Goal: Task Accomplishment & Management: Complete application form

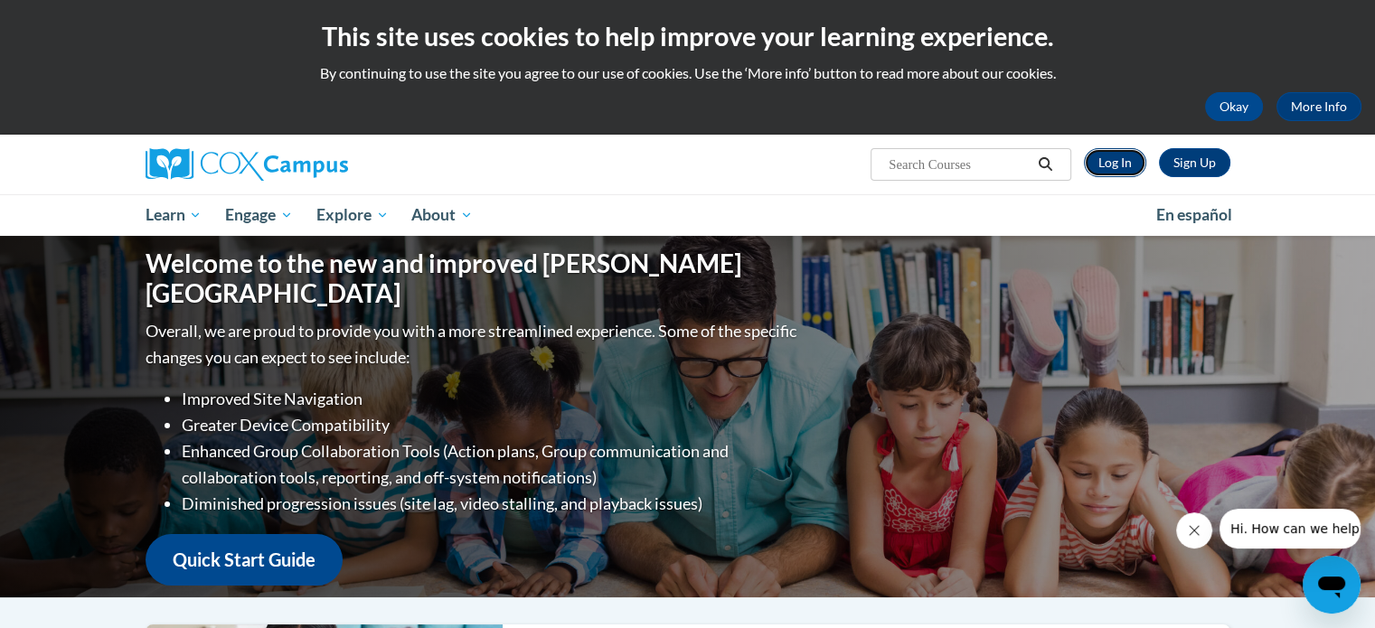
click at [1123, 162] on link "Log In" at bounding box center [1115, 162] width 62 height 29
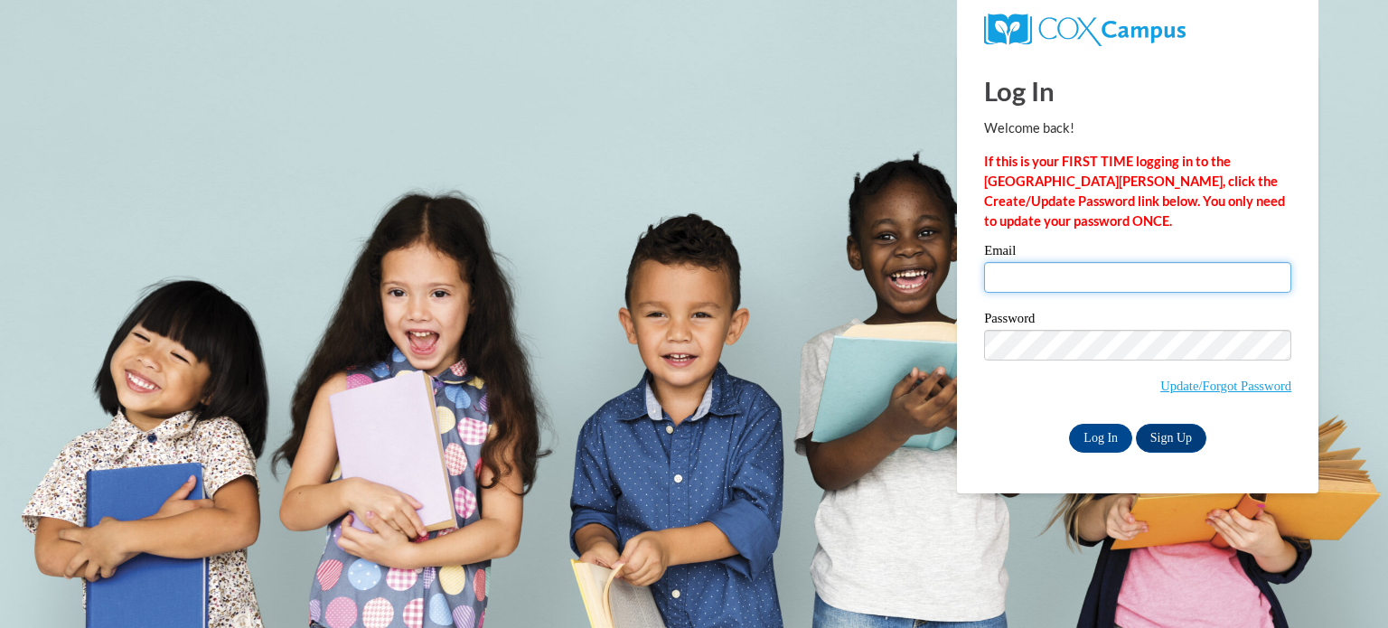
click at [1005, 277] on input "Email" at bounding box center [1137, 277] width 307 height 31
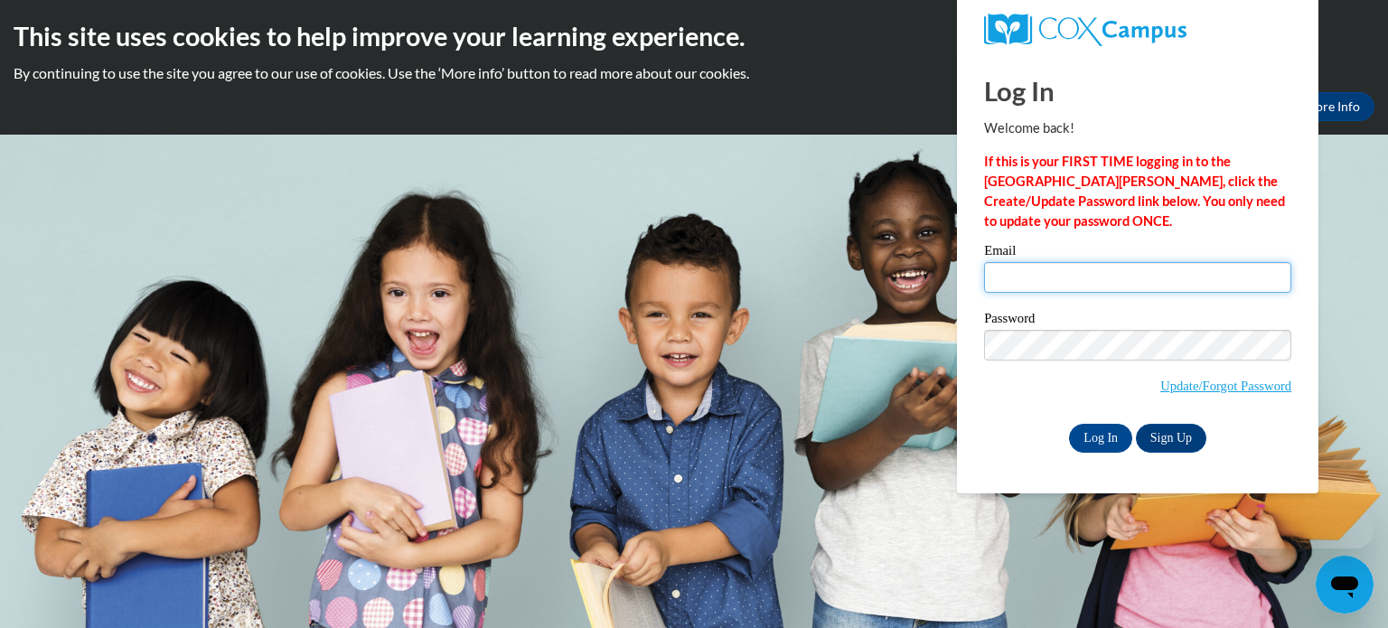
type input "tschmit@kusd.edu"
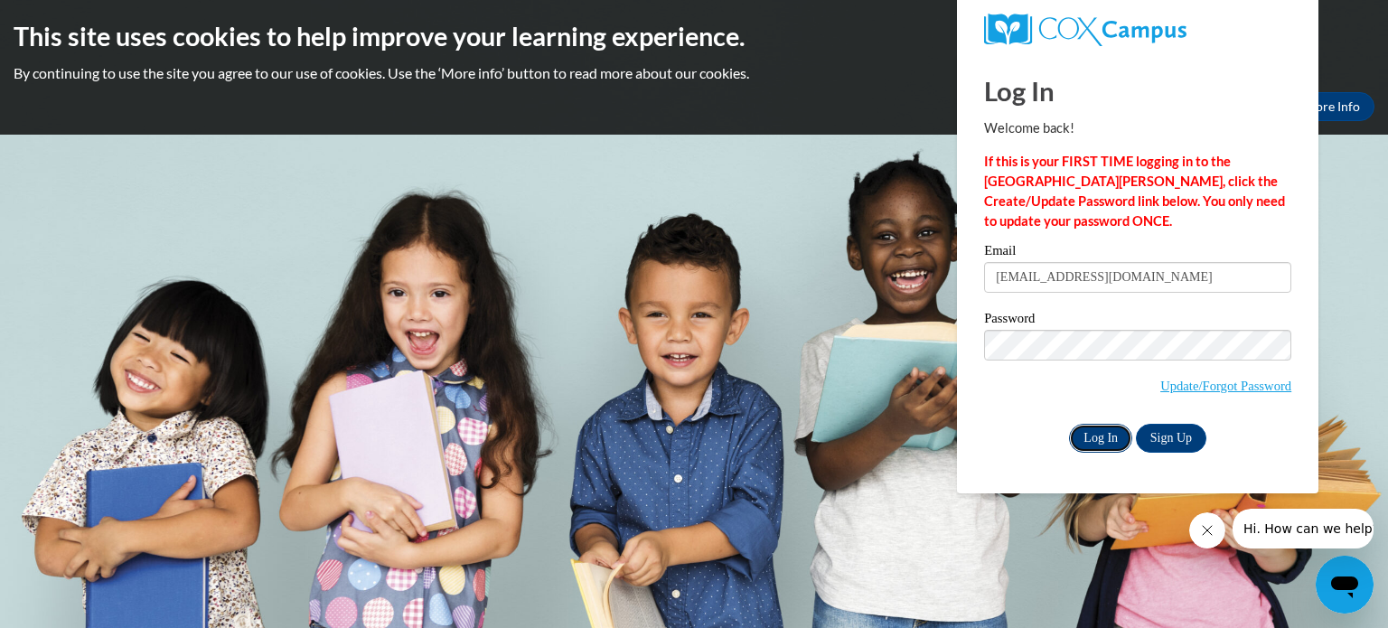
click at [1107, 437] on input "Log In" at bounding box center [1100, 438] width 63 height 29
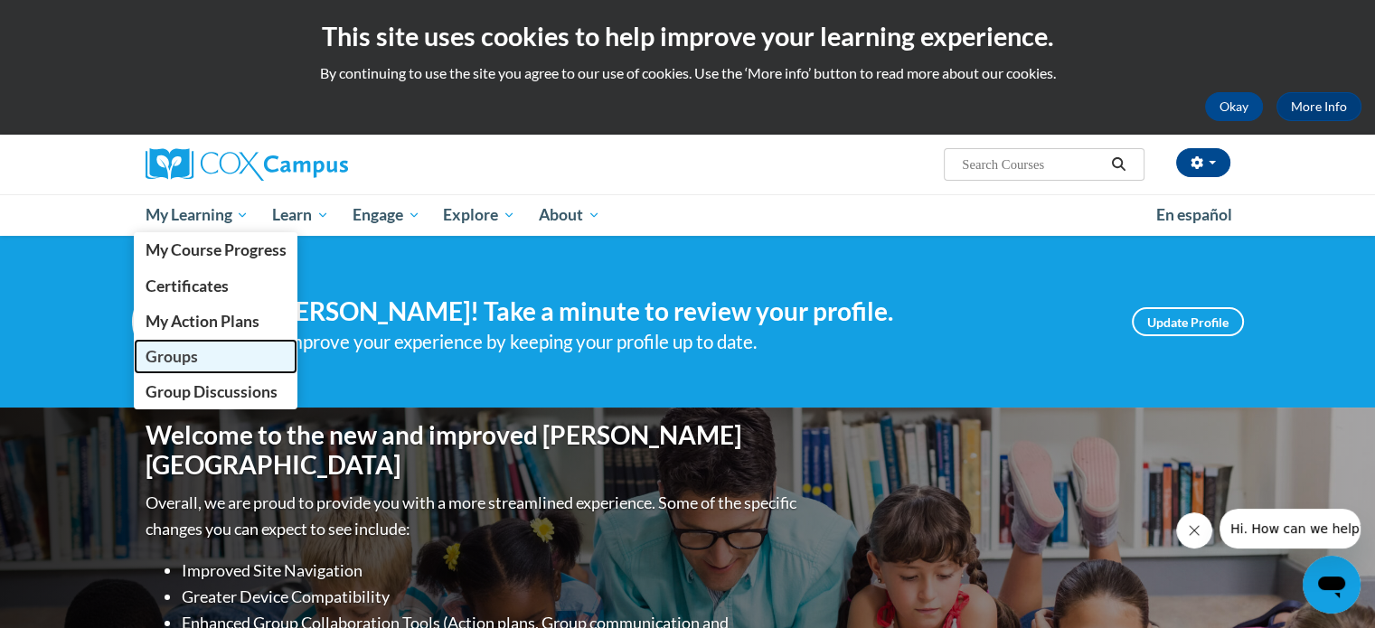
click at [183, 363] on span "Groups" at bounding box center [171, 356] width 52 height 19
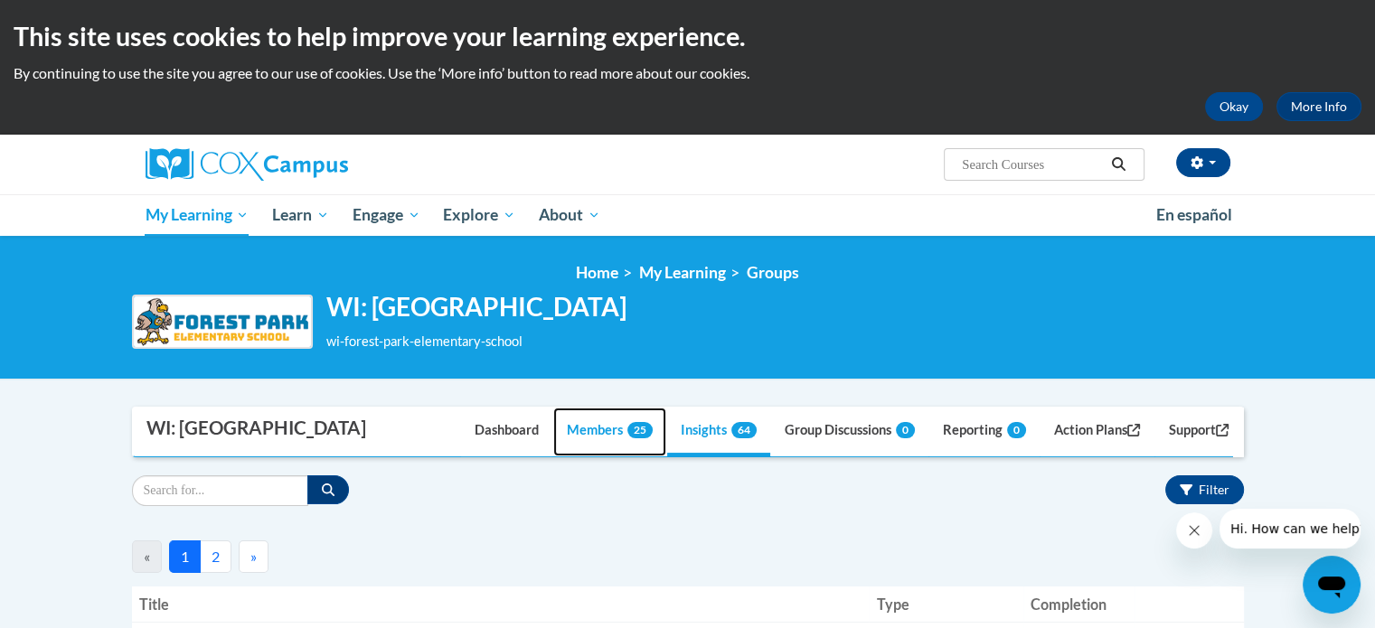
click at [596, 456] on link "Members 25" at bounding box center [609, 432] width 113 height 49
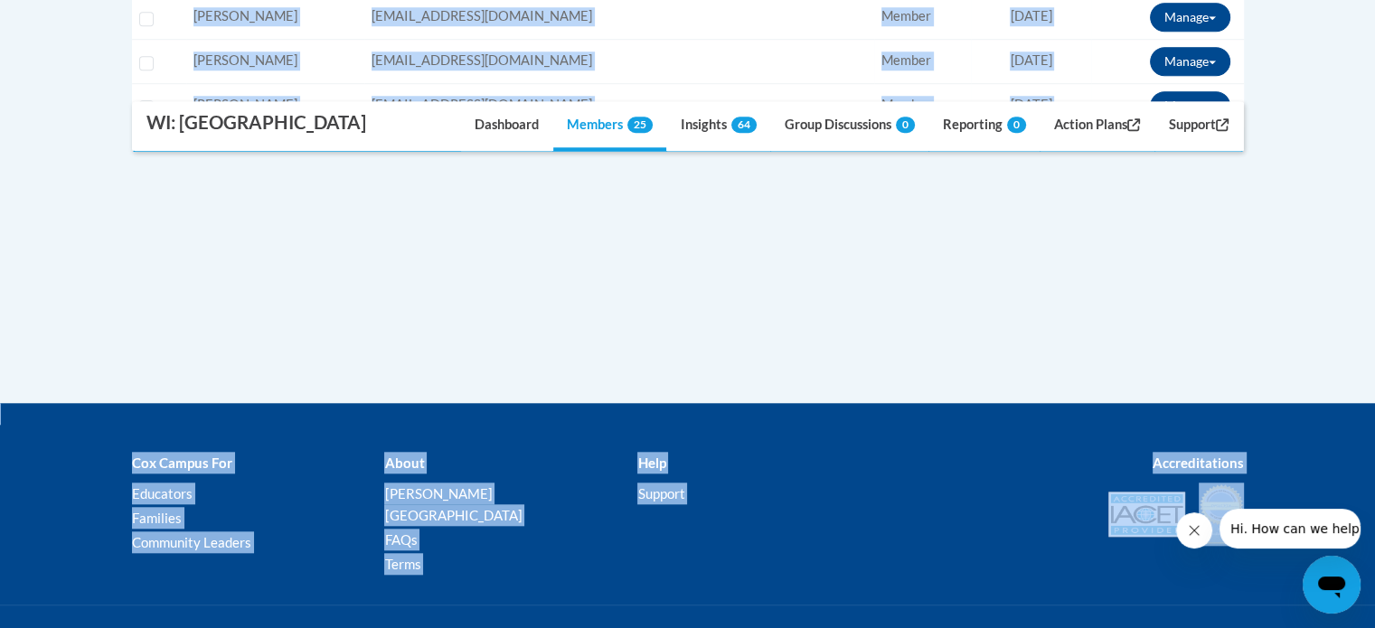
scroll to position [1714, 0]
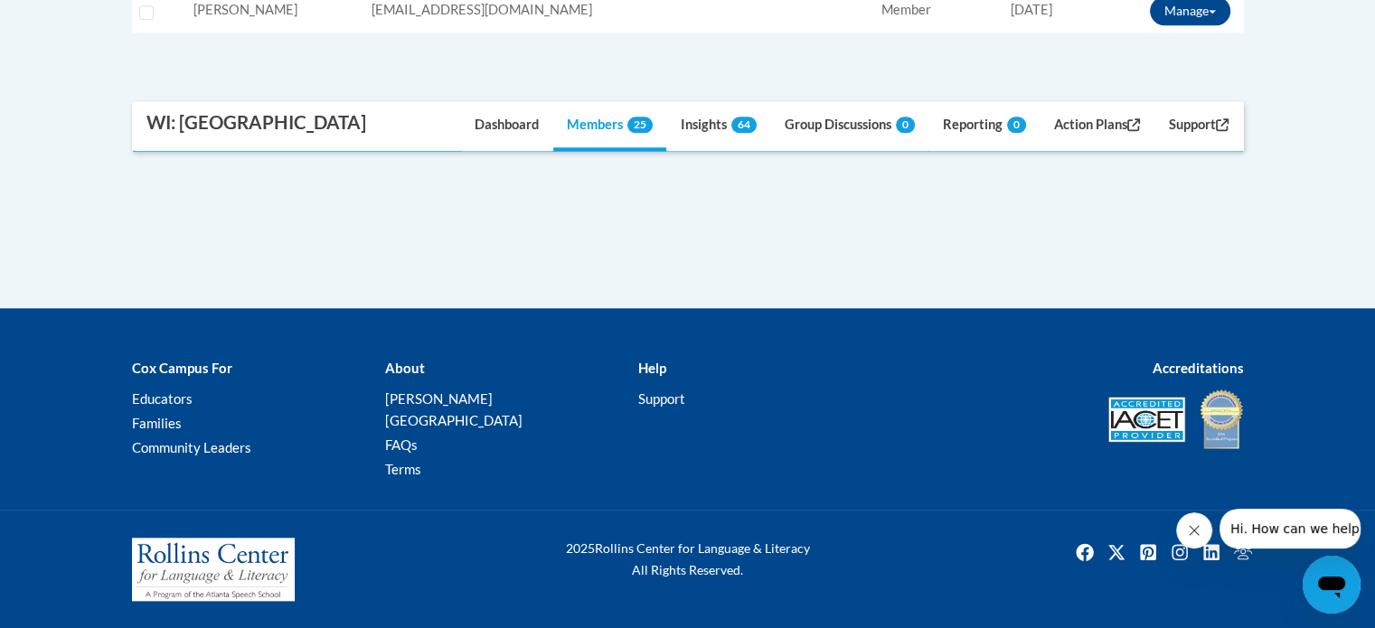
drag, startPoint x: 212, startPoint y: 361, endPoint x: 784, endPoint y: 64, distance: 643.6
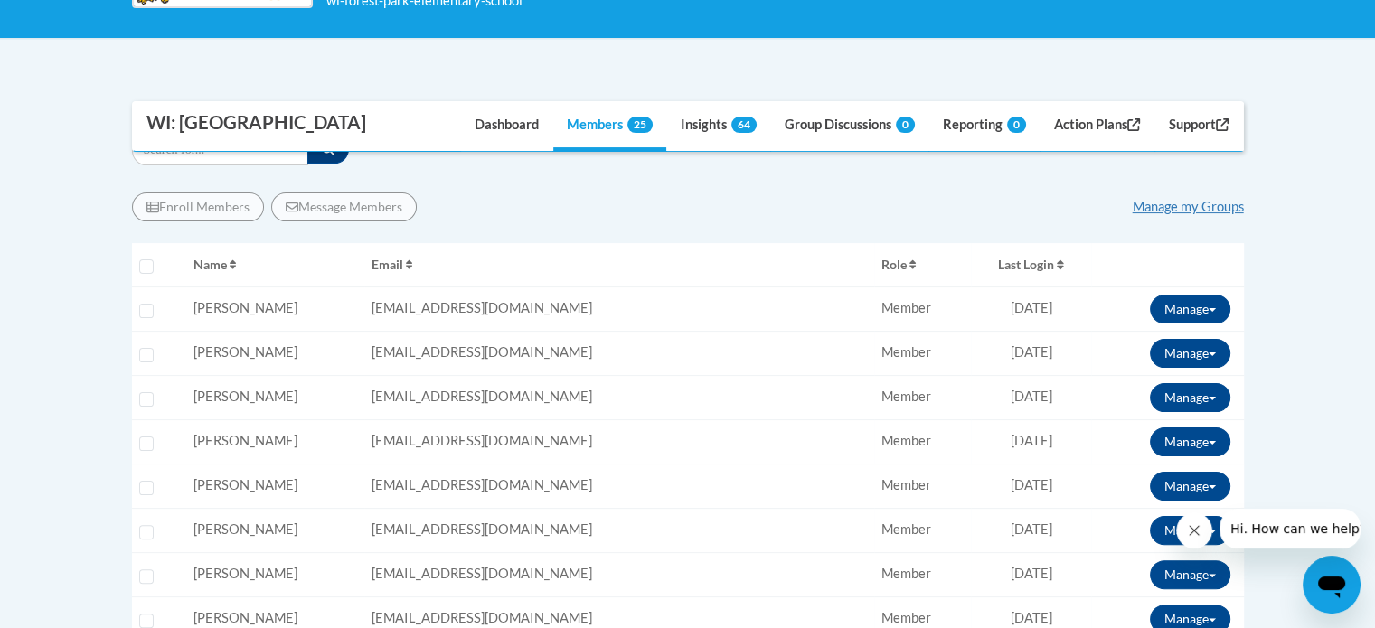
scroll to position [343, 0]
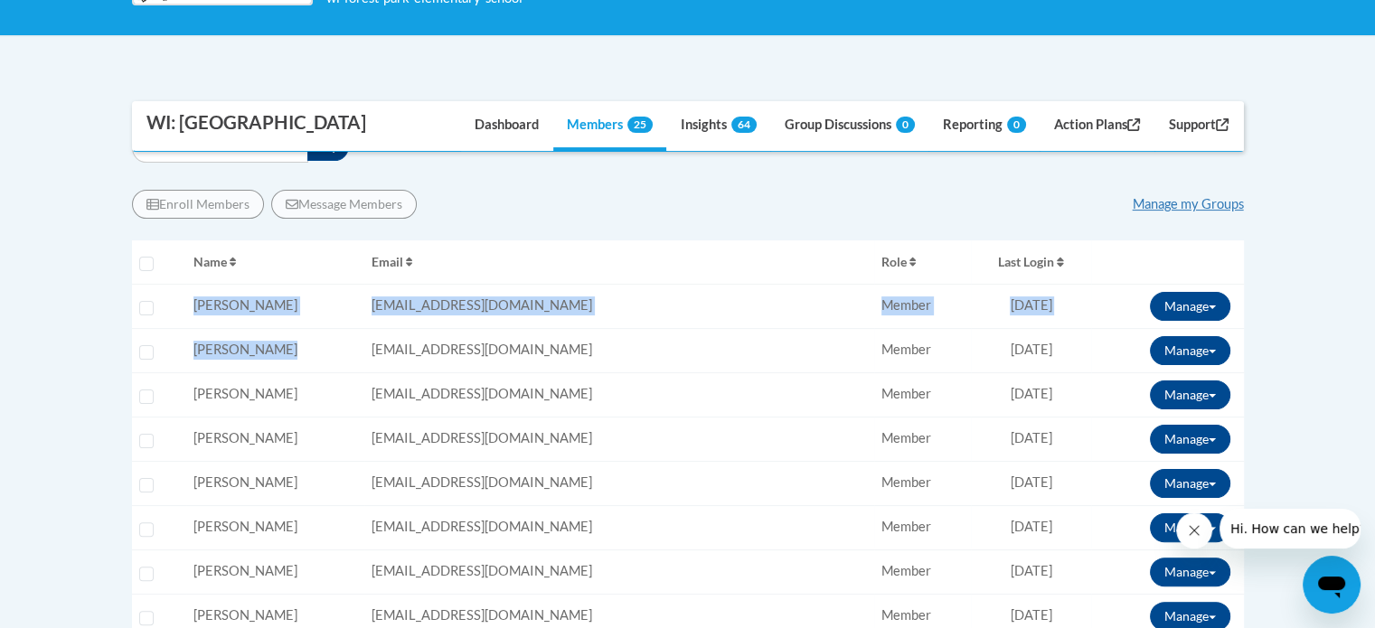
drag, startPoint x: 205, startPoint y: 298, endPoint x: 326, endPoint y: 400, distance: 158.4
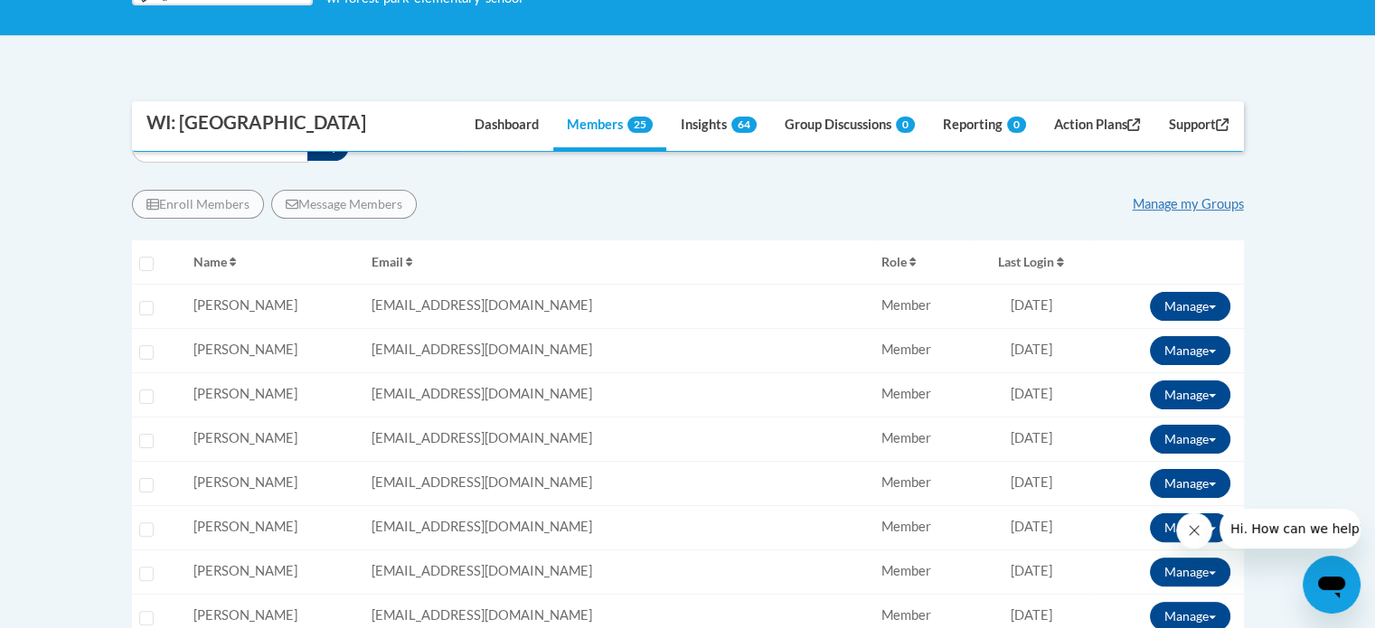
drag, startPoint x: 183, startPoint y: 299, endPoint x: 409, endPoint y: 299, distance: 226.0
click at [409, 285] on tr "Selecting Name Email Role Completion Last Login Actions" at bounding box center [688, 262] width 1112 height 44
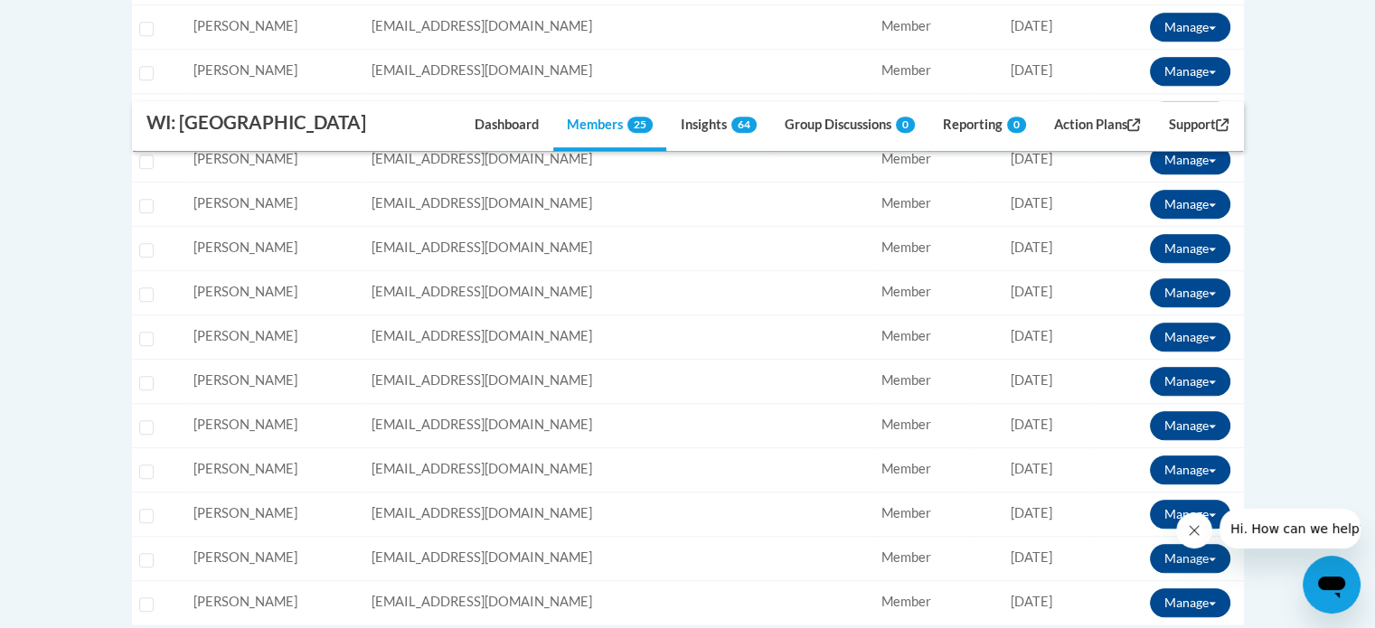
scroll to position [1111, 0]
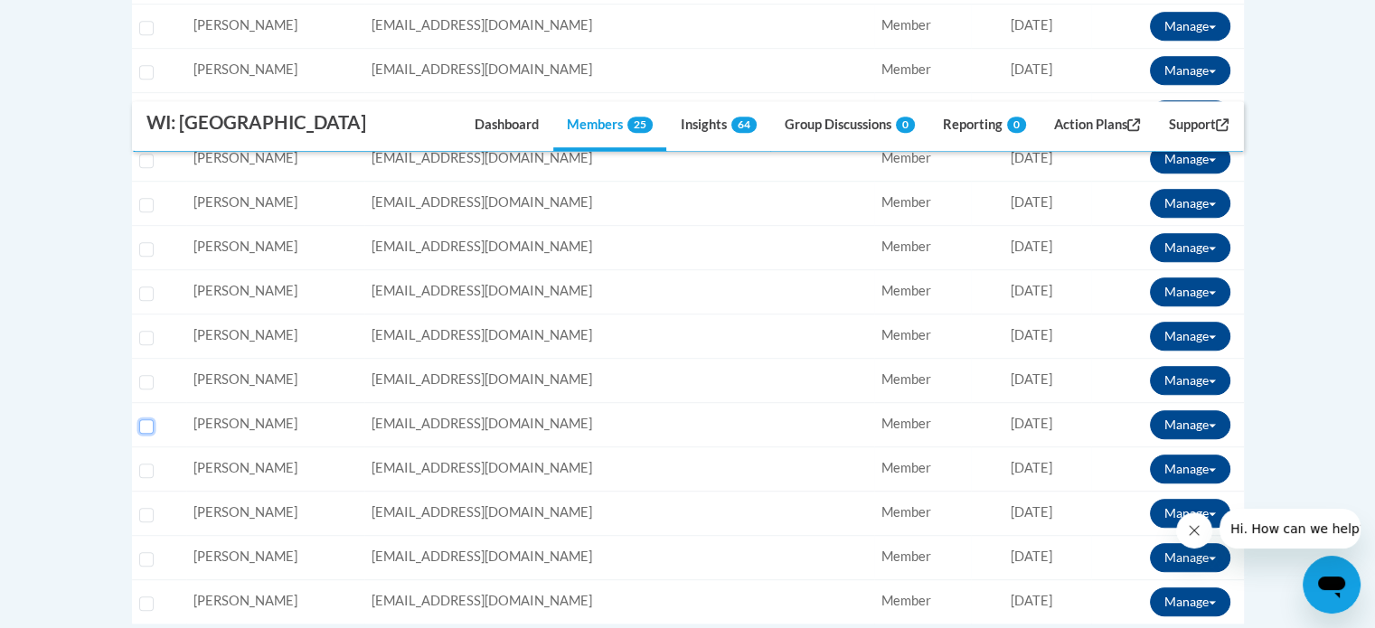
click at [141, 434] on input "Select learner" at bounding box center [146, 426] width 14 height 14
checkbox input "true"
click at [1214, 428] on span at bounding box center [1212, 426] width 7 height 4
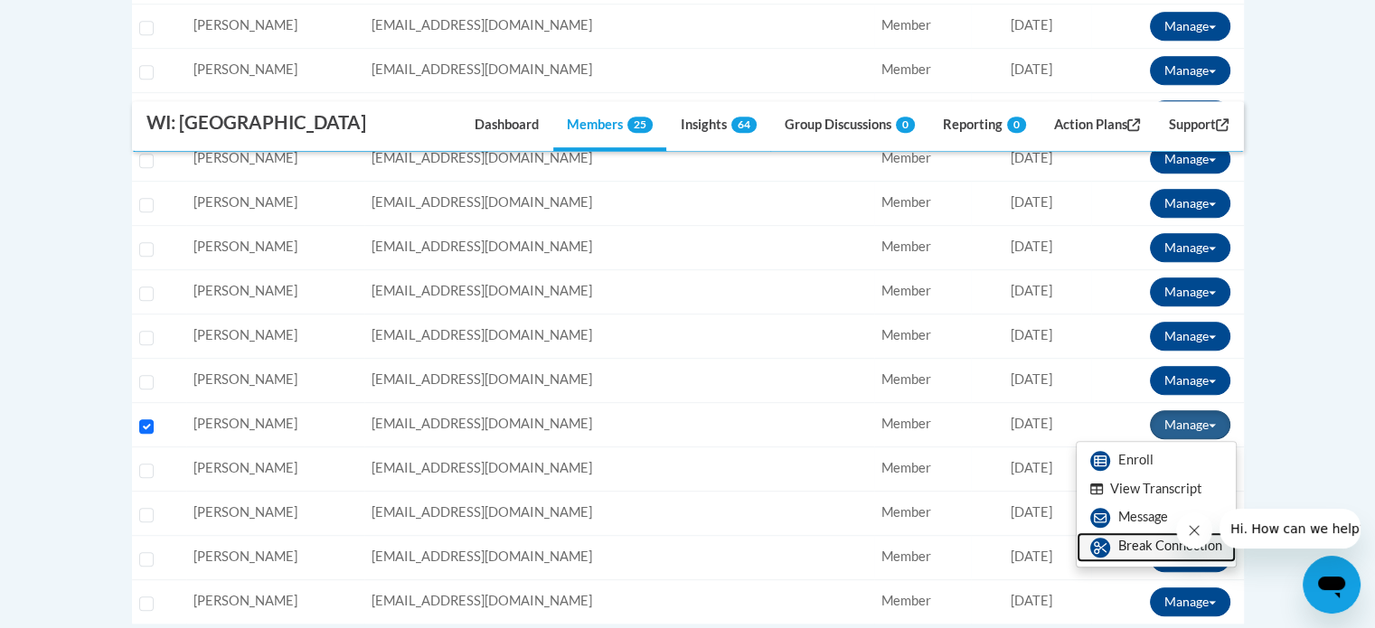
click at [1143, 561] on link "Break Connection" at bounding box center [1156, 546] width 159 height 29
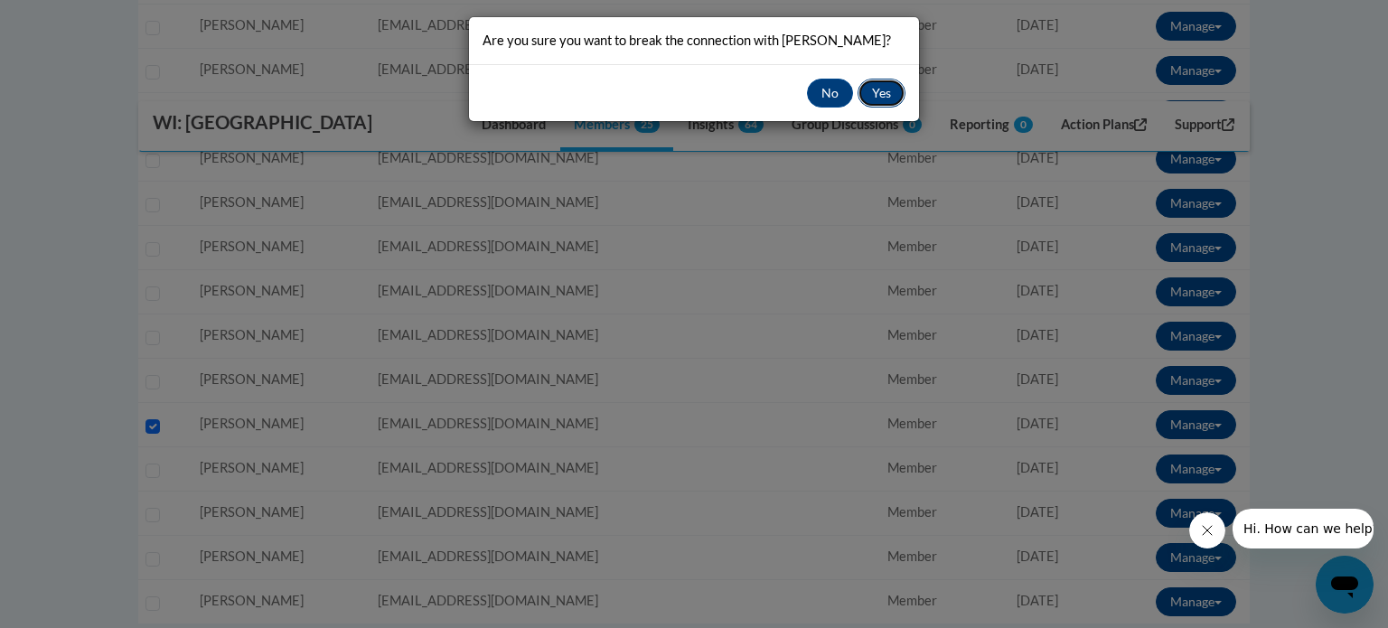
click at [878, 93] on button "Yes" at bounding box center [882, 93] width 48 height 29
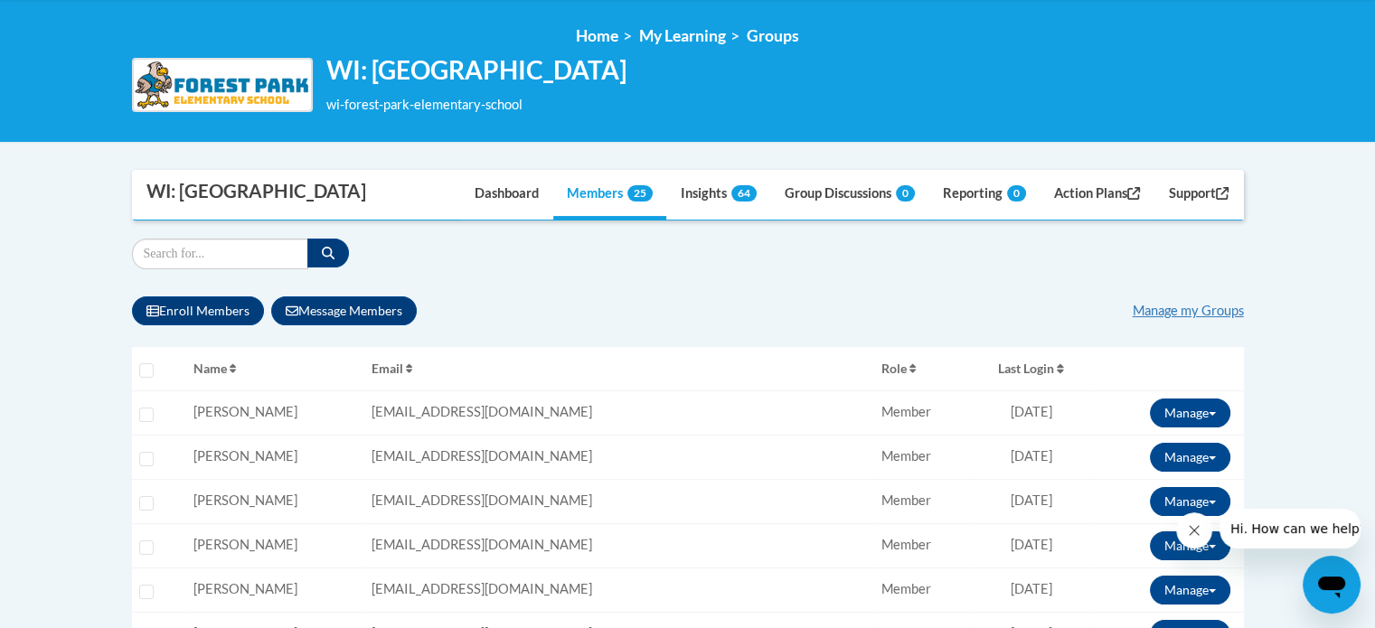
scroll to position [237, 0]
click at [1168, 318] on link "Manage my Groups" at bounding box center [1188, 310] width 111 height 15
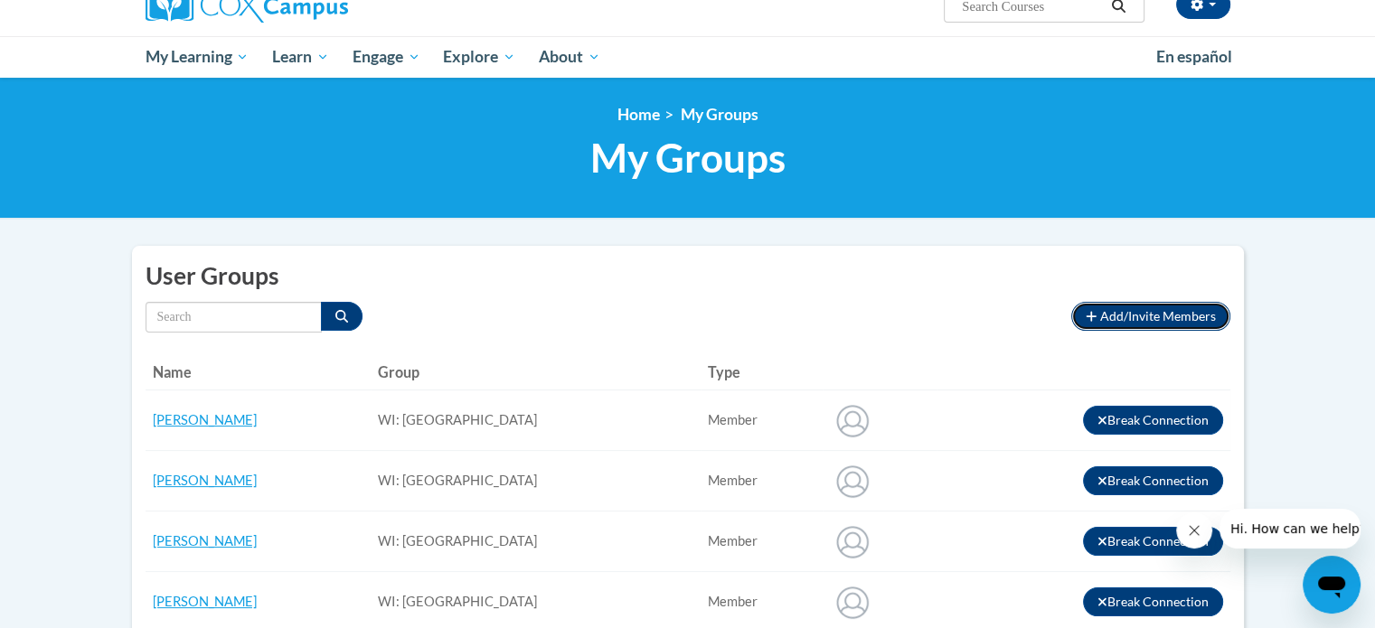
click at [1148, 320] on span "Add/Invite Members" at bounding box center [1158, 315] width 116 height 15
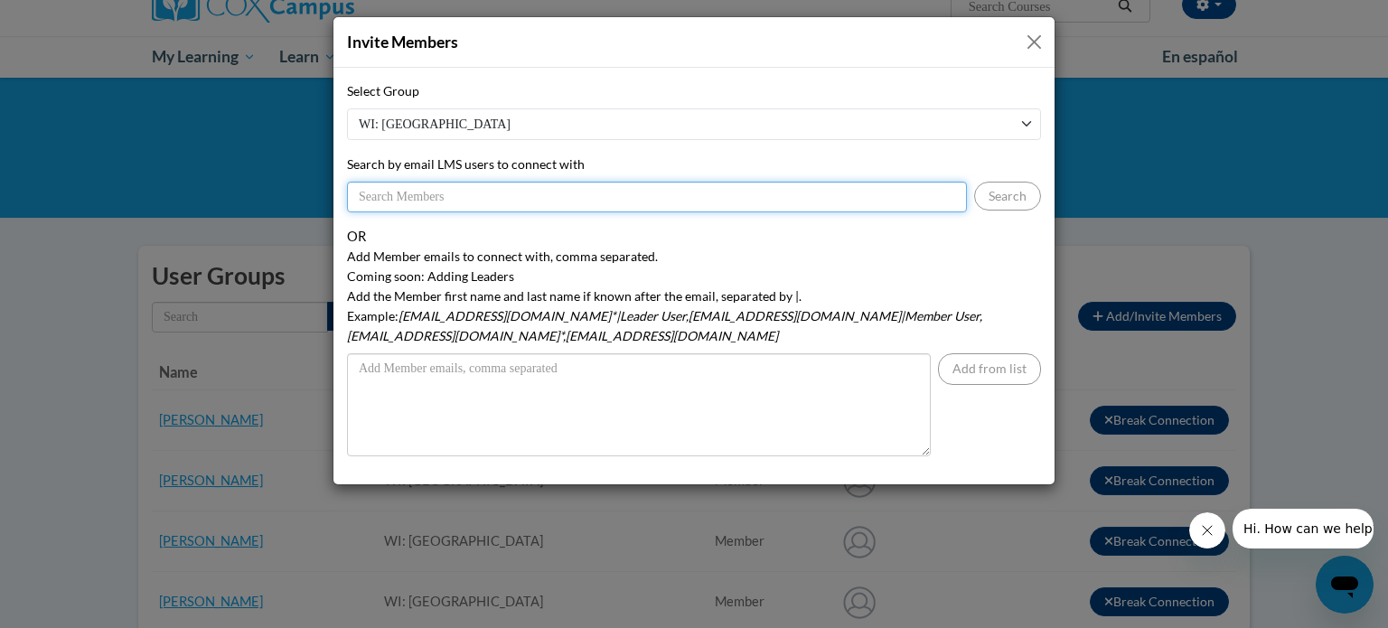
click at [447, 200] on input "Search by email LMS users to connect with" at bounding box center [657, 197] width 620 height 31
click at [437, 196] on input "jlofquis" at bounding box center [657, 197] width 620 height 31
paste input "@kusd.edu"
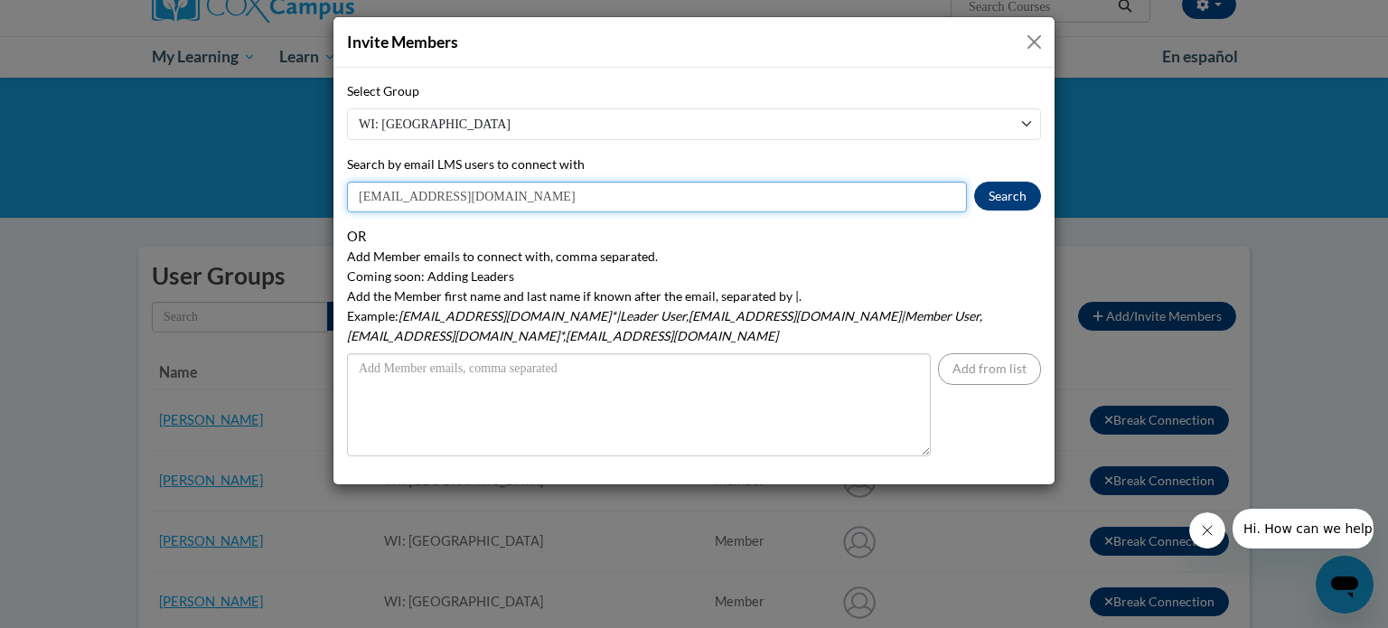
type input "[EMAIL_ADDRESS][DOMAIN_NAME]"
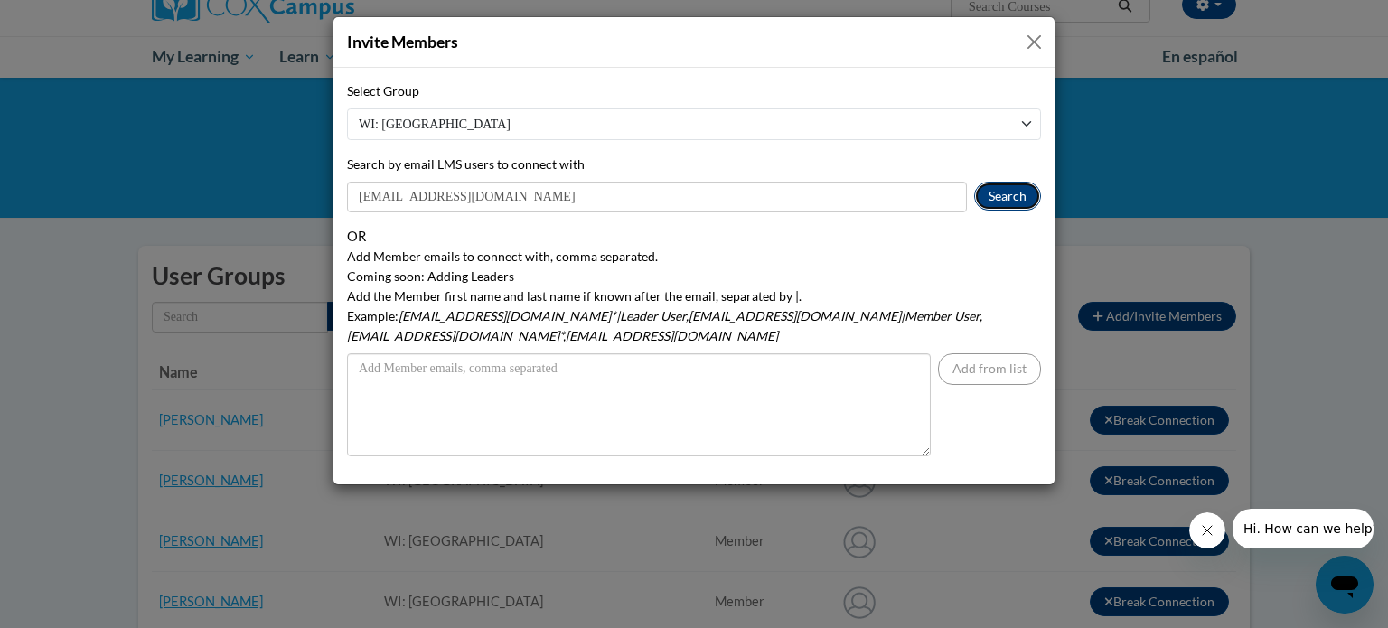
click at [994, 194] on button "Search" at bounding box center [1007, 196] width 67 height 29
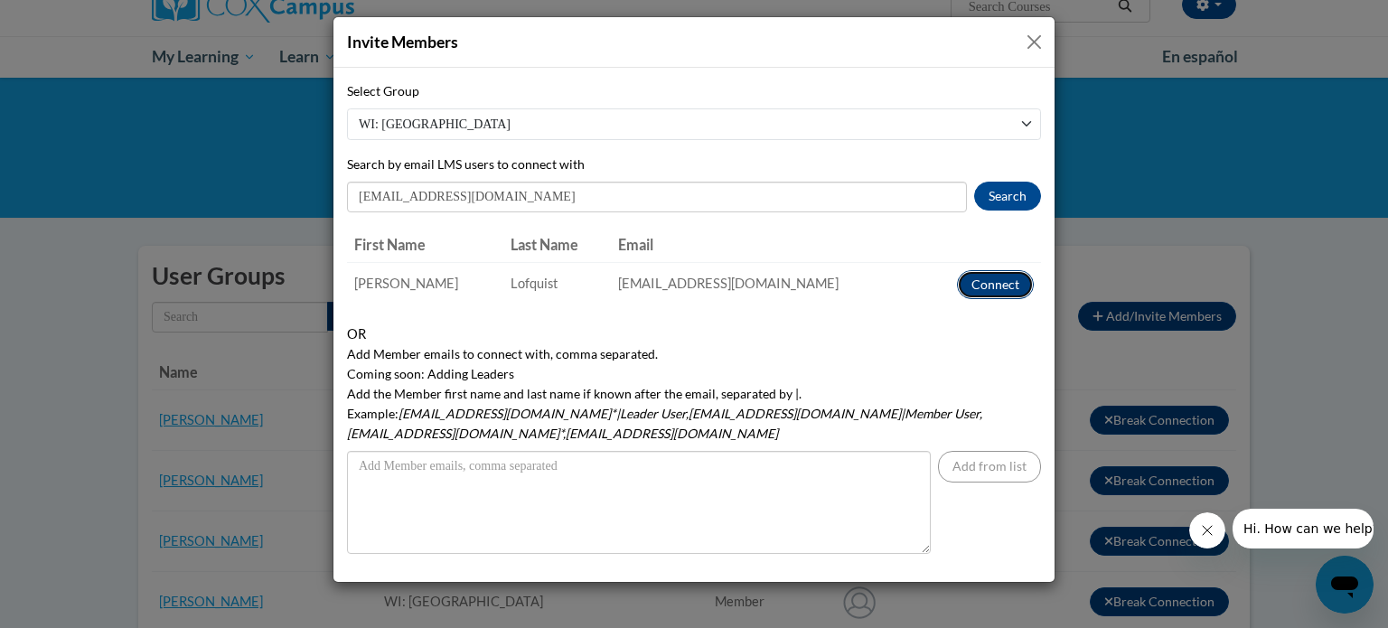
click at [995, 285] on button "Connect" at bounding box center [995, 284] width 77 height 29
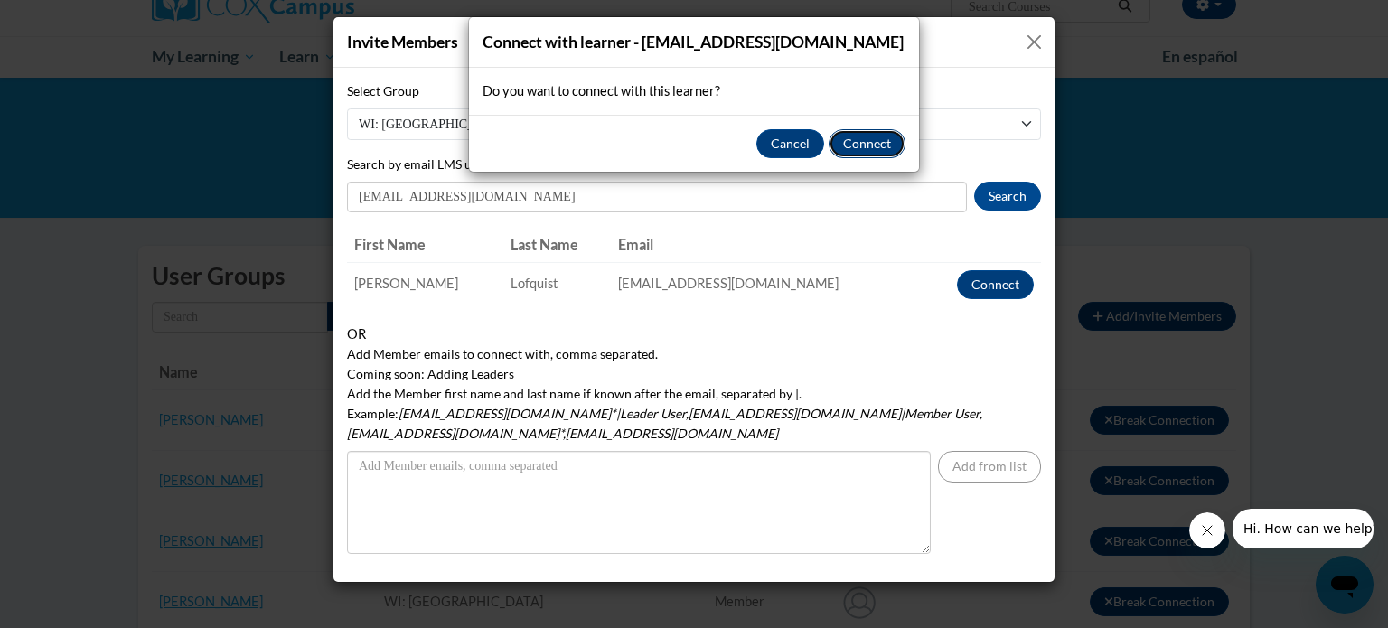
click at [846, 138] on button "Connect" at bounding box center [867, 143] width 77 height 29
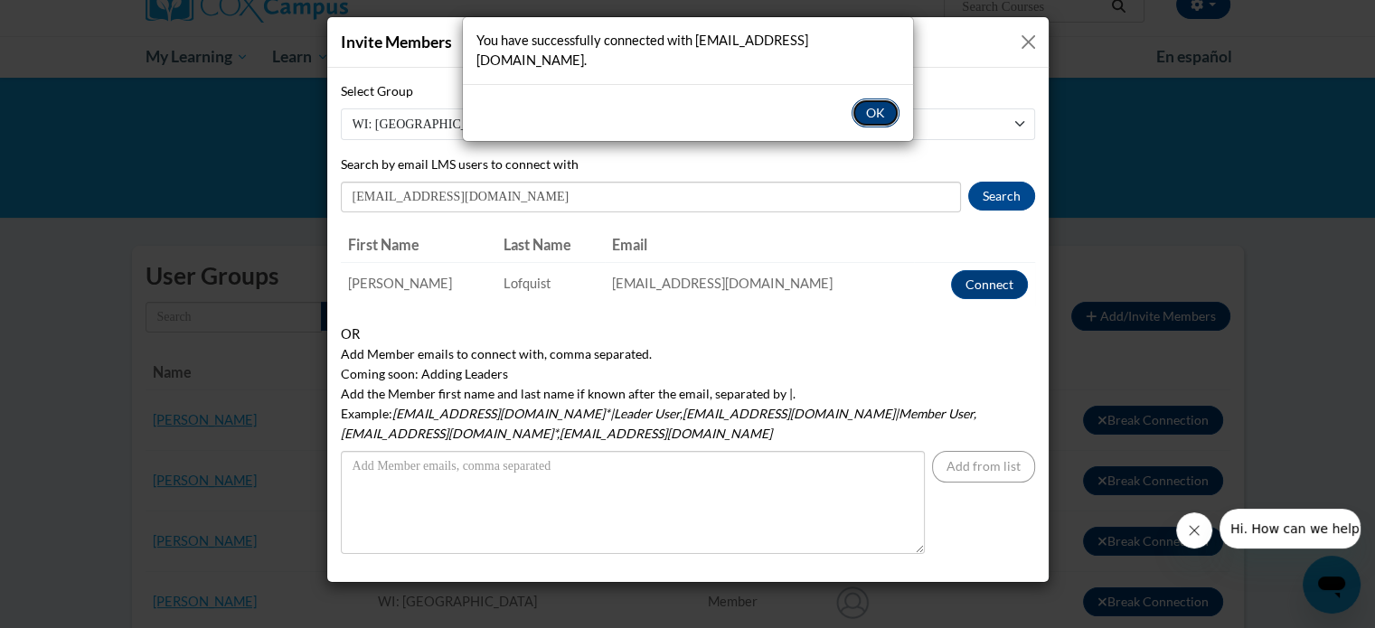
click at [876, 99] on button "OK" at bounding box center [875, 113] width 48 height 29
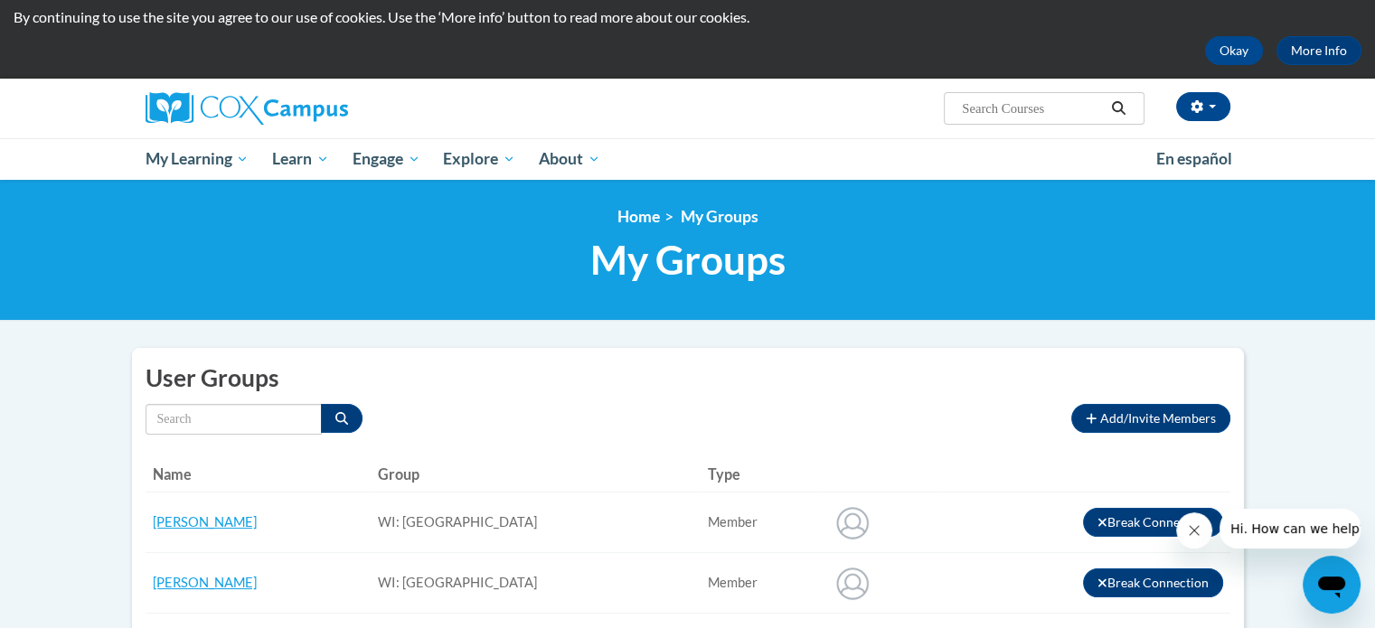
scroll to position [61, 0]
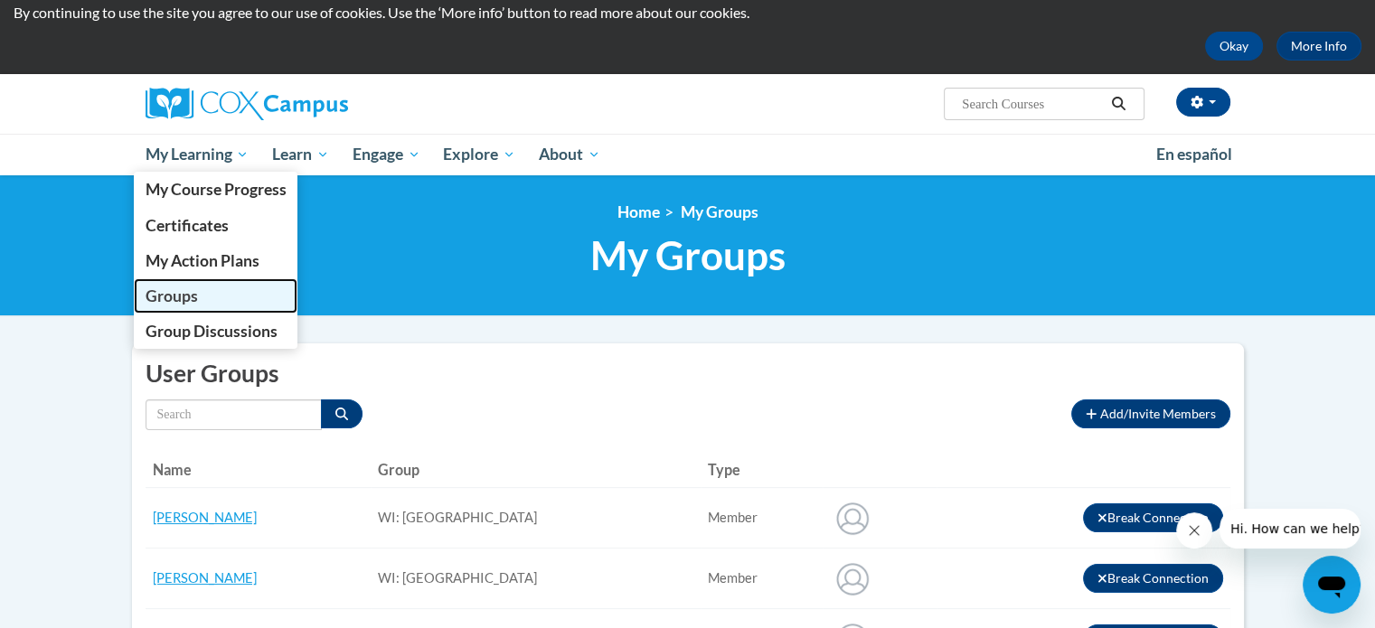
click at [230, 293] on link "Groups" at bounding box center [216, 295] width 165 height 35
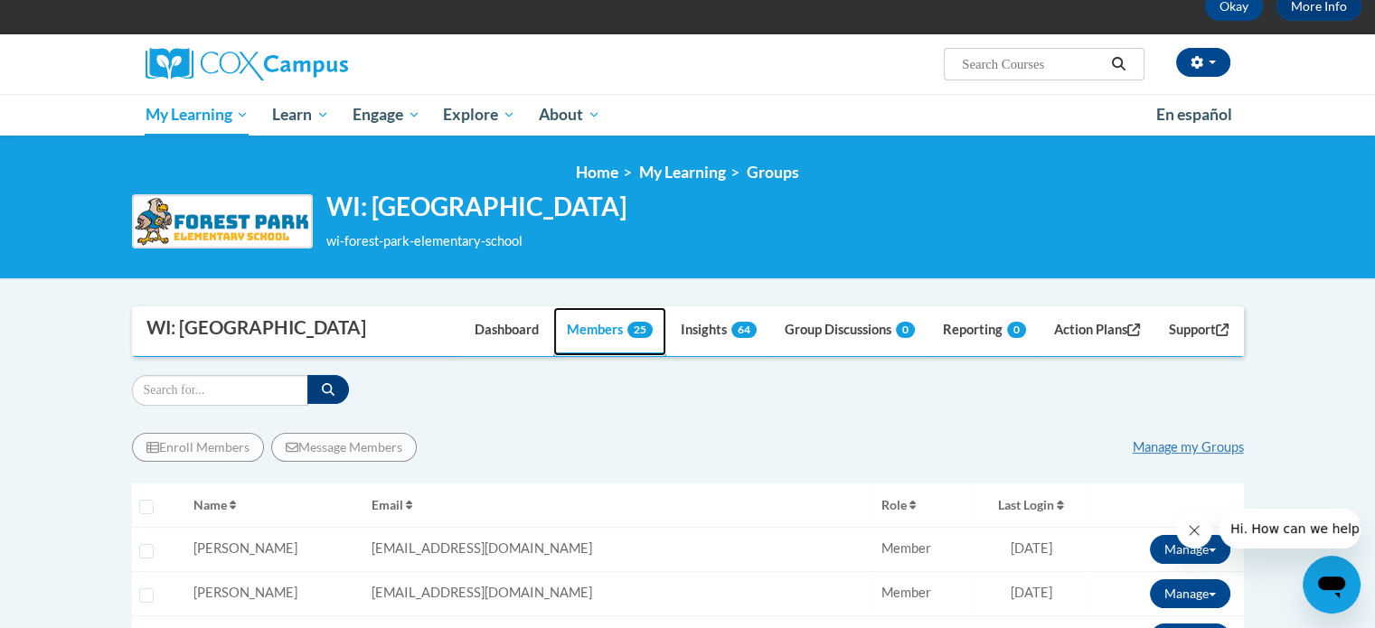
click at [599, 356] on link "Members 25" at bounding box center [609, 331] width 113 height 49
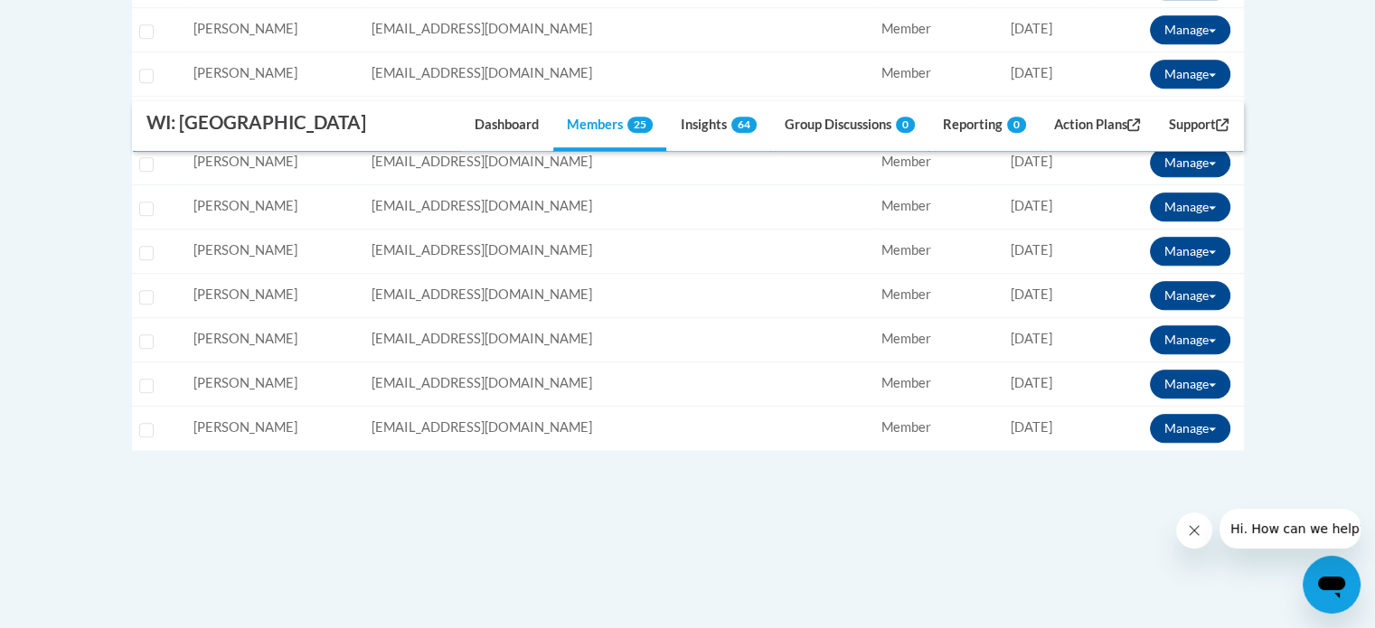
scroll to position [1371, 0]
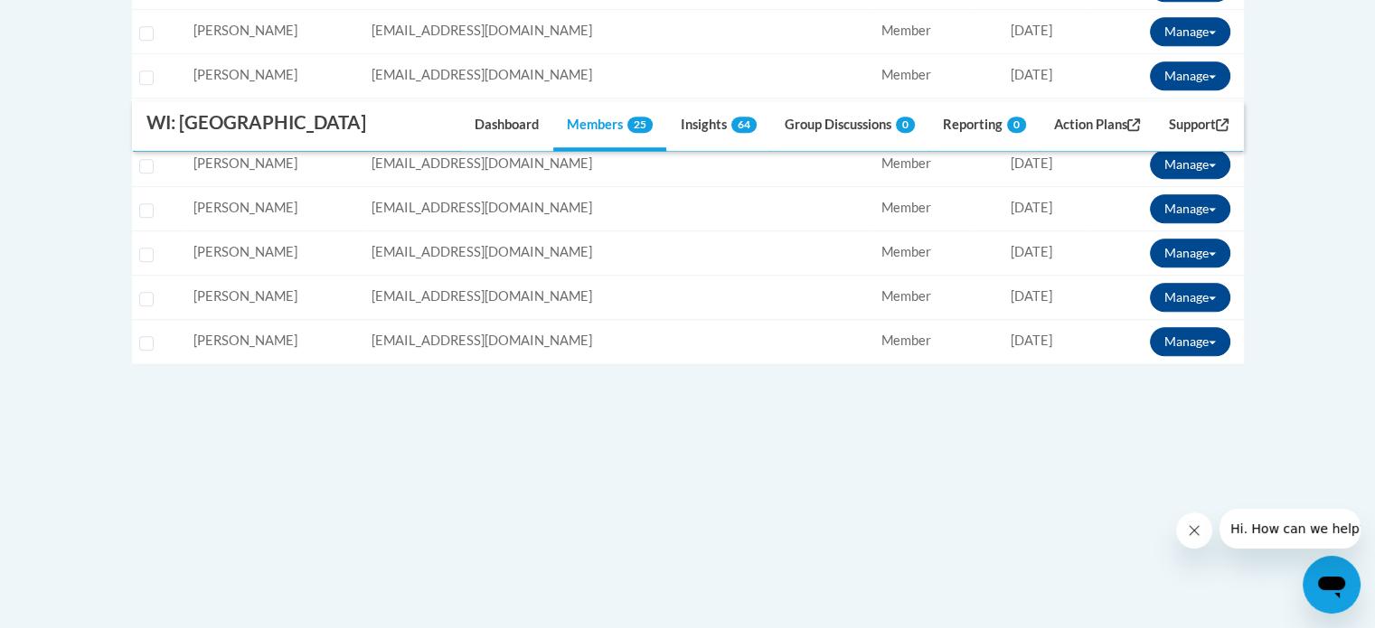
drag, startPoint x: 199, startPoint y: 294, endPoint x: 955, endPoint y: 409, distance: 764.5
copy table "Selecting Name Email Role Completion Last Login Connection Type Actions Select …"
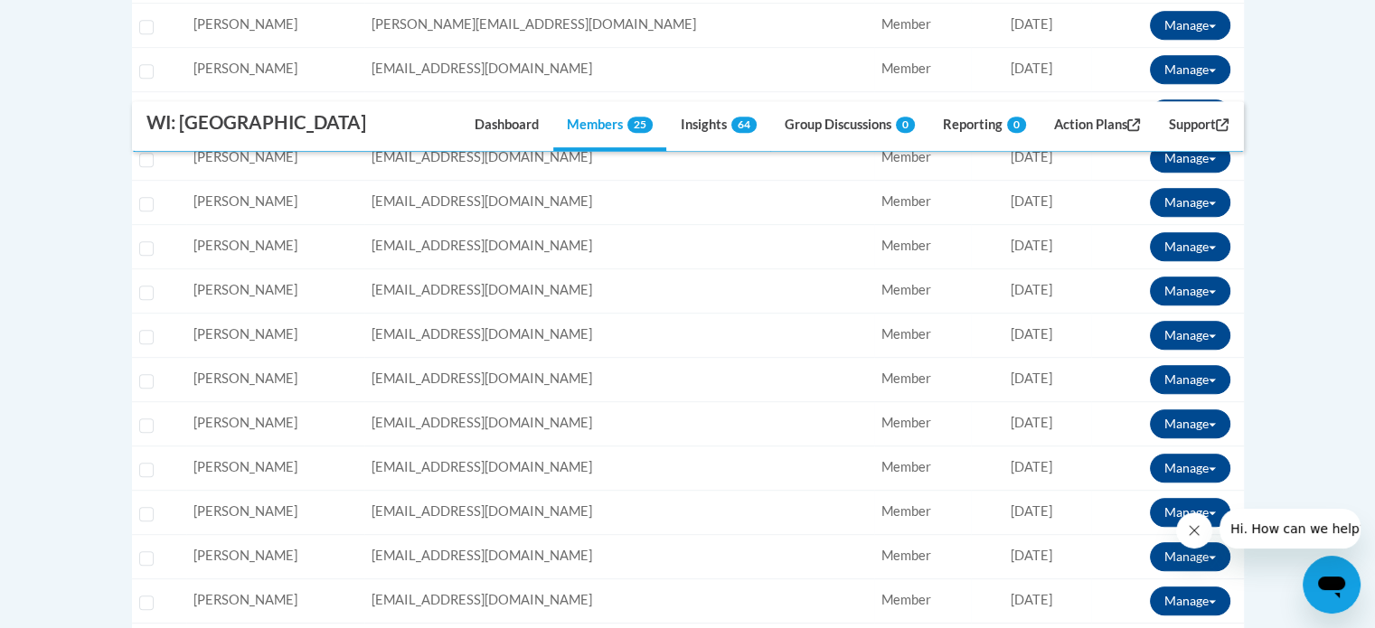
scroll to position [959, 0]
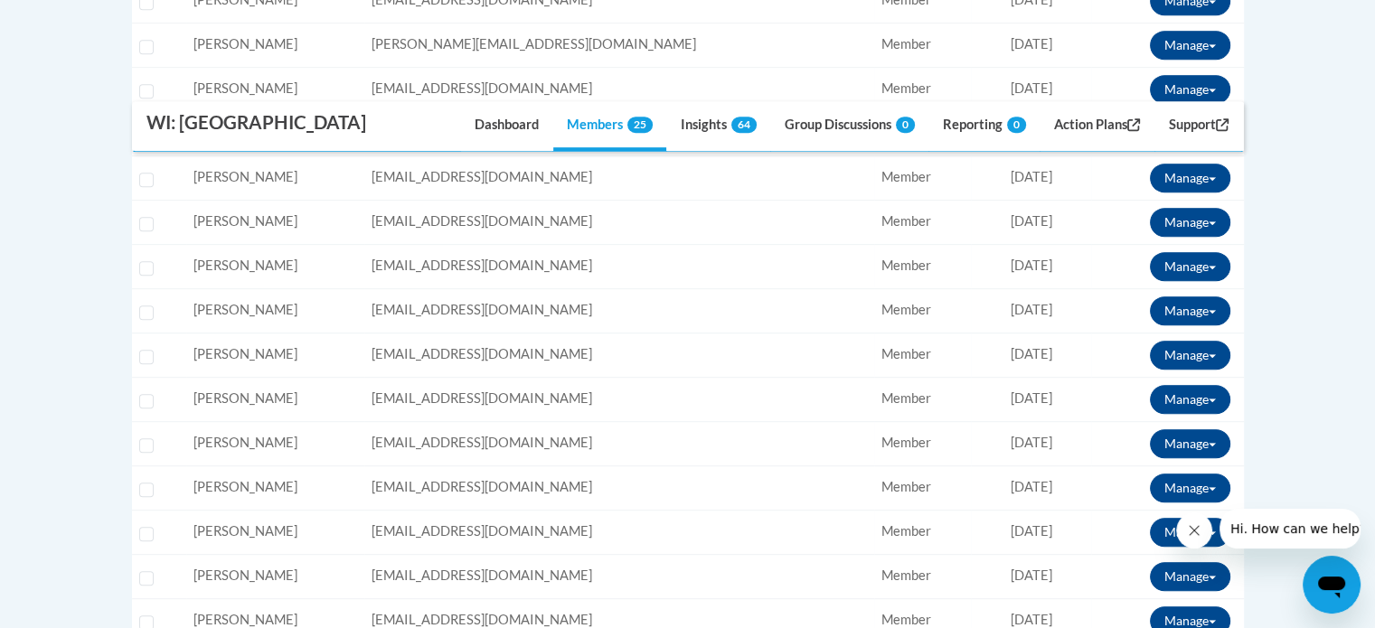
click at [633, 333] on td "Email: [EMAIL_ADDRESS][DOMAIN_NAME]" at bounding box center [619, 310] width 510 height 44
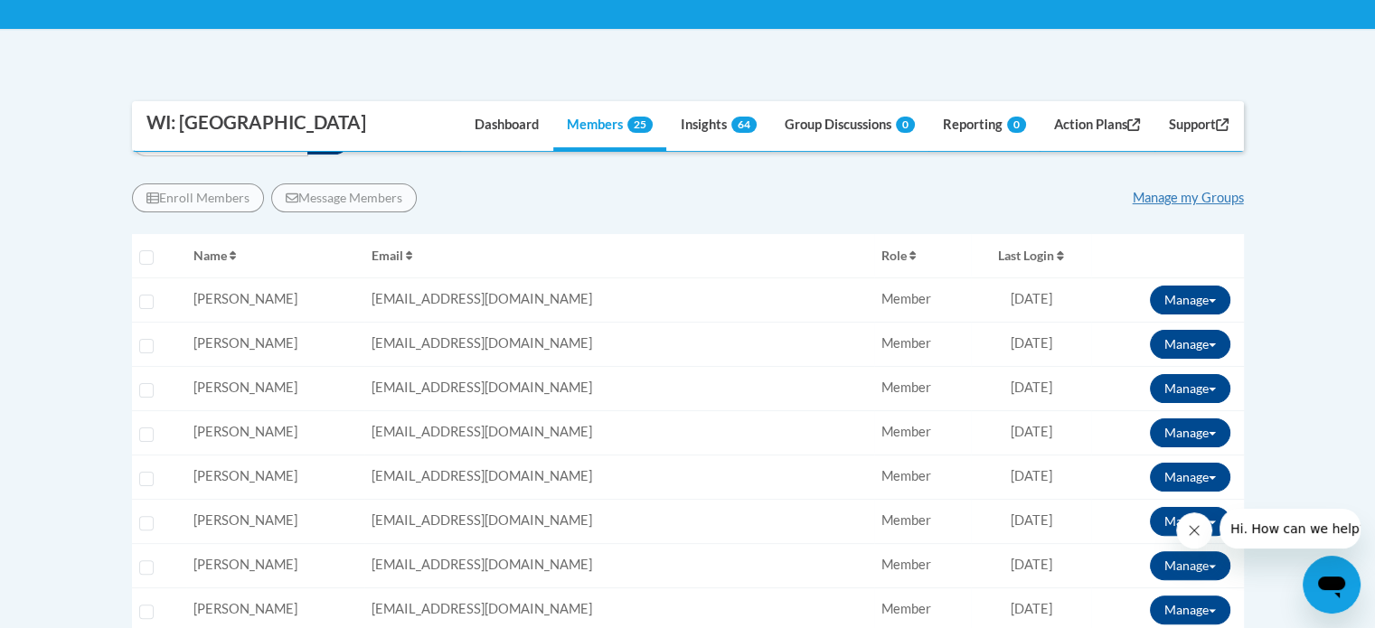
scroll to position [353, 0]
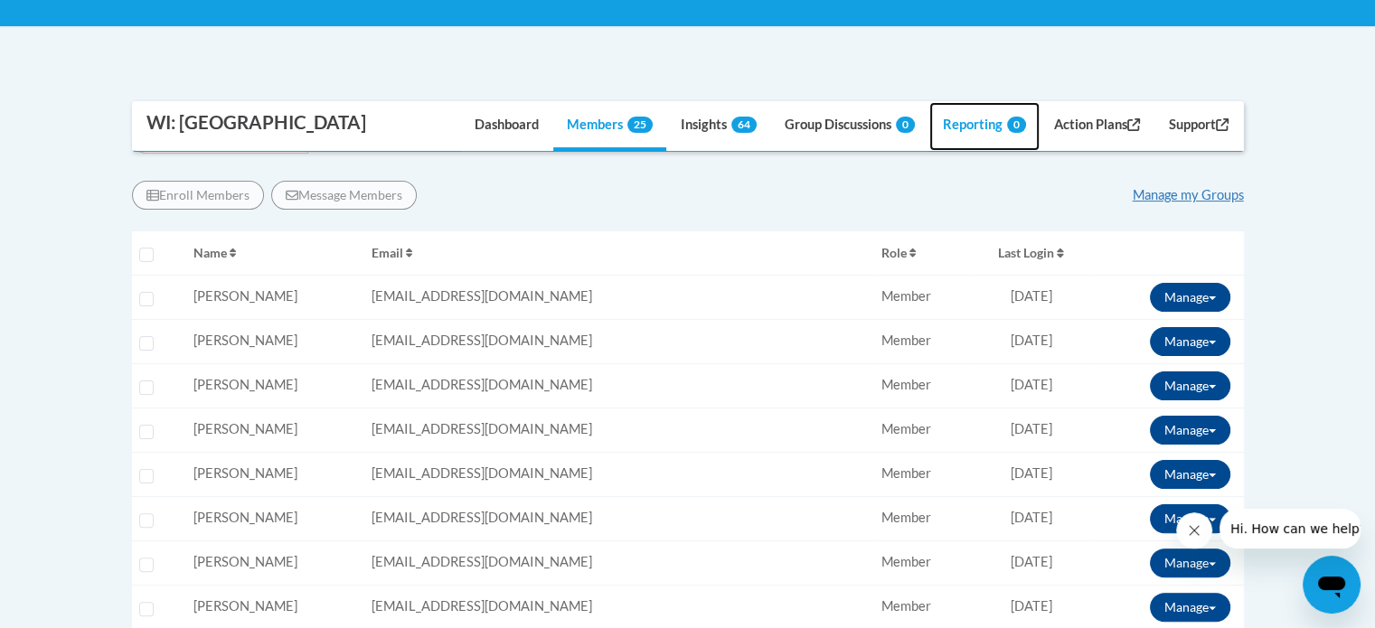
click at [958, 151] on link "Reporting 0" at bounding box center [984, 126] width 110 height 49
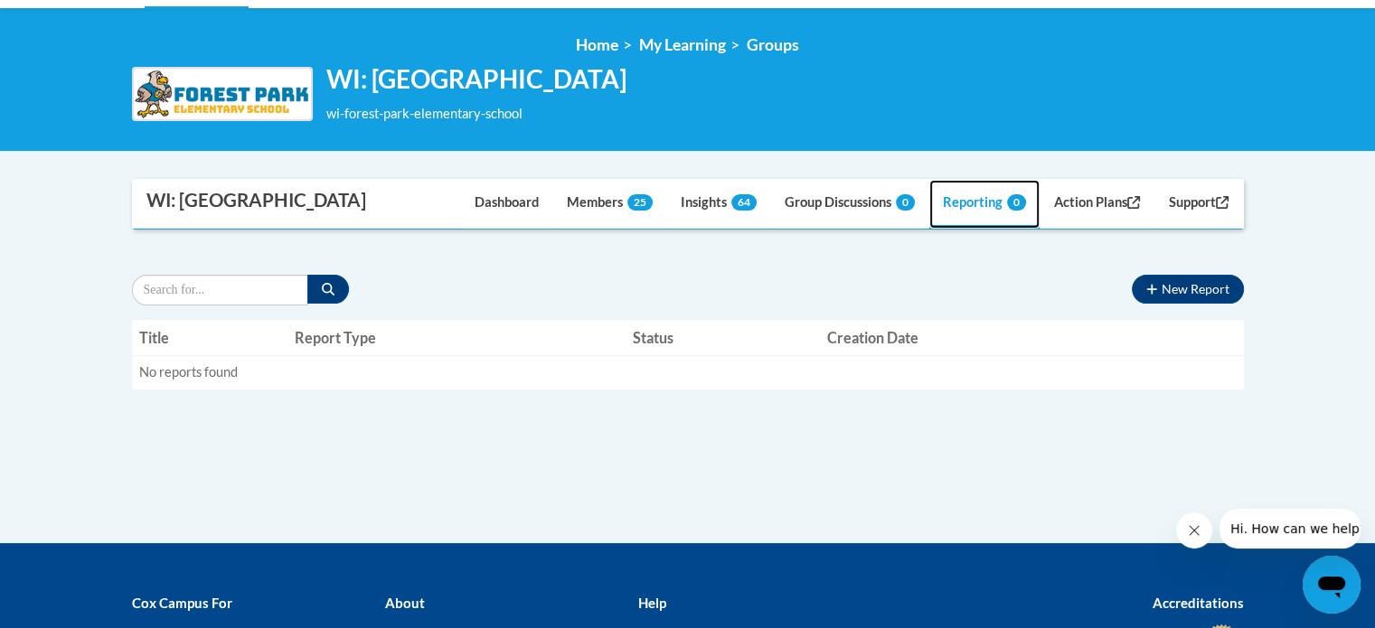
scroll to position [228, 0]
click at [589, 229] on link "Members 25" at bounding box center [609, 204] width 113 height 49
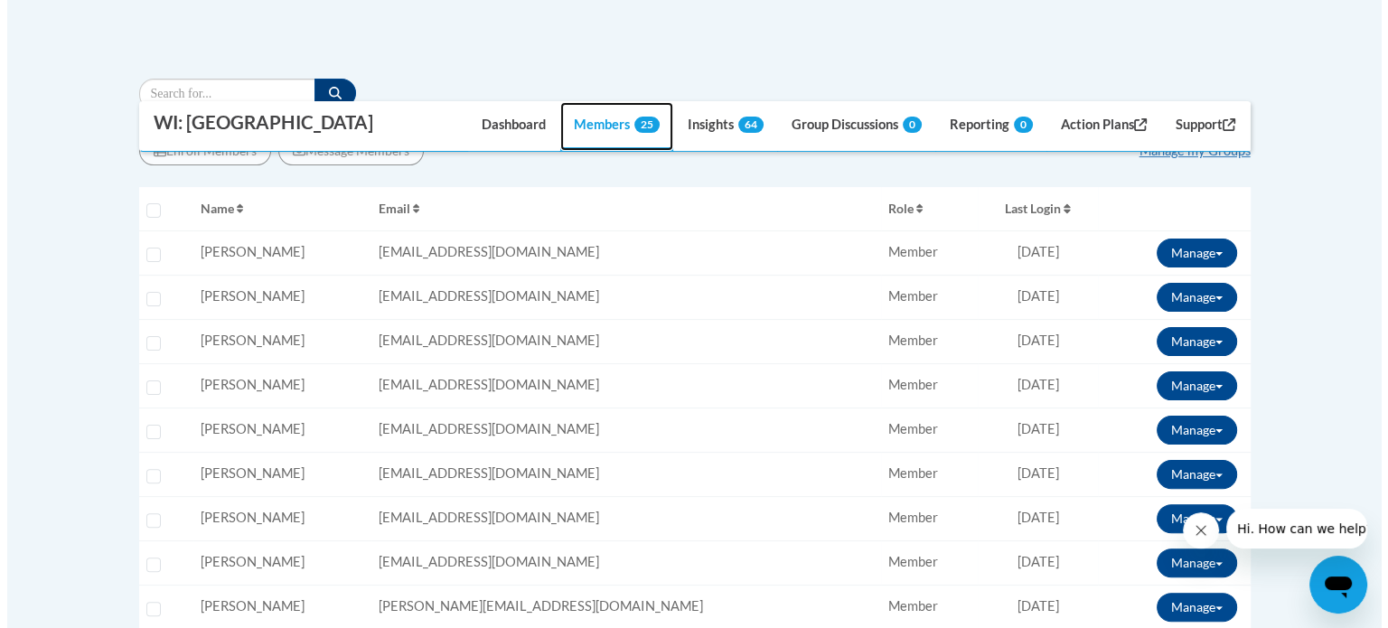
scroll to position [401, 0]
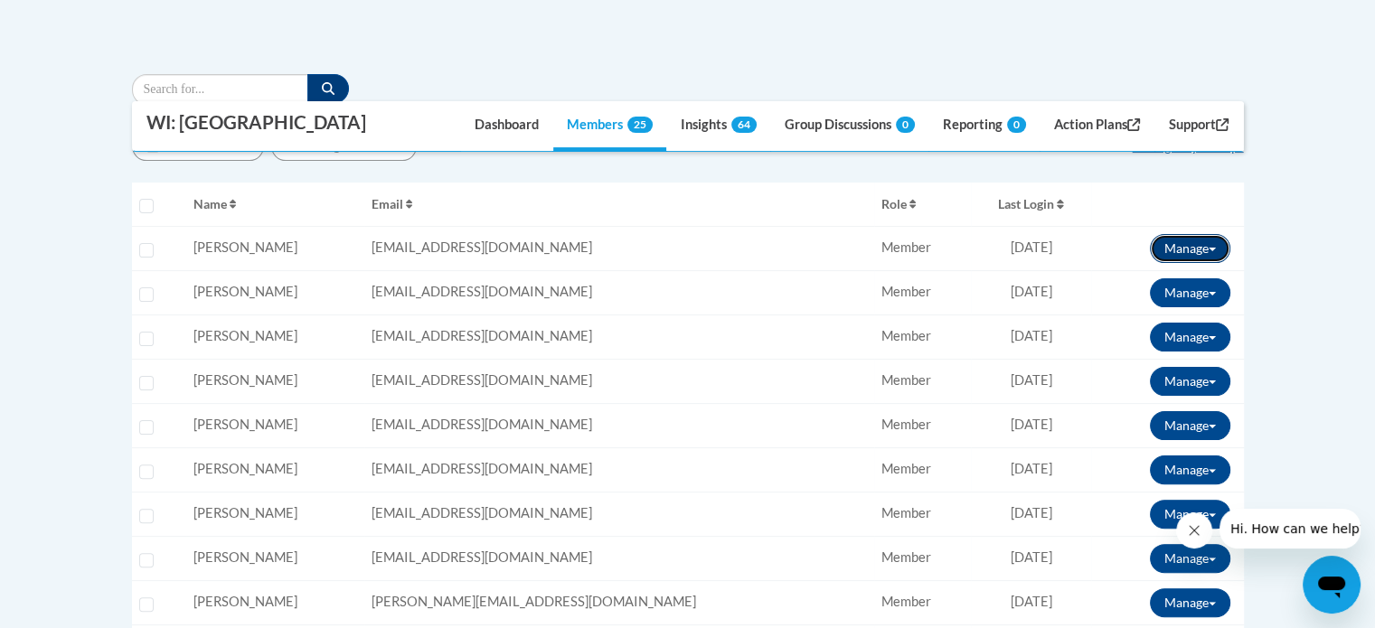
click at [1212, 263] on button "Manage" at bounding box center [1190, 248] width 80 height 29
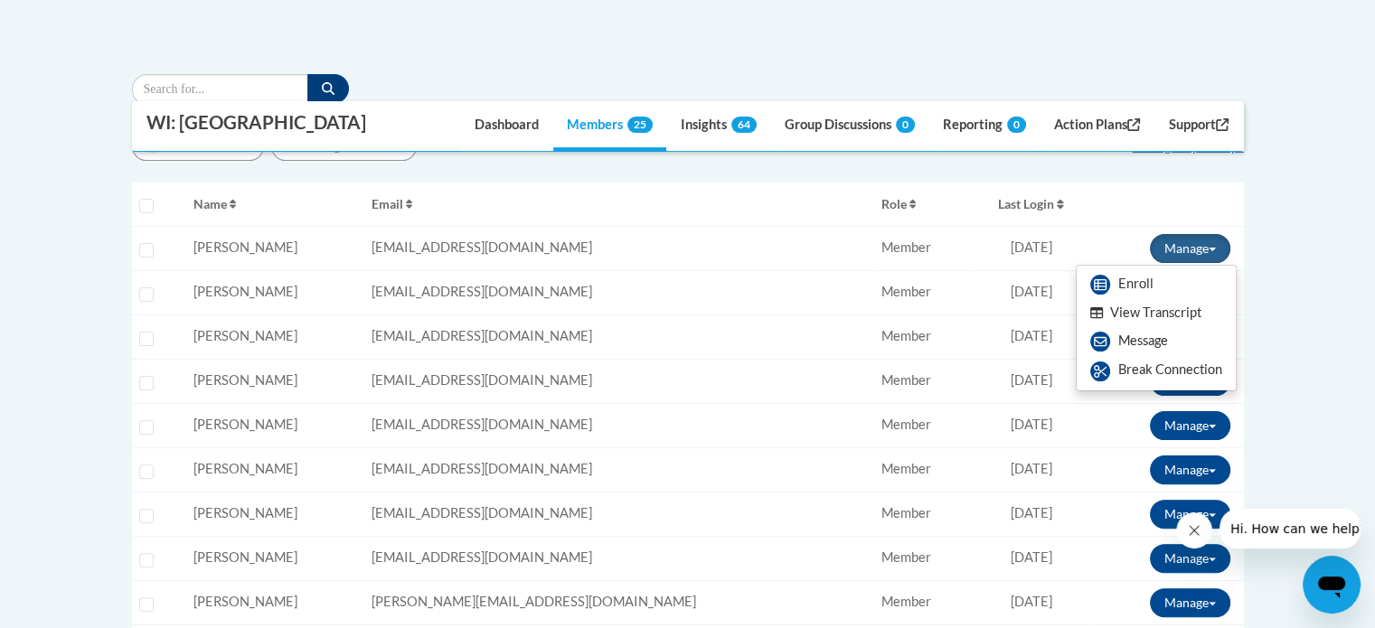
click at [1174, 327] on button "View Transcript" at bounding box center [1146, 313] width 139 height 28
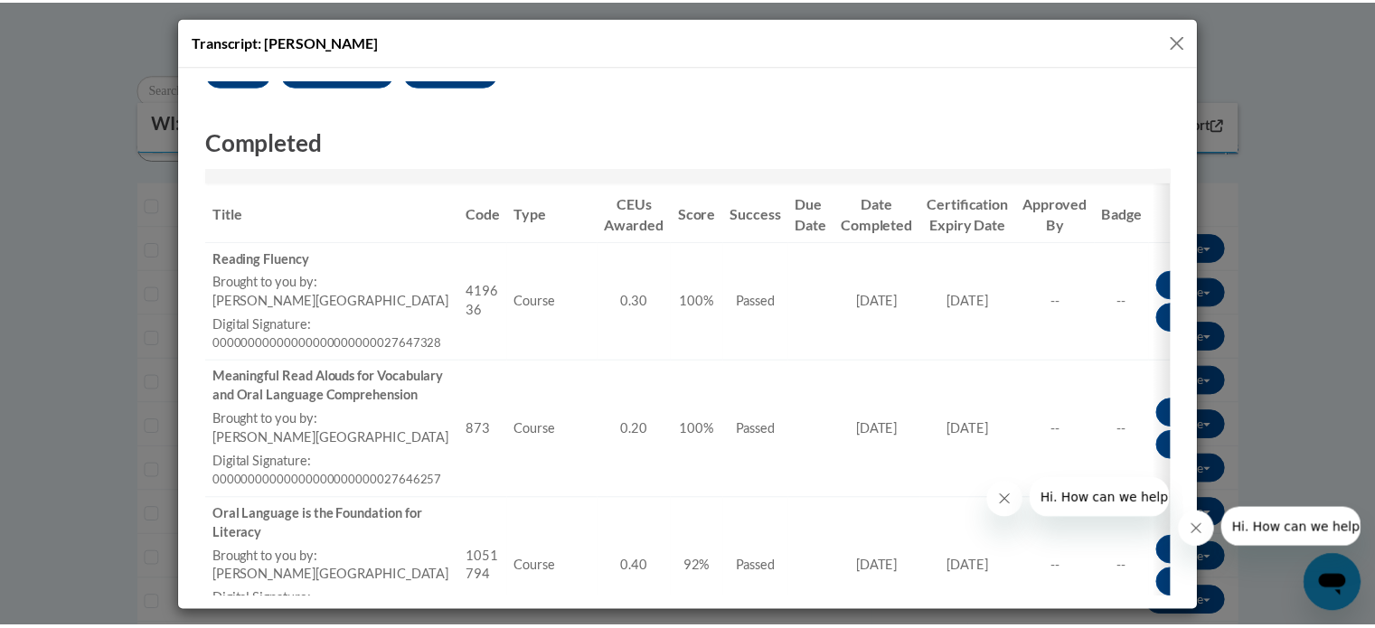
scroll to position [0, 0]
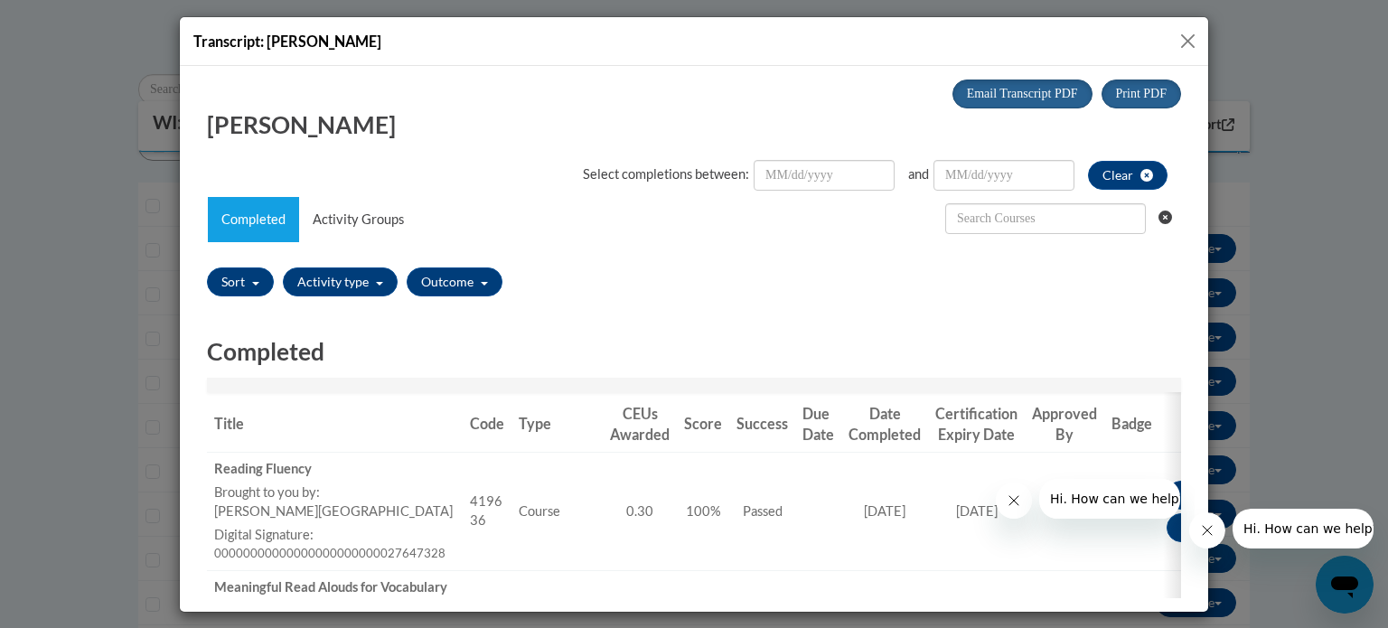
click at [1190, 43] on button "Close" at bounding box center [1188, 41] width 23 height 23
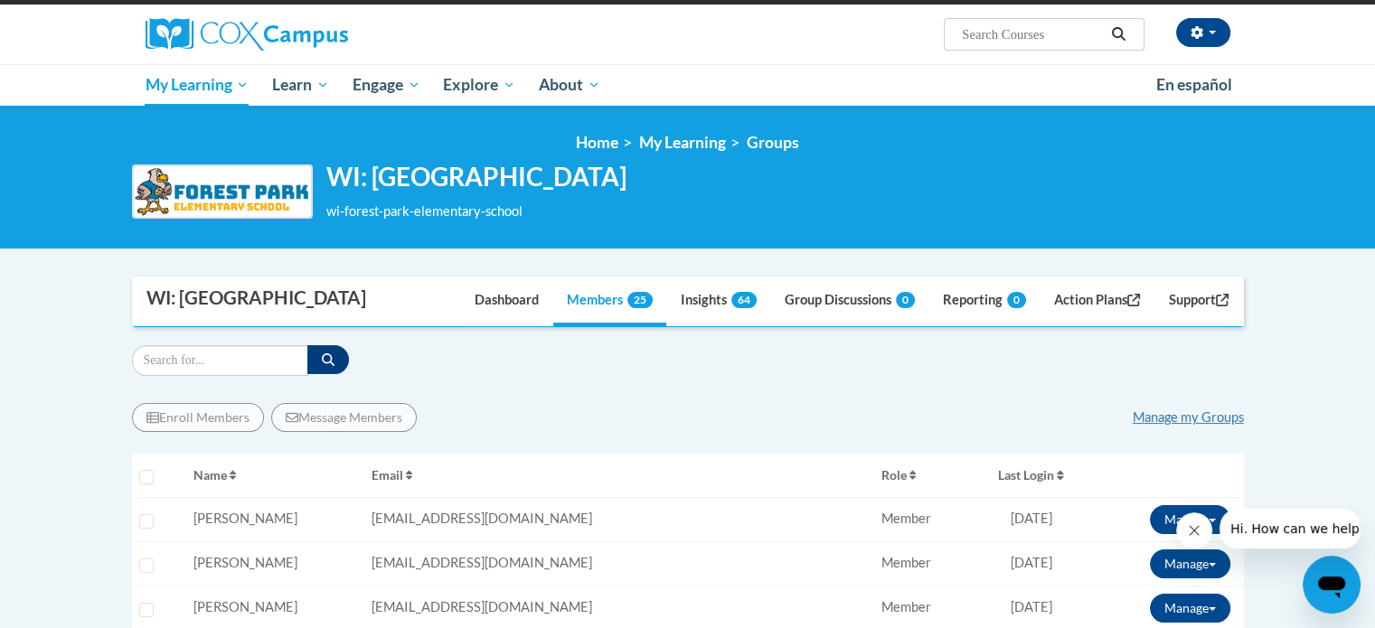
scroll to position [145, 0]
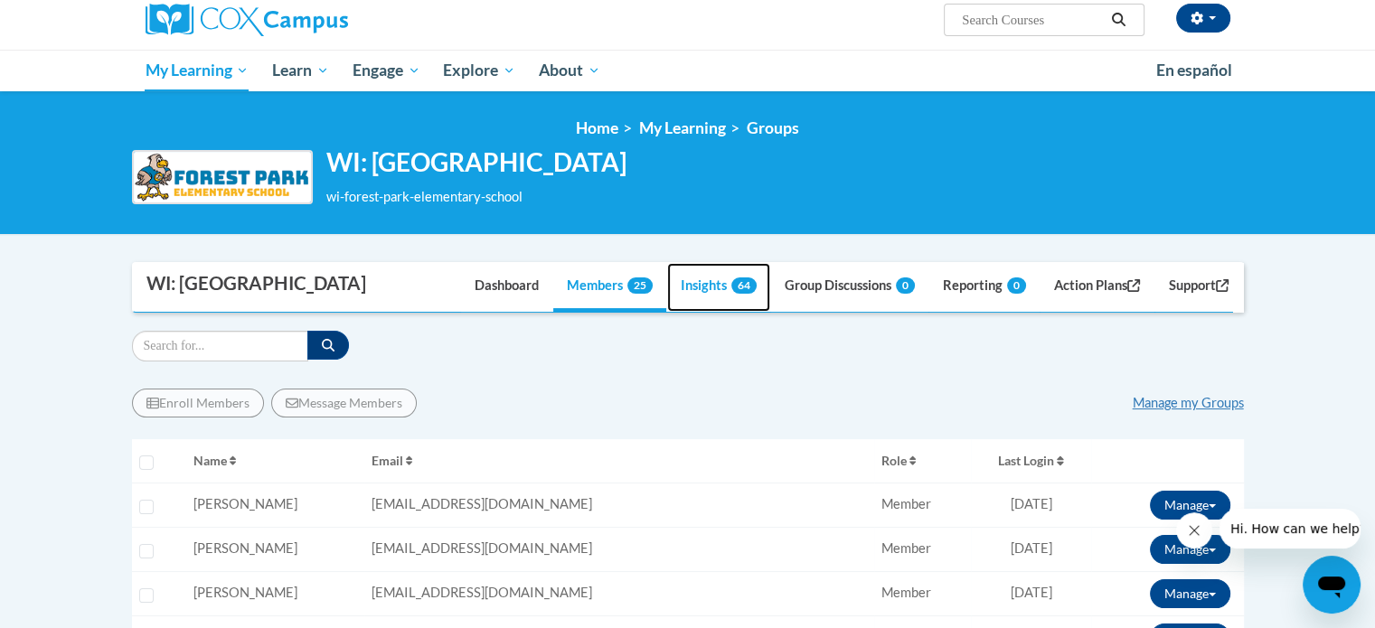
click at [673, 312] on link "Insights 64" at bounding box center [718, 287] width 103 height 49
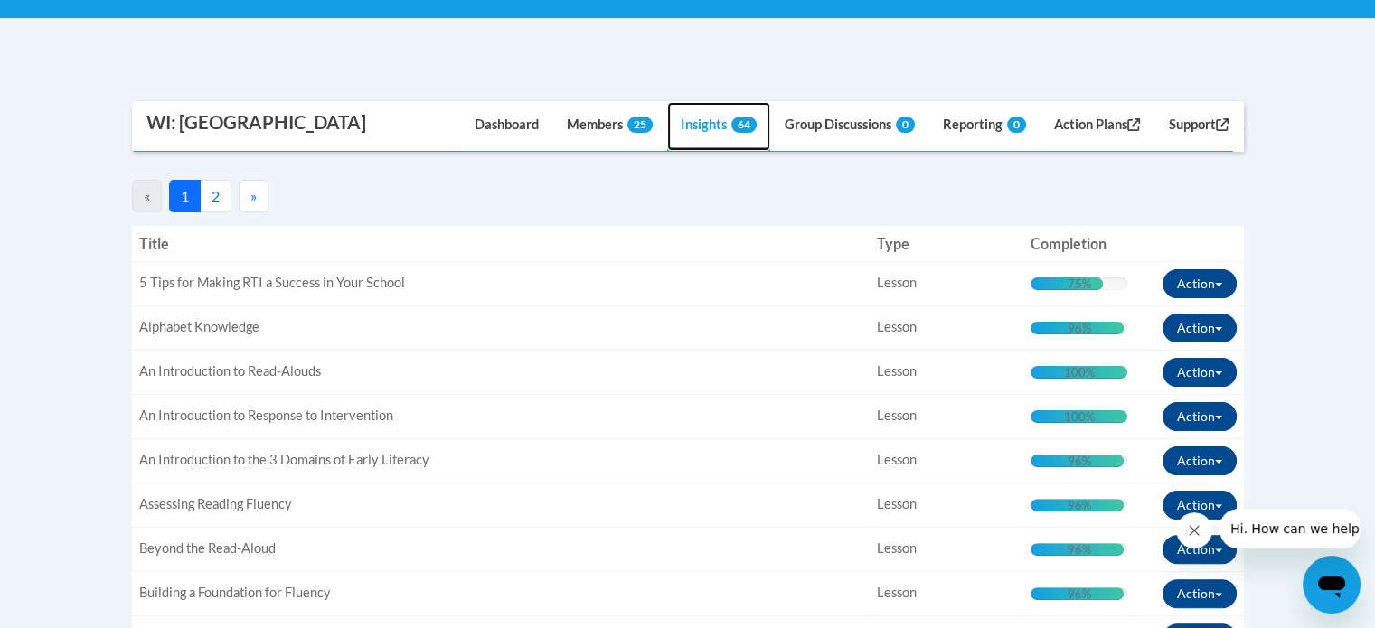
scroll to position [339, 0]
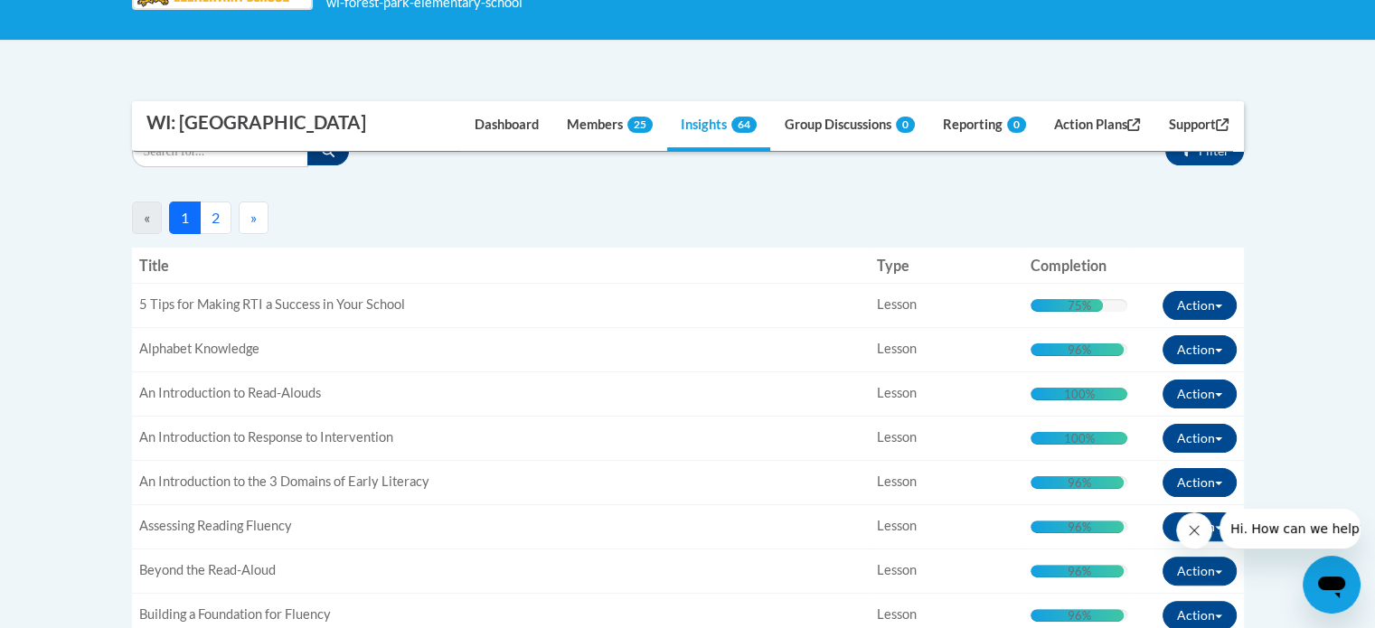
click at [603, 416] on td "Title: An Introduction to Read-Alouds" at bounding box center [501, 394] width 738 height 44
click at [508, 151] on link "Dashboard" at bounding box center [506, 126] width 91 height 49
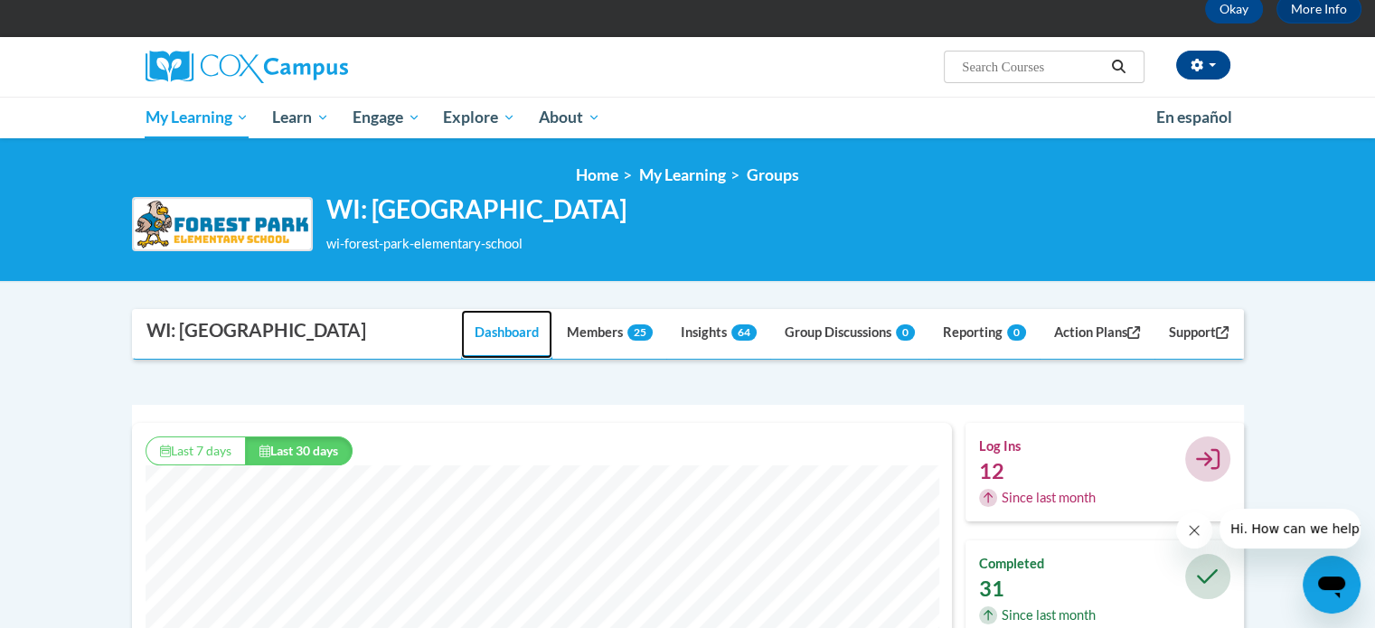
scroll to position [92, 0]
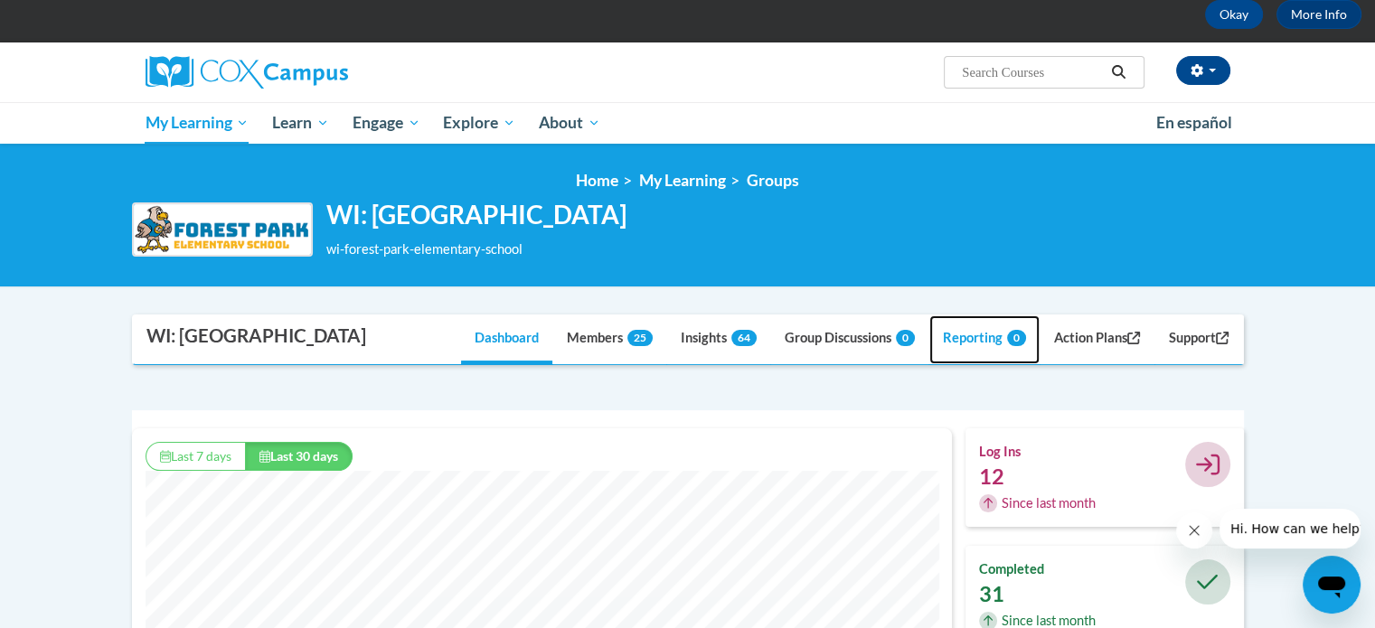
click at [972, 364] on link "Reporting 0" at bounding box center [984, 339] width 110 height 49
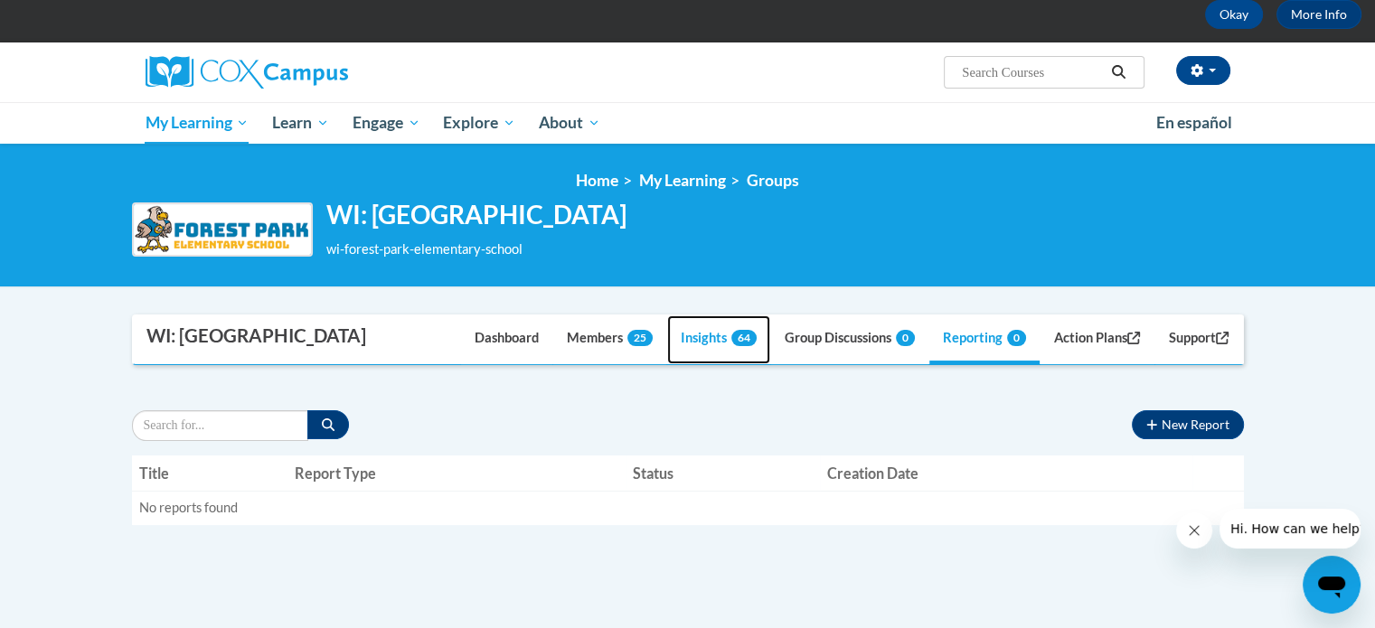
click at [682, 364] on link "Insights 64" at bounding box center [718, 339] width 103 height 49
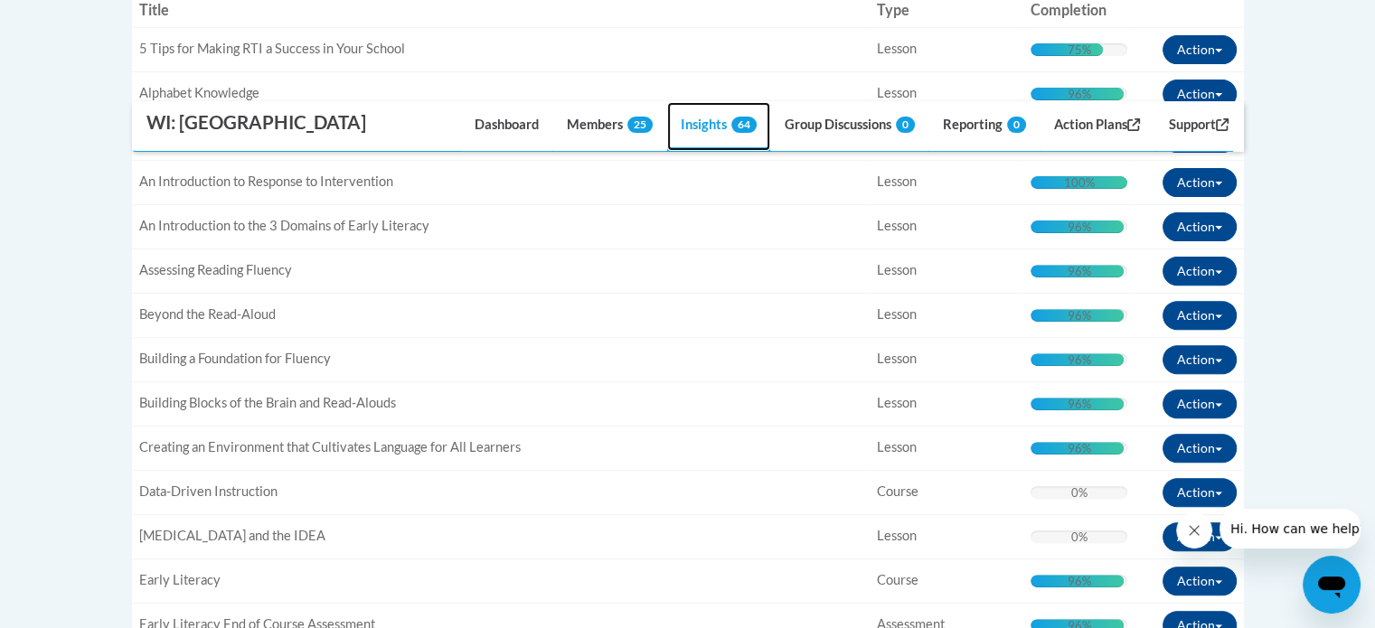
scroll to position [596, 0]
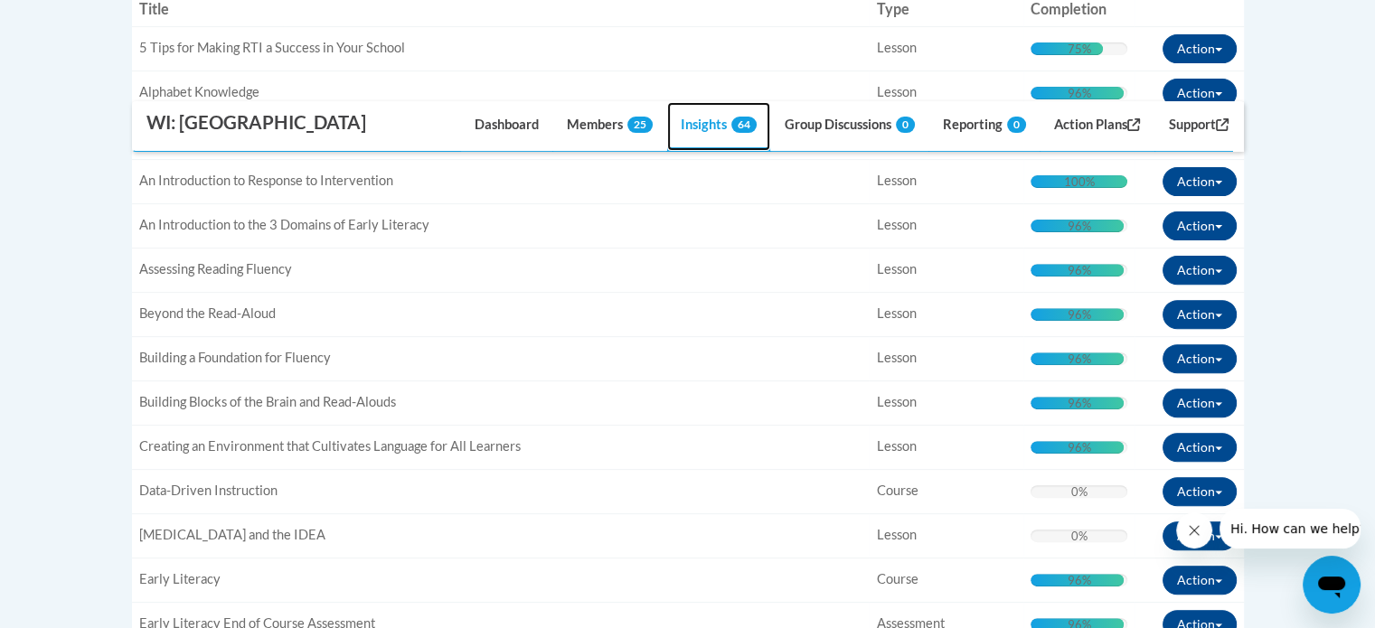
click at [709, 151] on link "Insights 64" at bounding box center [718, 126] width 103 height 49
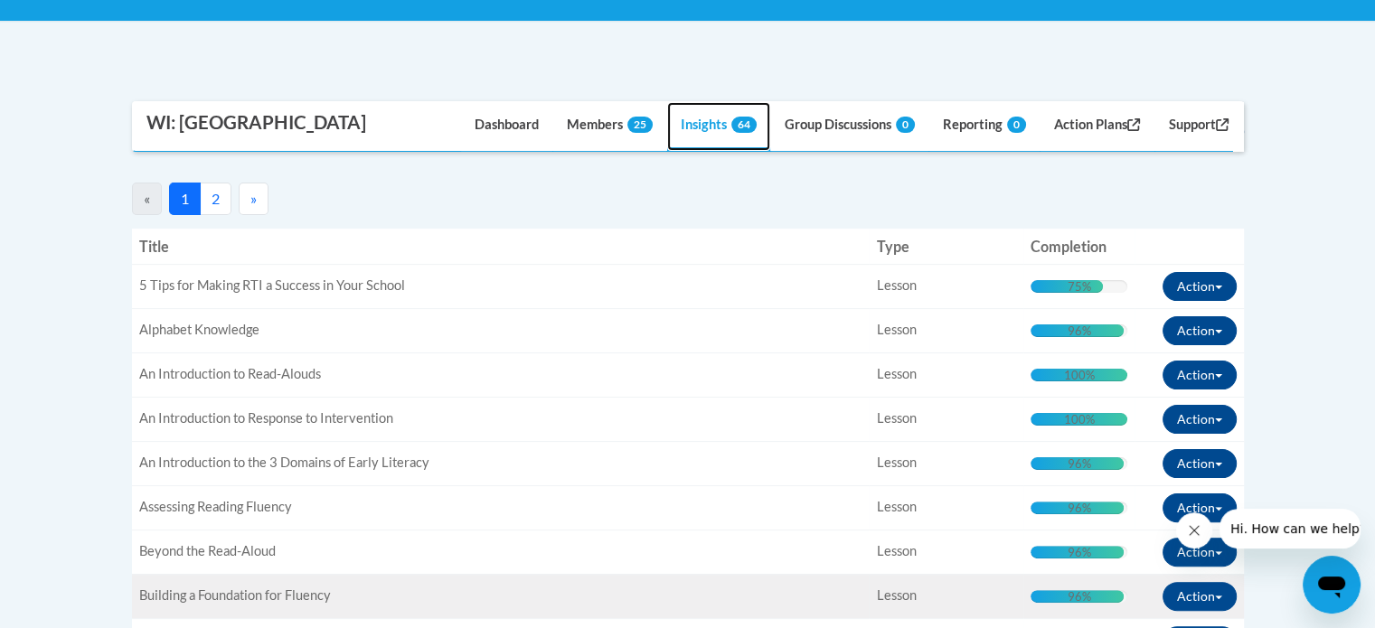
scroll to position [358, 0]
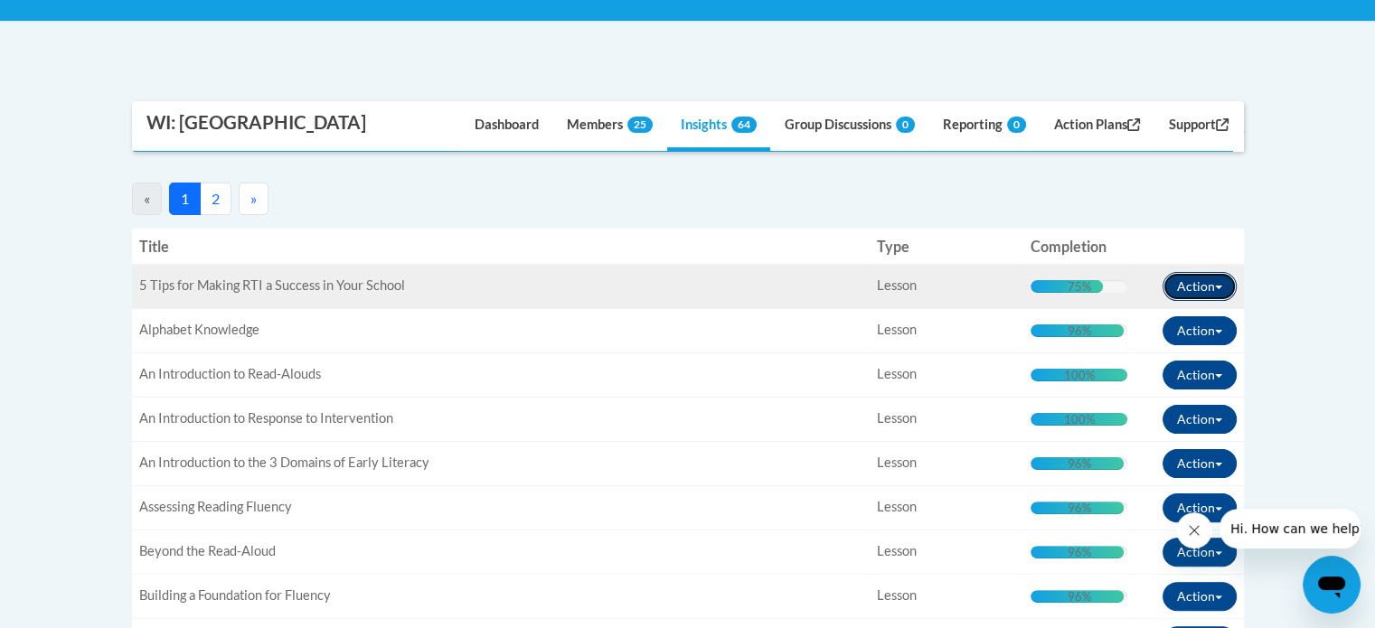
click at [1206, 301] on button "Action" at bounding box center [1199, 286] width 74 height 29
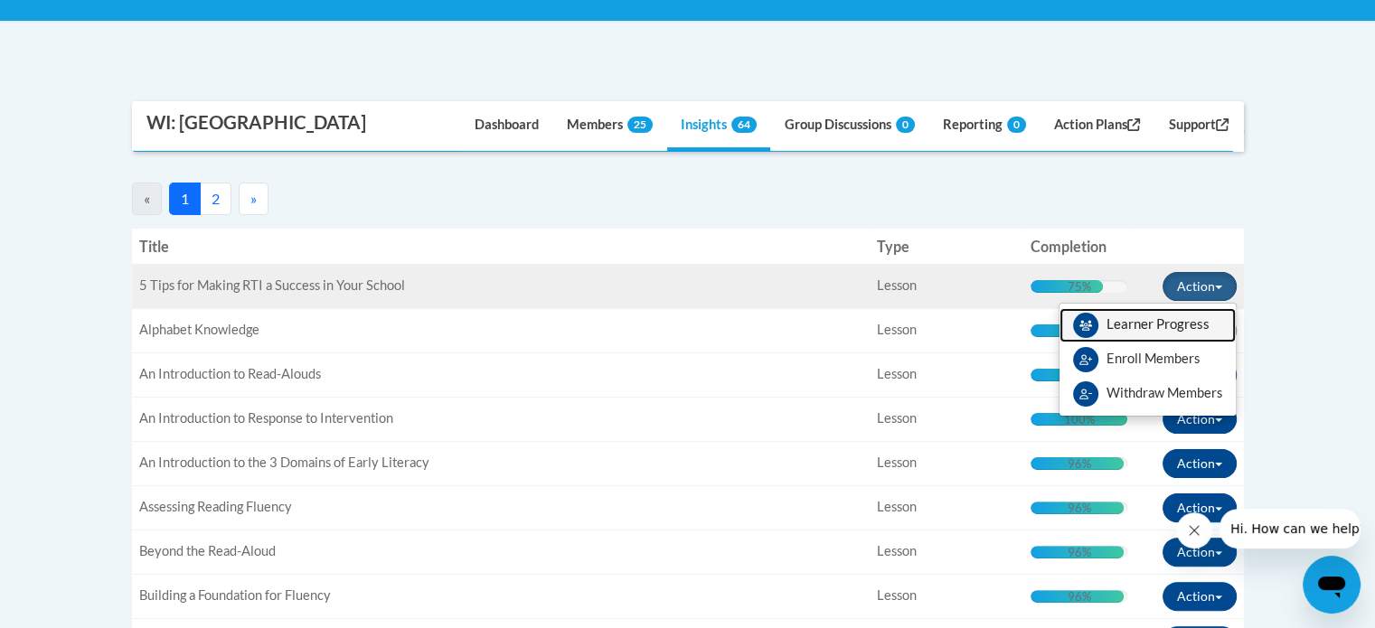
click at [1143, 329] on span "View Members" at bounding box center [1157, 329] width 103 height 0
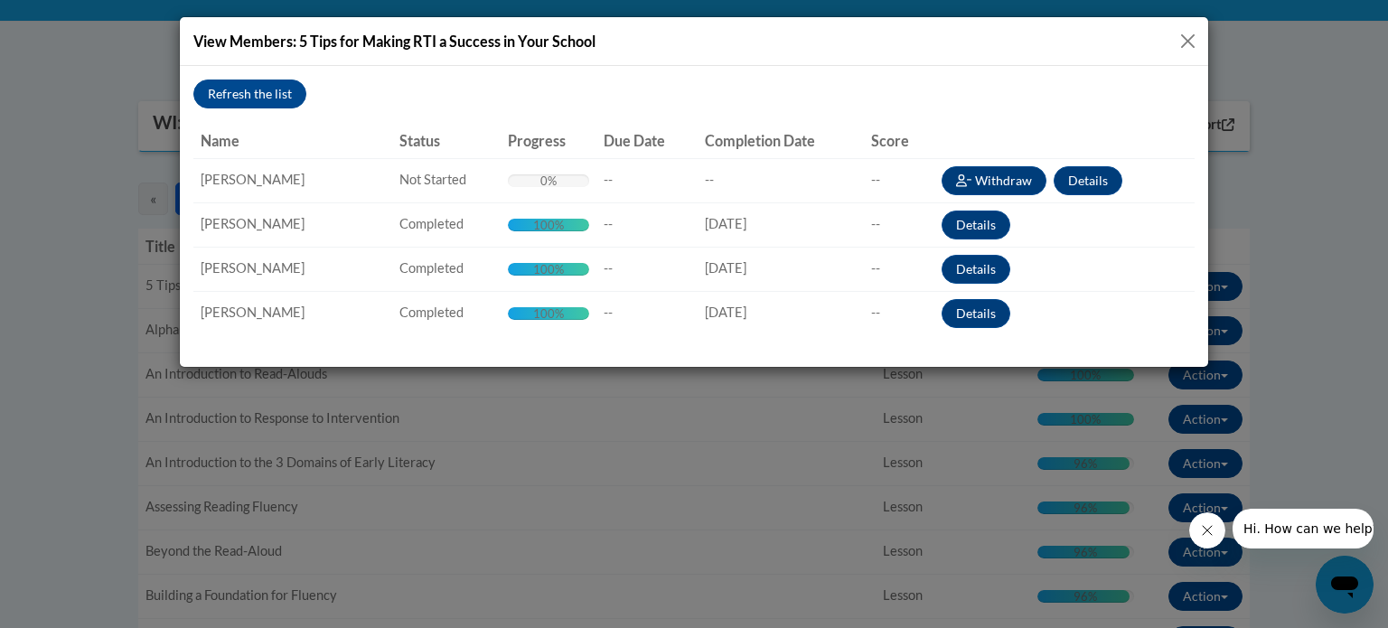
click at [1178, 45] on button "Close" at bounding box center [1188, 41] width 23 height 23
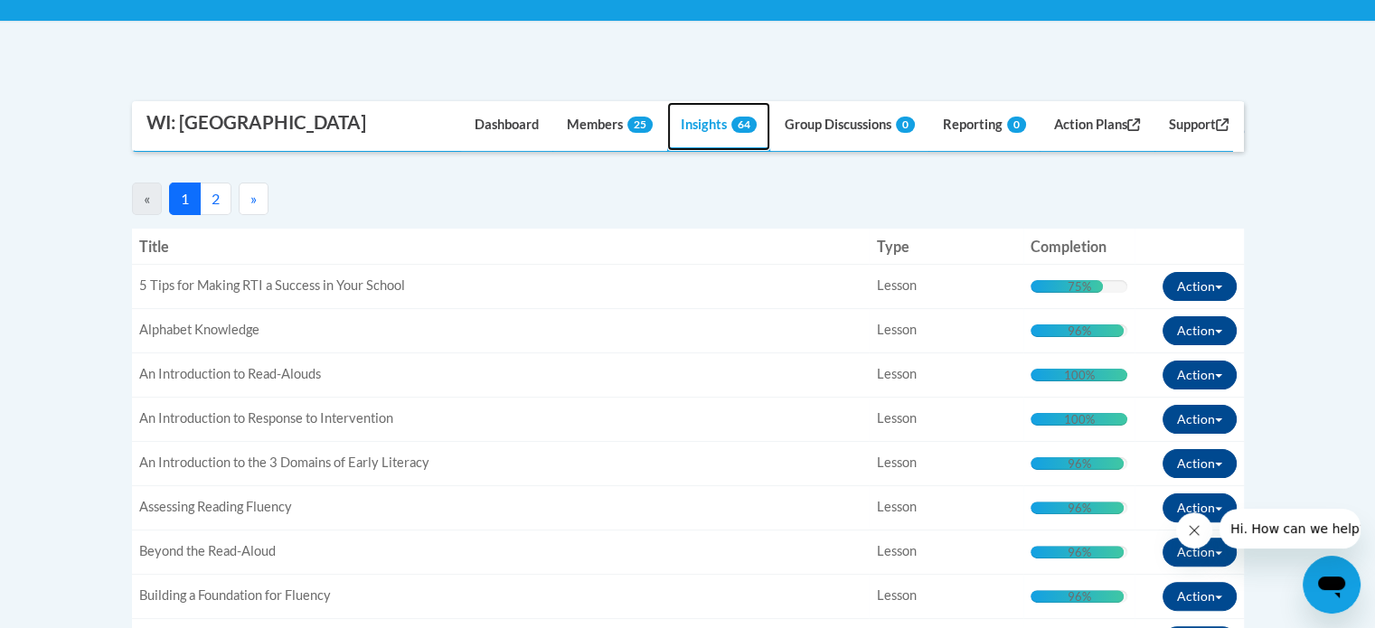
click at [731, 133] on span "64" at bounding box center [743, 125] width 25 height 16
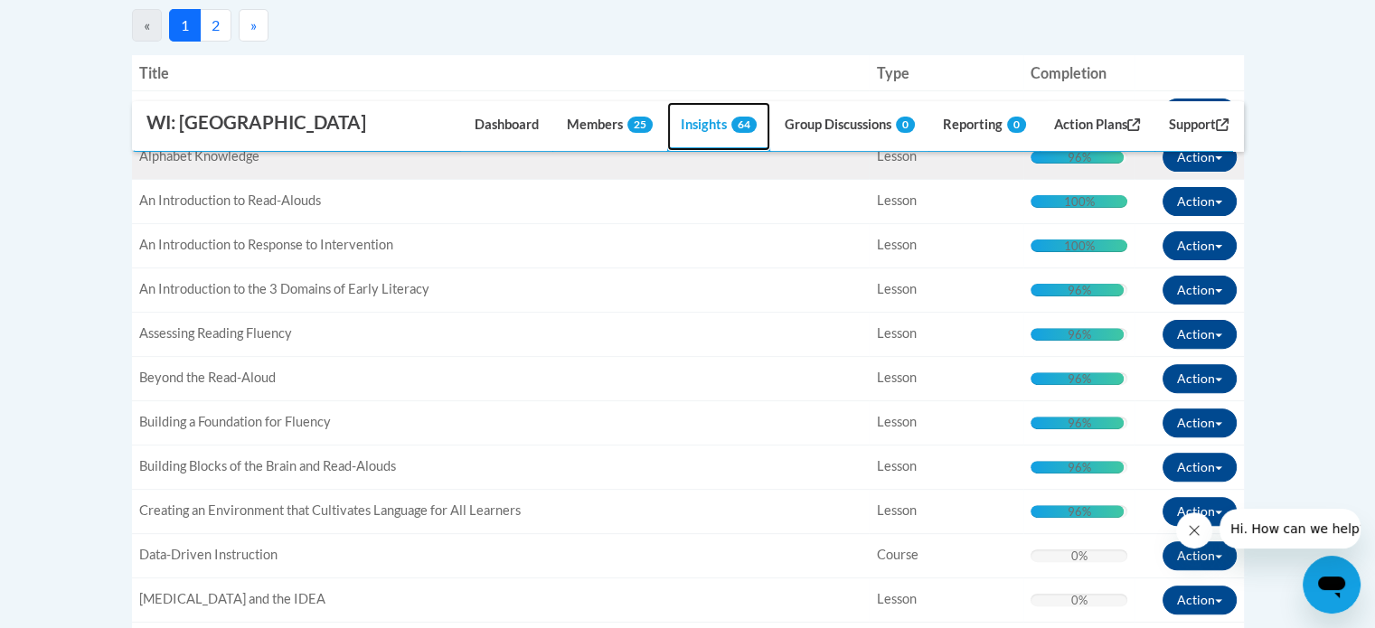
scroll to position [0, 0]
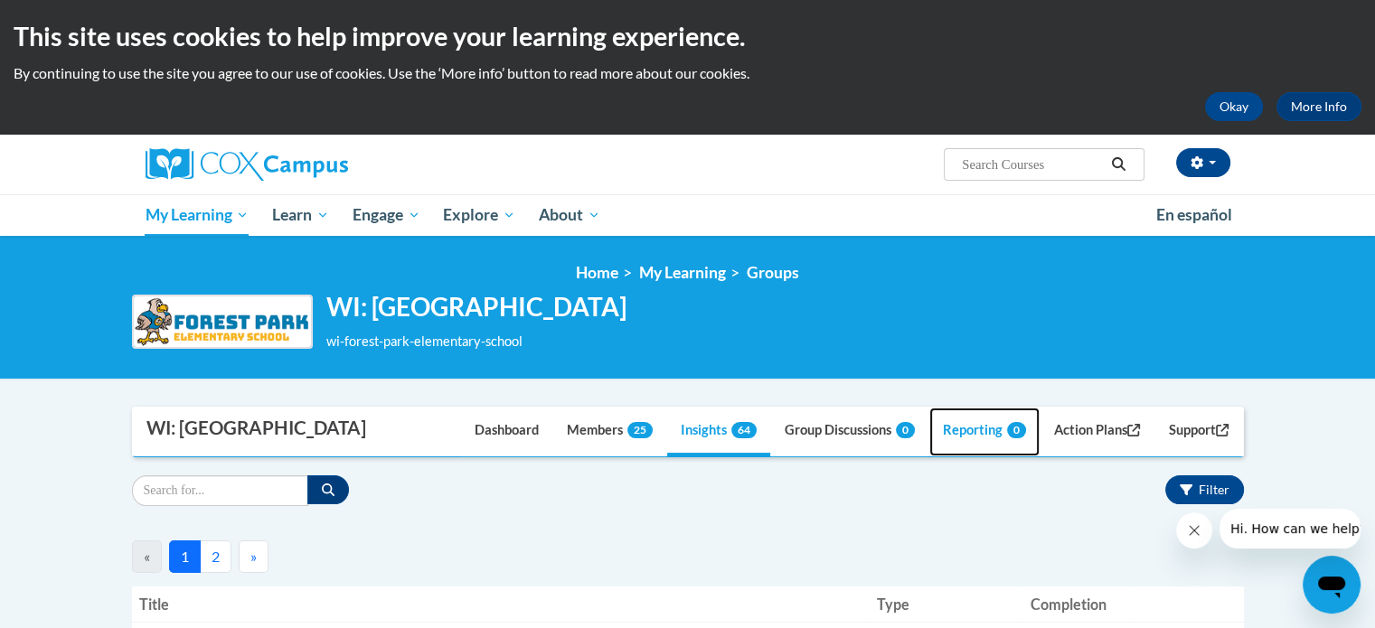
click at [955, 456] on link "Reporting 0" at bounding box center [984, 432] width 110 height 49
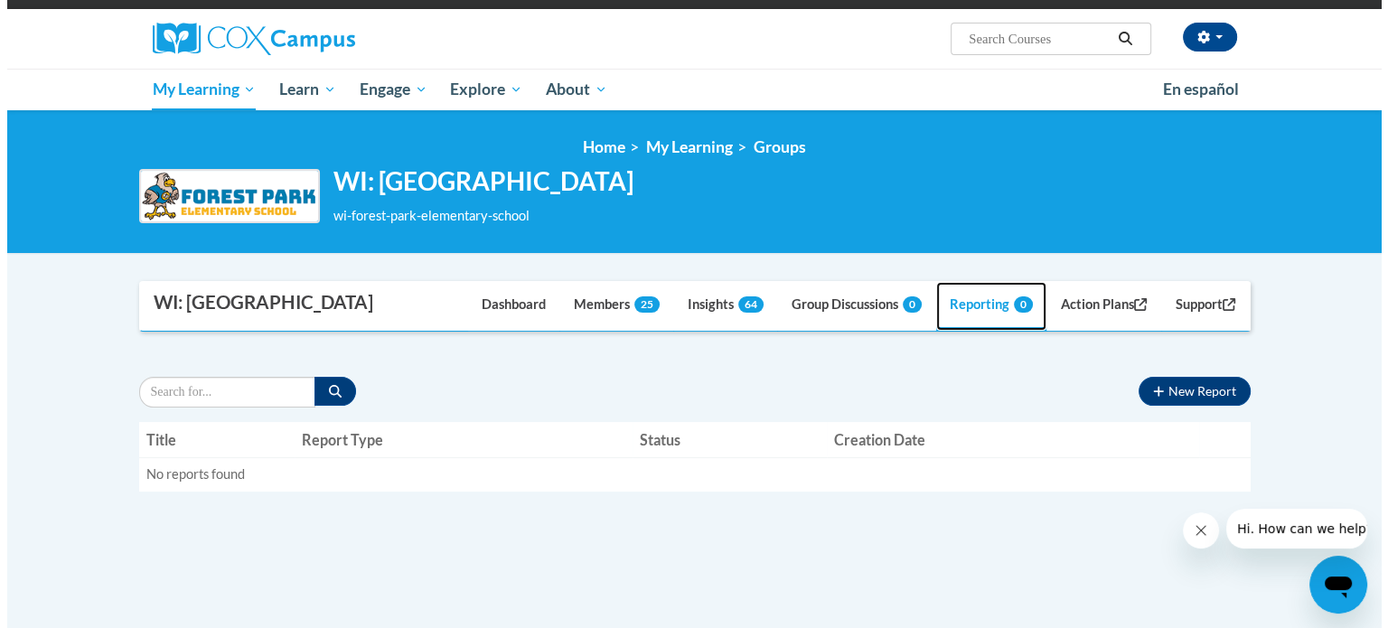
scroll to position [127, 0]
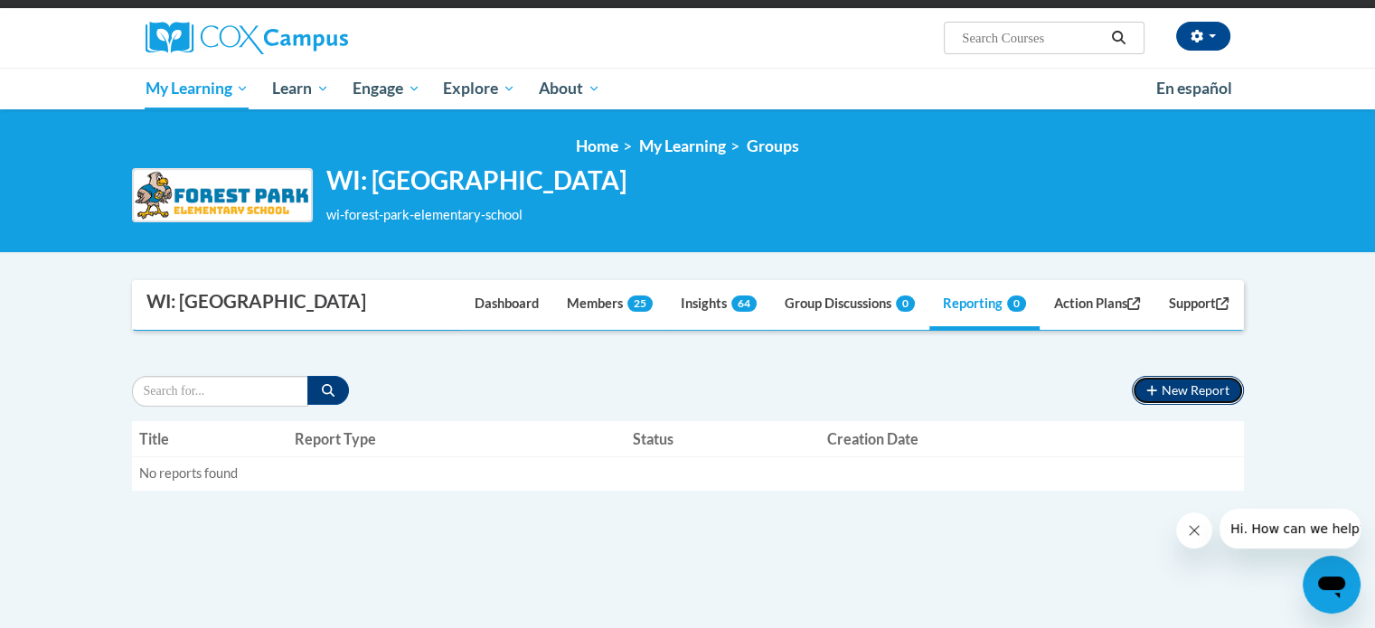
click at [1147, 397] on icon "button" at bounding box center [1151, 390] width 11 height 13
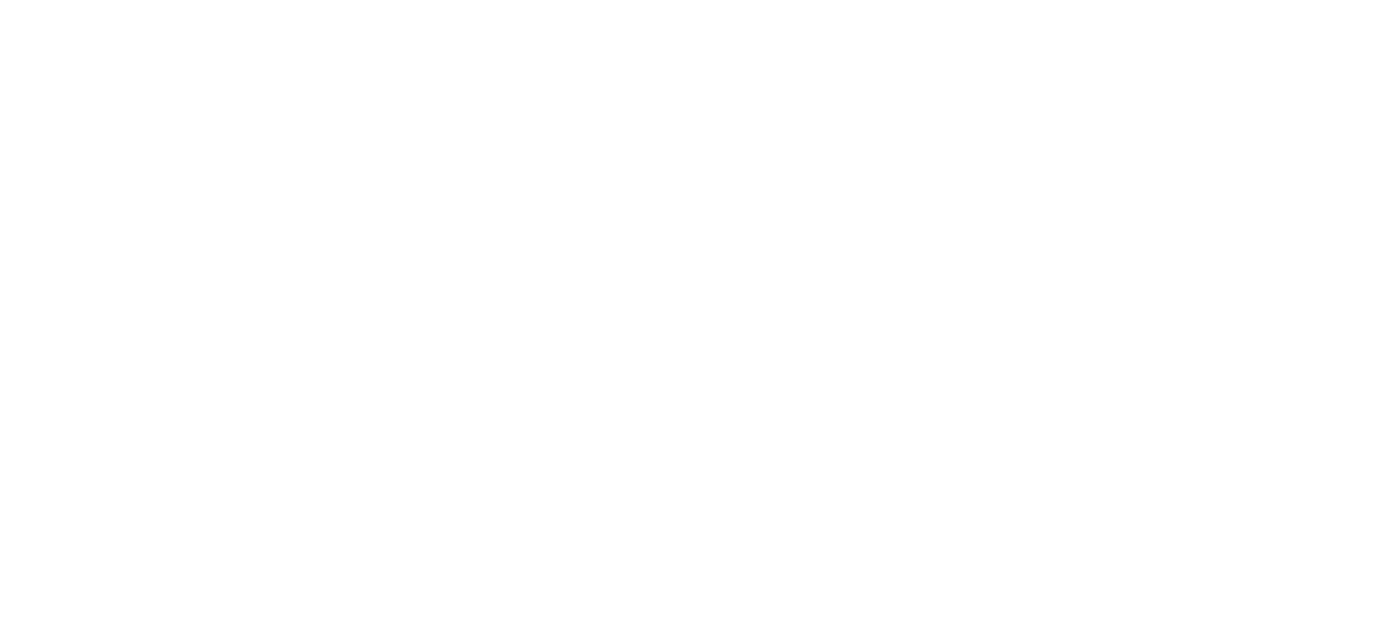
scroll to position [0, 0]
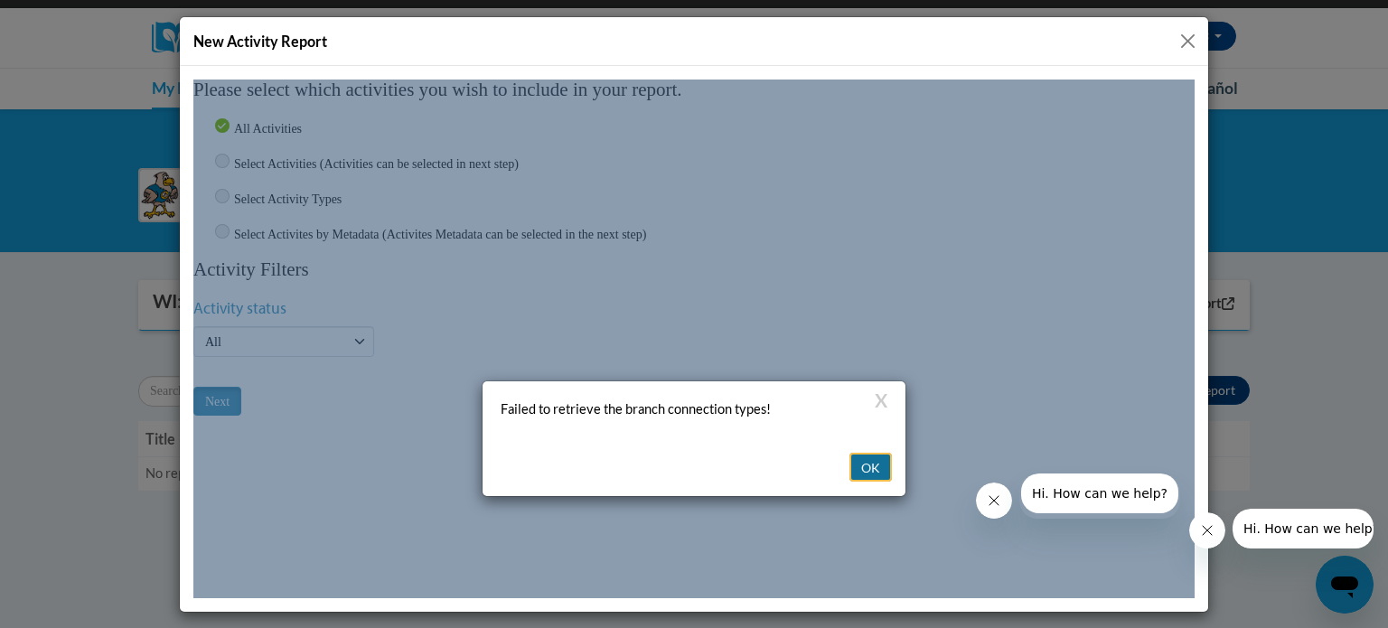
click at [879, 452] on button "OK" at bounding box center [871, 466] width 42 height 29
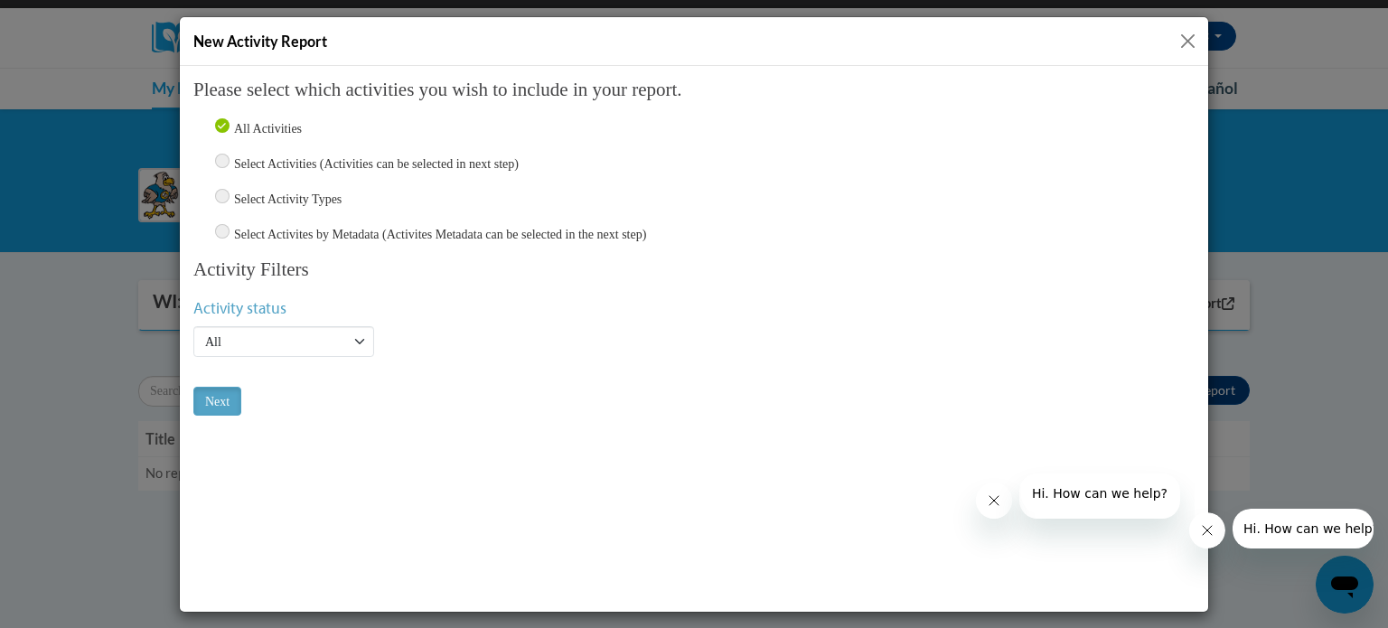
click at [221, 199] on input "Select Activity Types" at bounding box center [222, 195] width 14 height 14
radio input "true"
click at [221, 199] on input "Select Activity Types" at bounding box center [222, 195] width 14 height 14
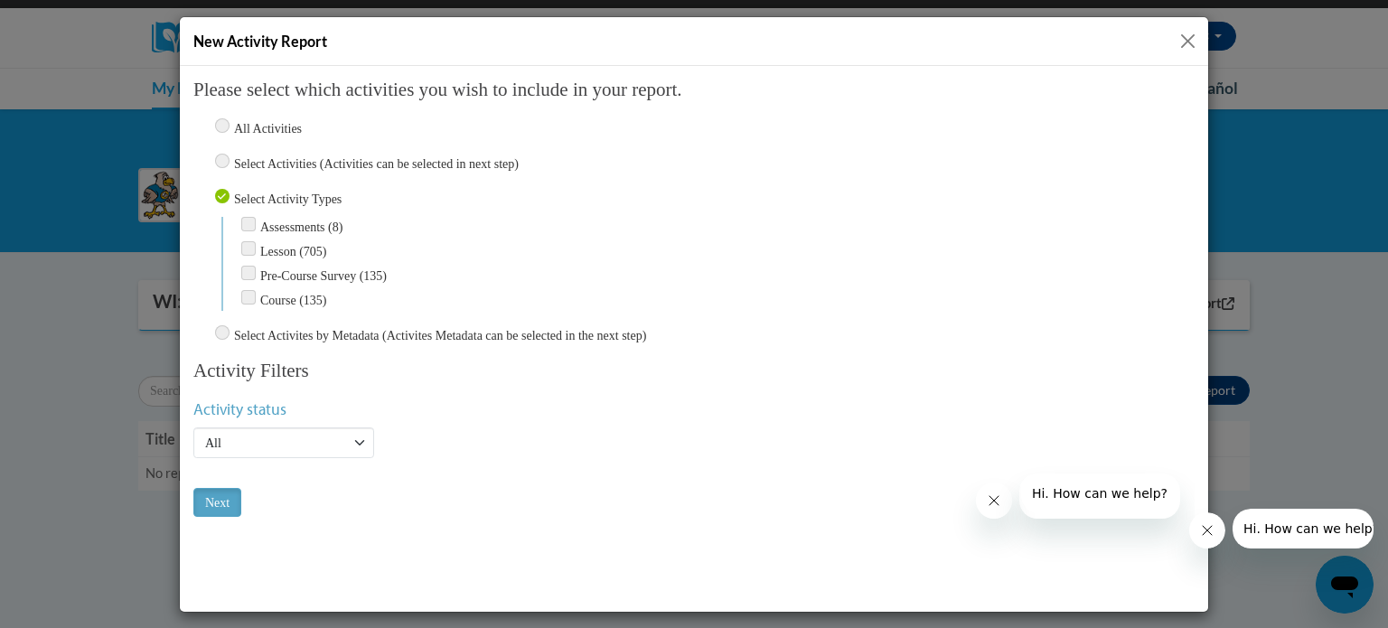
click at [250, 219] on input "Assessments (8)" at bounding box center [248, 223] width 14 height 14
checkbox input "true"
click at [249, 245] on input "Lesson (705)" at bounding box center [248, 247] width 14 height 14
checkbox input "true"
click at [248, 268] on input "Pre-Course Survey (135)" at bounding box center [248, 272] width 14 height 14
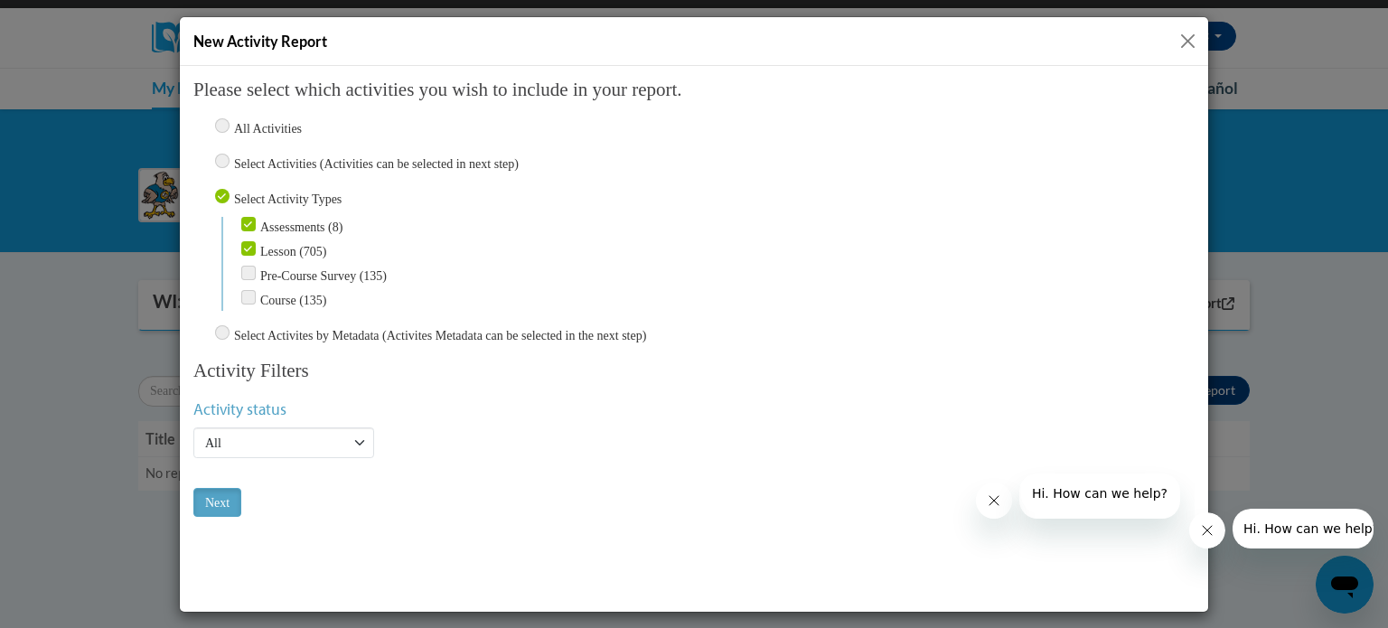
checkbox input "true"
click at [250, 289] on input "Course (135)" at bounding box center [248, 296] width 14 height 14
checkbox input "true"
click at [247, 245] on input "Lesson (705)" at bounding box center [248, 247] width 14 height 14
checkbox input "false"
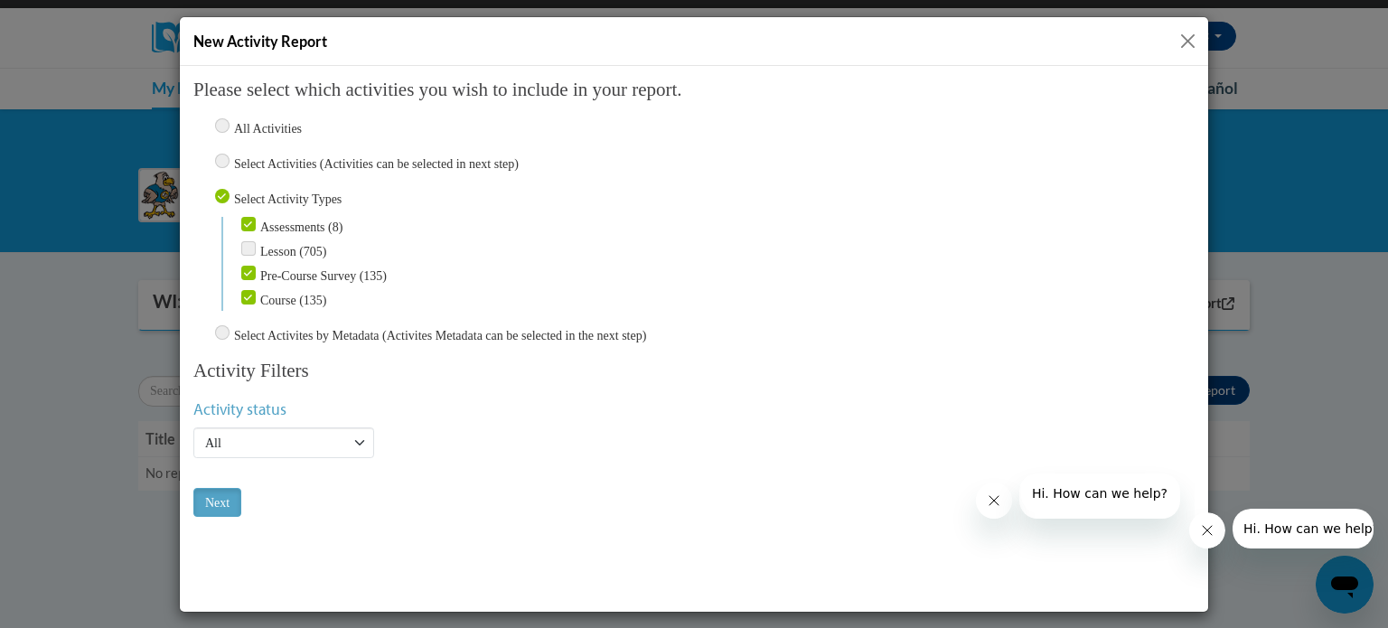
click at [249, 265] on input "Pre-Course Survey (135)" at bounding box center [248, 272] width 14 height 14
checkbox input "false"
click at [253, 291] on input "Course (135)" at bounding box center [248, 296] width 14 height 14
checkbox input "false"
click at [207, 504] on input "Next" at bounding box center [217, 501] width 48 height 29
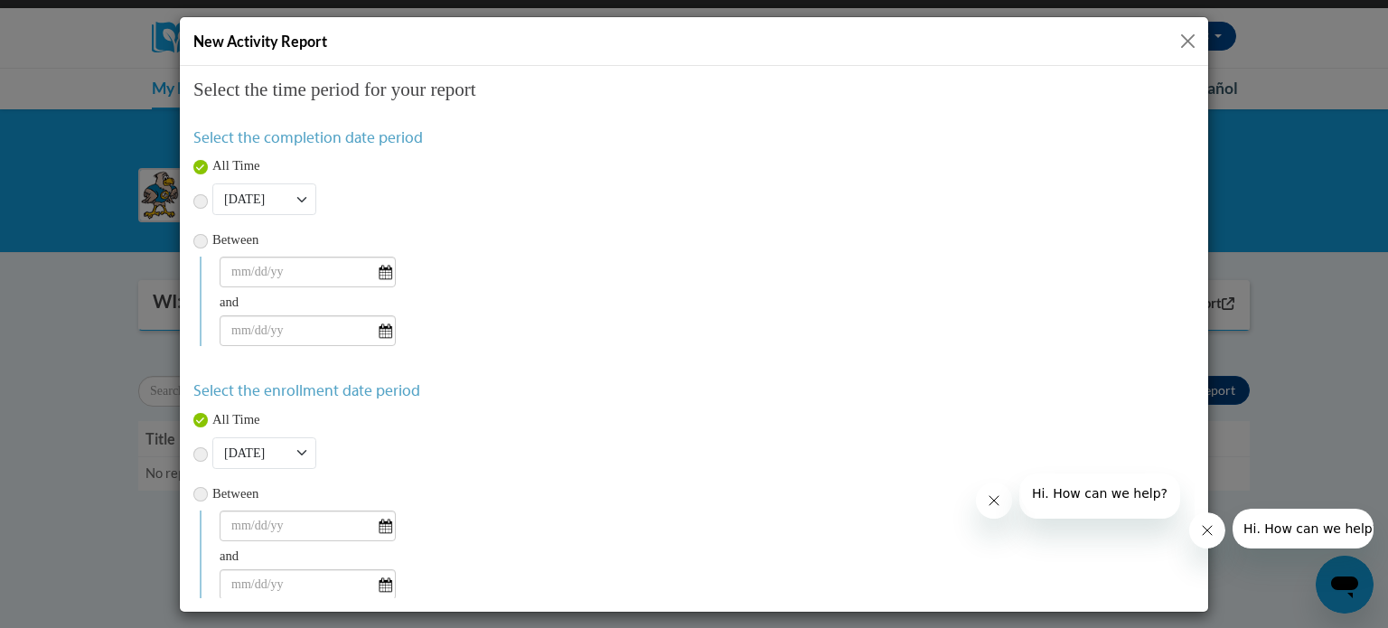
click at [1190, 39] on button "Close" at bounding box center [1188, 41] width 23 height 23
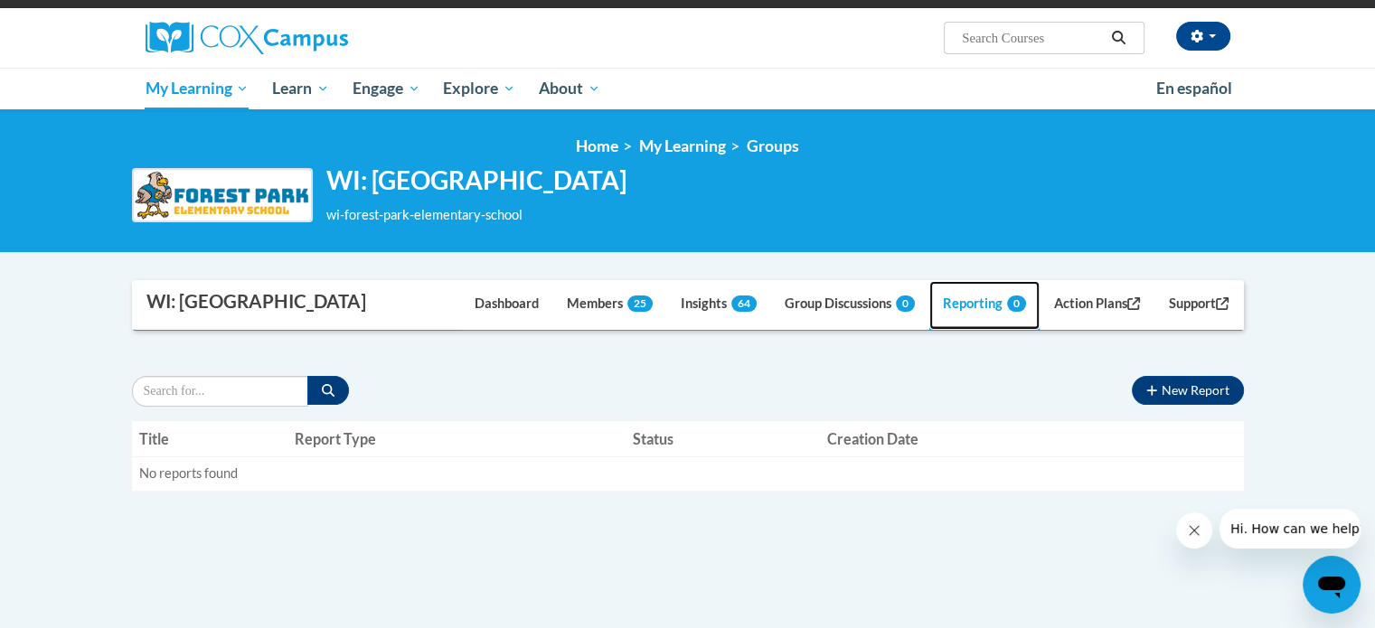
click at [950, 330] on link "Reporting 0" at bounding box center [984, 305] width 110 height 49
click at [1148, 397] on icon "button" at bounding box center [1151, 390] width 11 height 13
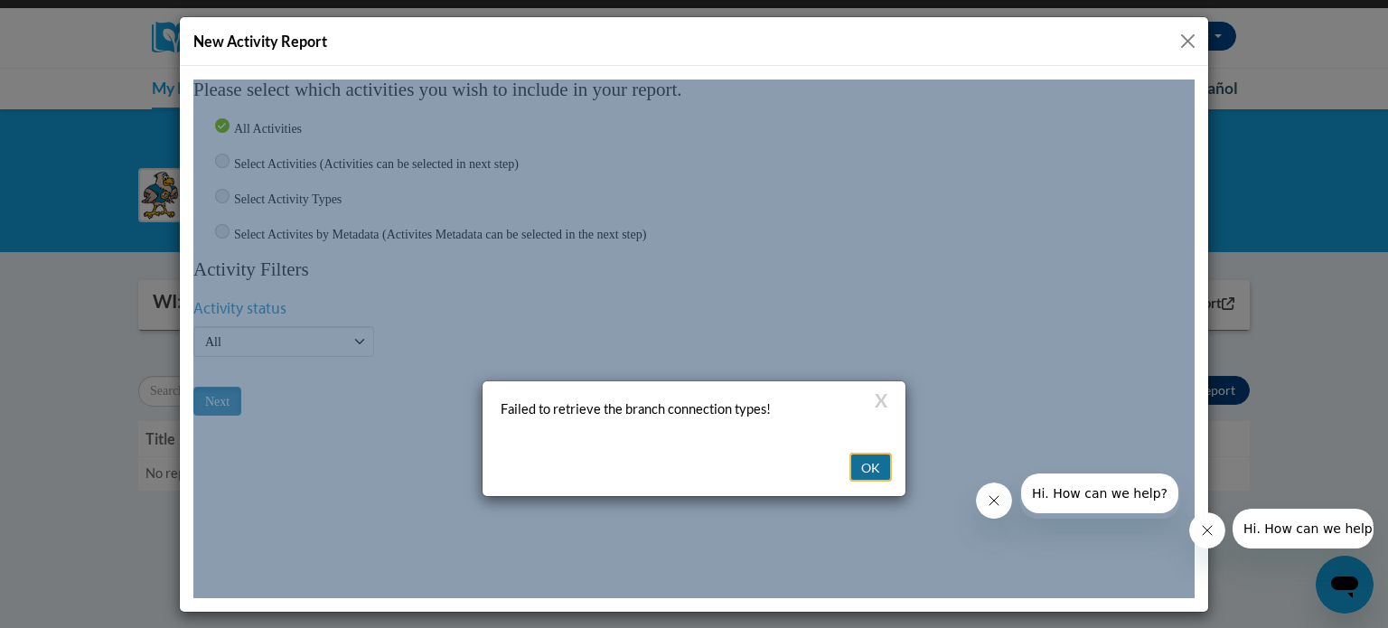
click at [865, 452] on button "OK" at bounding box center [871, 466] width 42 height 29
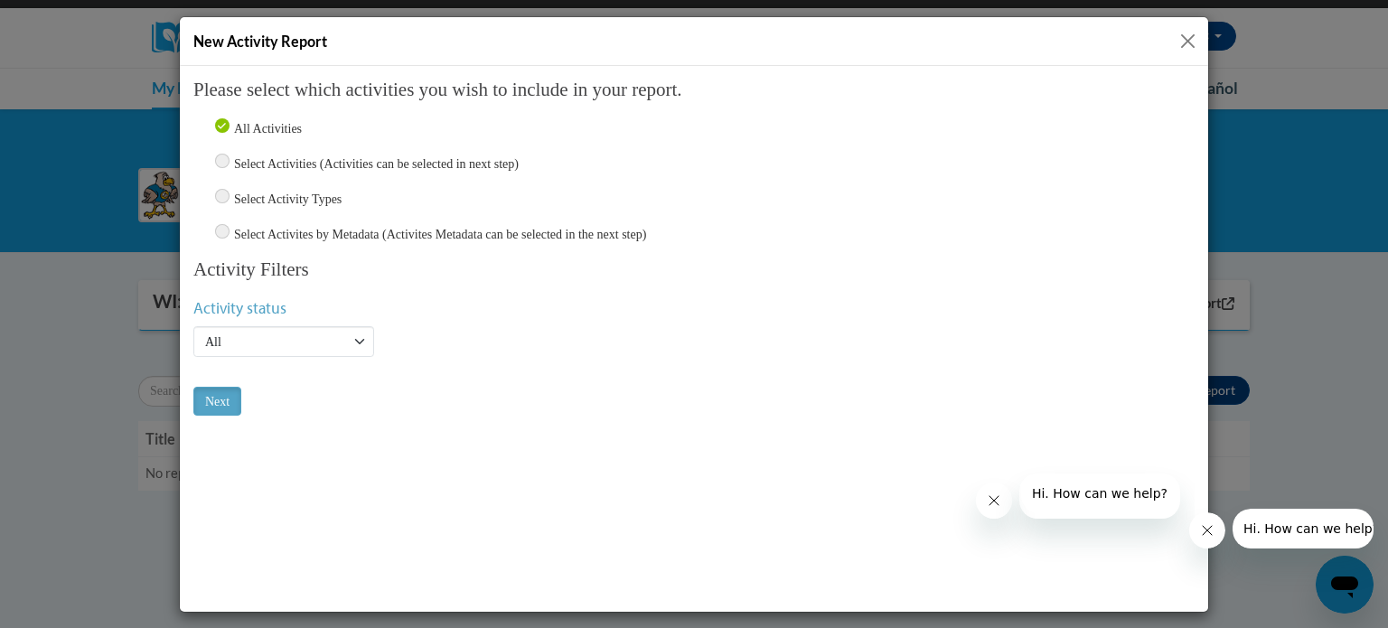
click at [225, 193] on input "Select Activity Types" at bounding box center [222, 195] width 14 height 14
radio input "true"
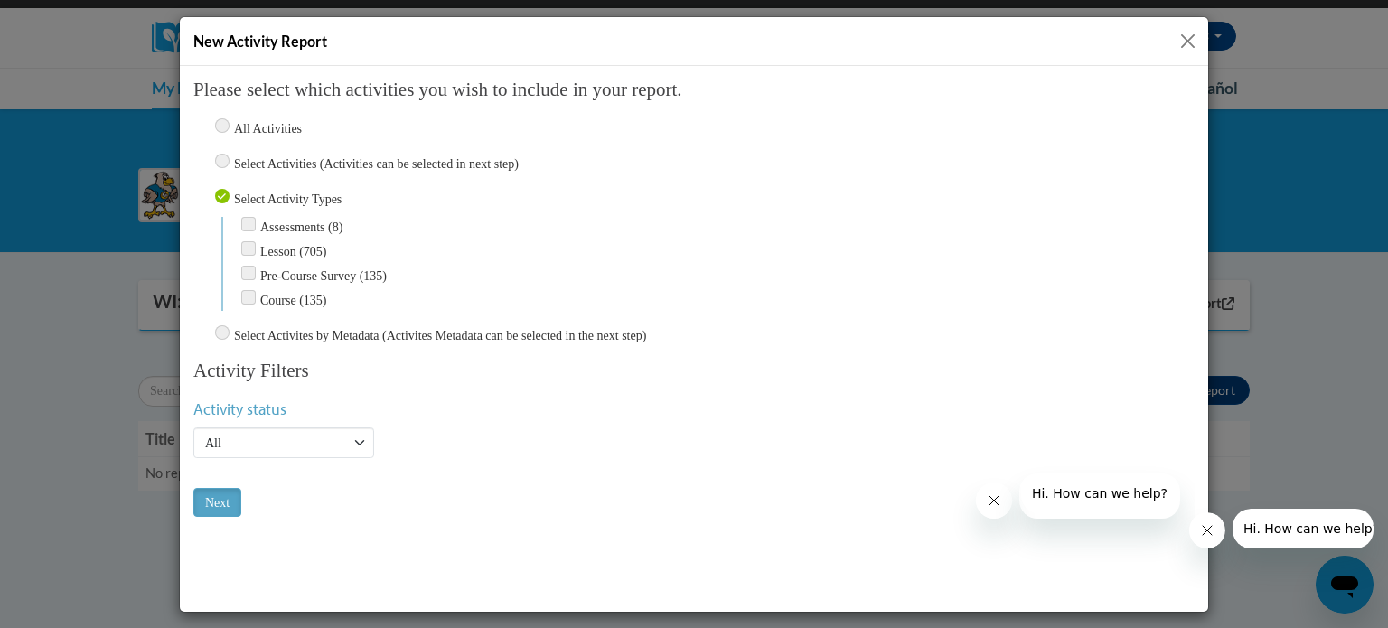
click at [244, 222] on input "Assessments (8)" at bounding box center [248, 223] width 14 height 14
checkbox input "true"
click at [246, 248] on input "Lesson (705)" at bounding box center [248, 247] width 14 height 14
click at [247, 240] on input "Lesson (705)" at bounding box center [248, 247] width 14 height 14
checkbox input "false"
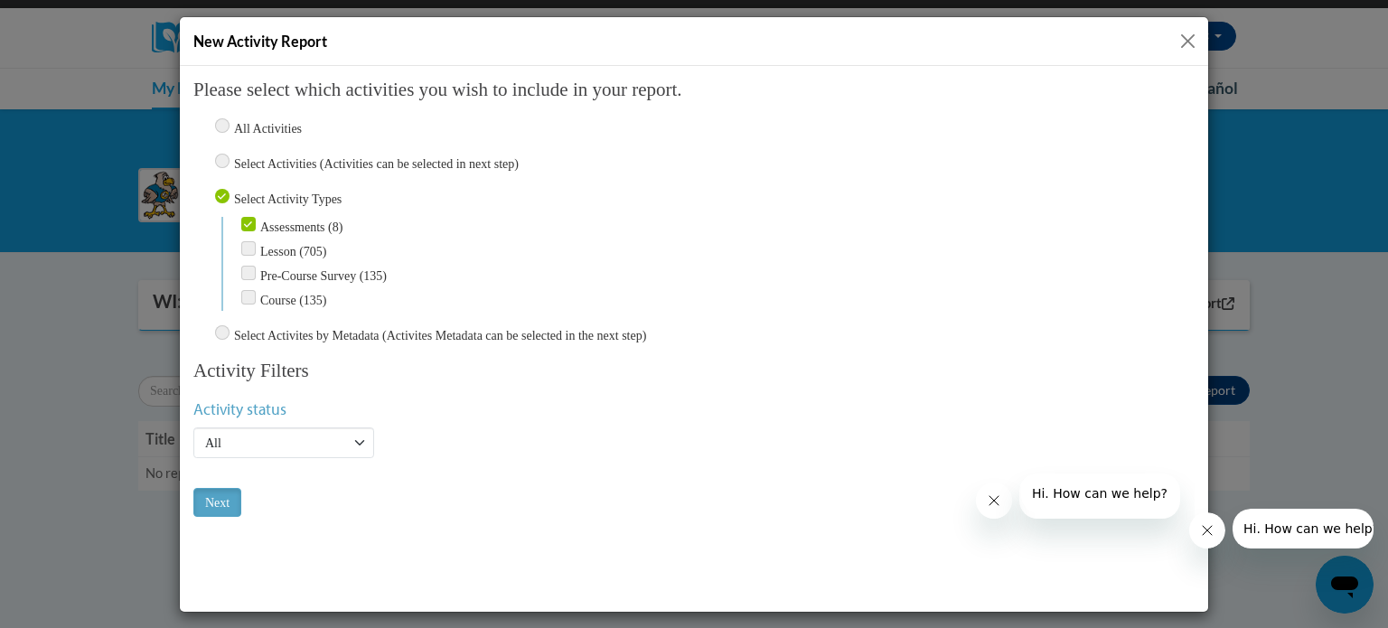
click at [247, 295] on input "Course (135)" at bounding box center [248, 296] width 14 height 14
checkbox input "true"
click at [245, 220] on input "Assessments (8)" at bounding box center [248, 223] width 14 height 14
checkbox input "false"
click at [205, 491] on input "Next" at bounding box center [217, 501] width 48 height 29
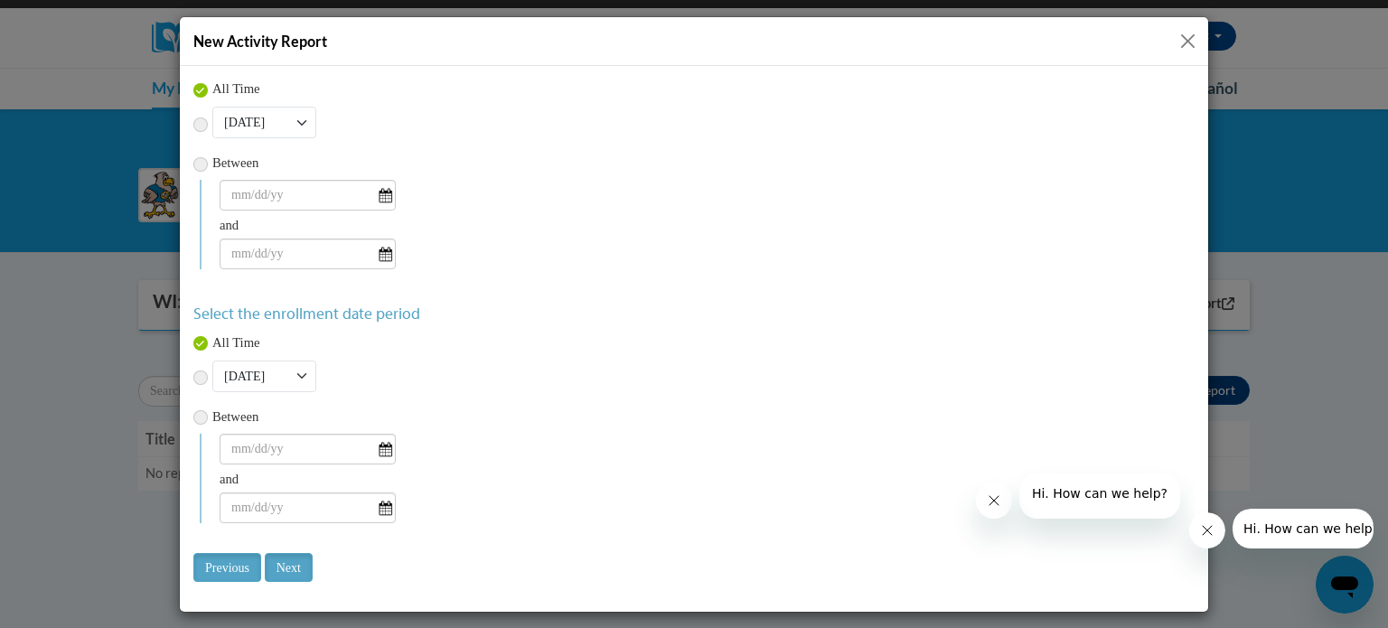
scroll to position [97, 0]
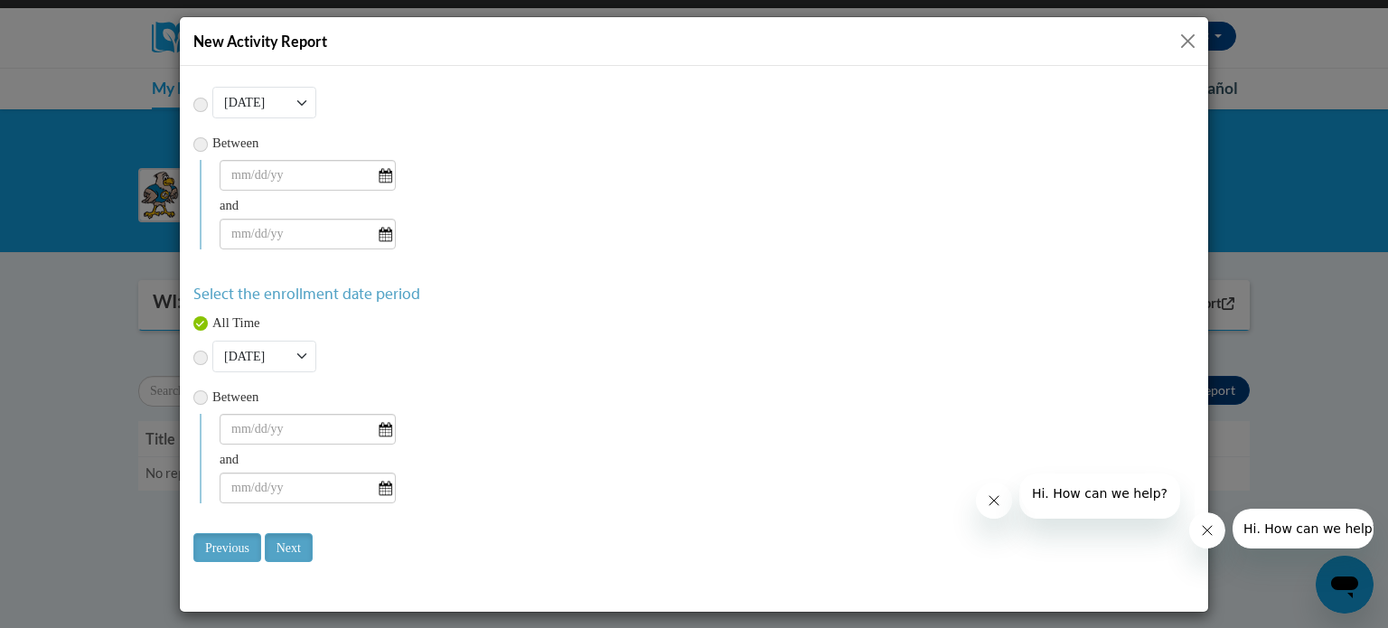
click at [1187, 38] on button "Close" at bounding box center [1188, 41] width 23 height 23
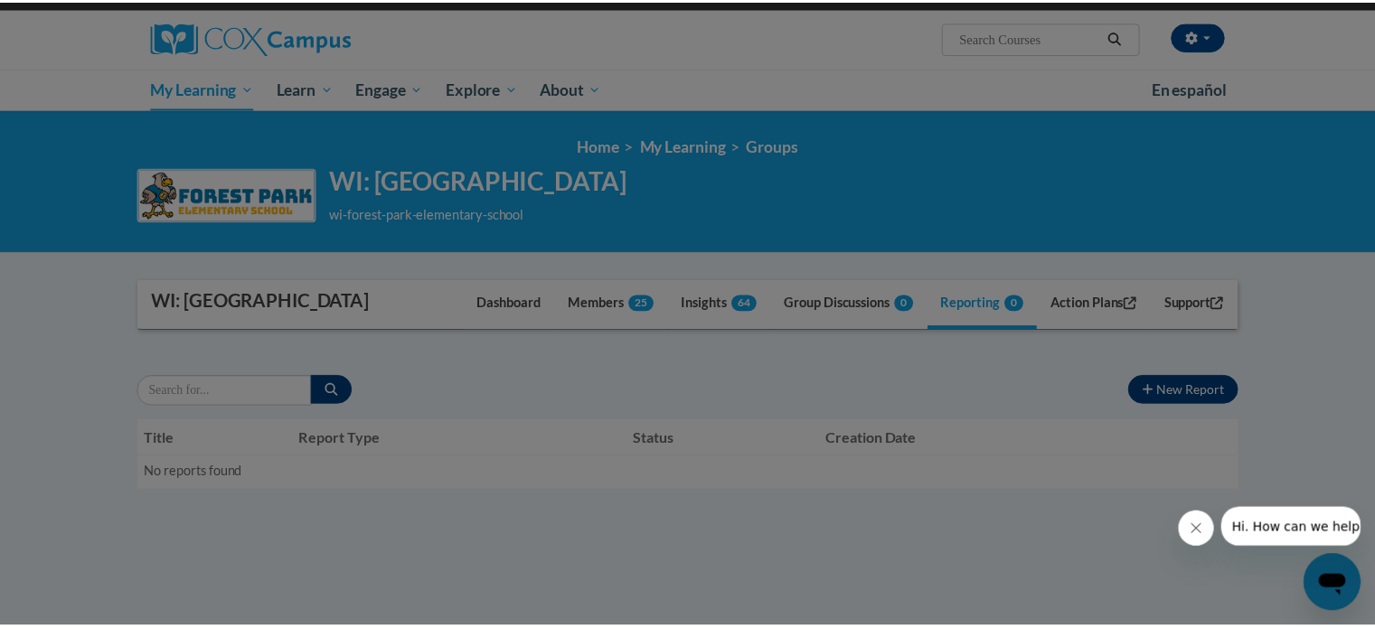
scroll to position [0, 0]
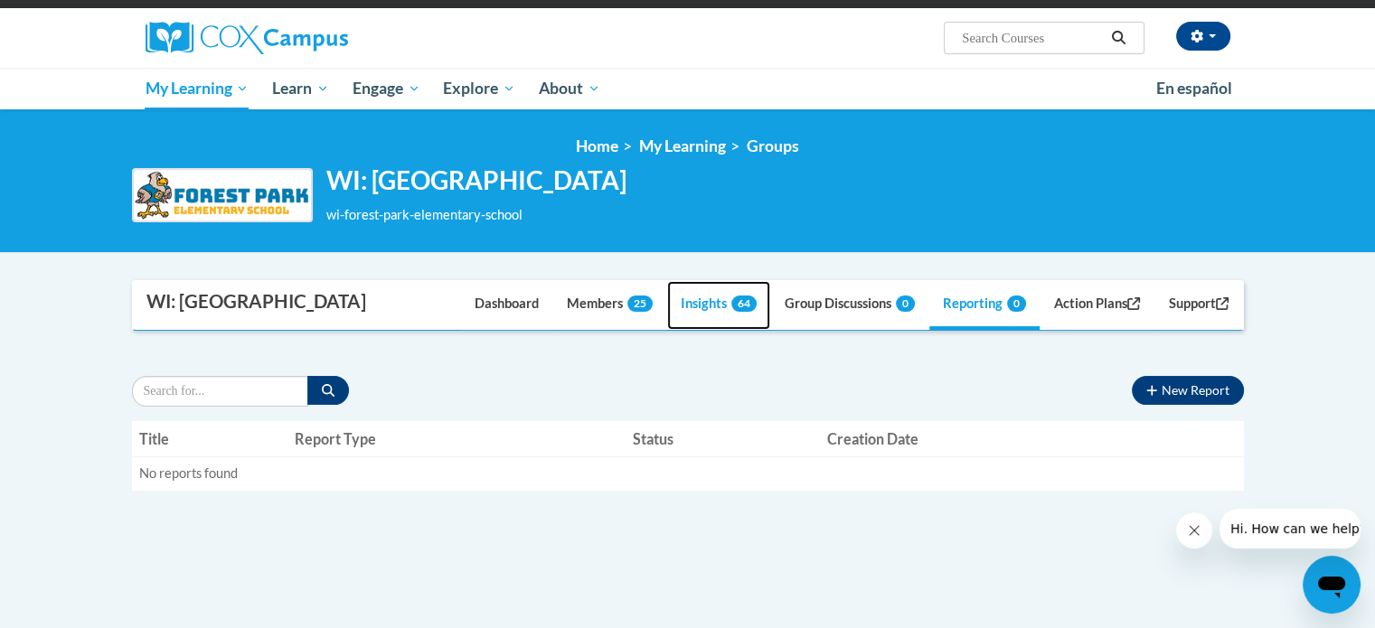
click at [687, 330] on link "Insights 64" at bounding box center [718, 305] width 103 height 49
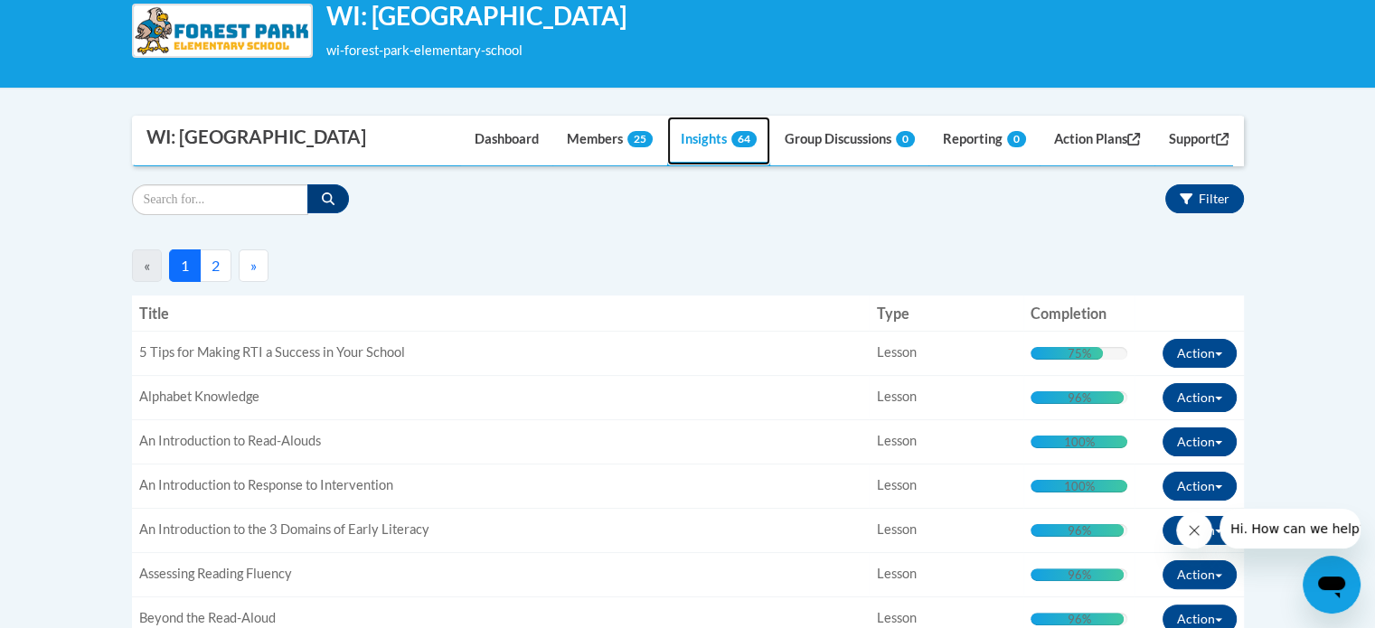
scroll to position [293, 0]
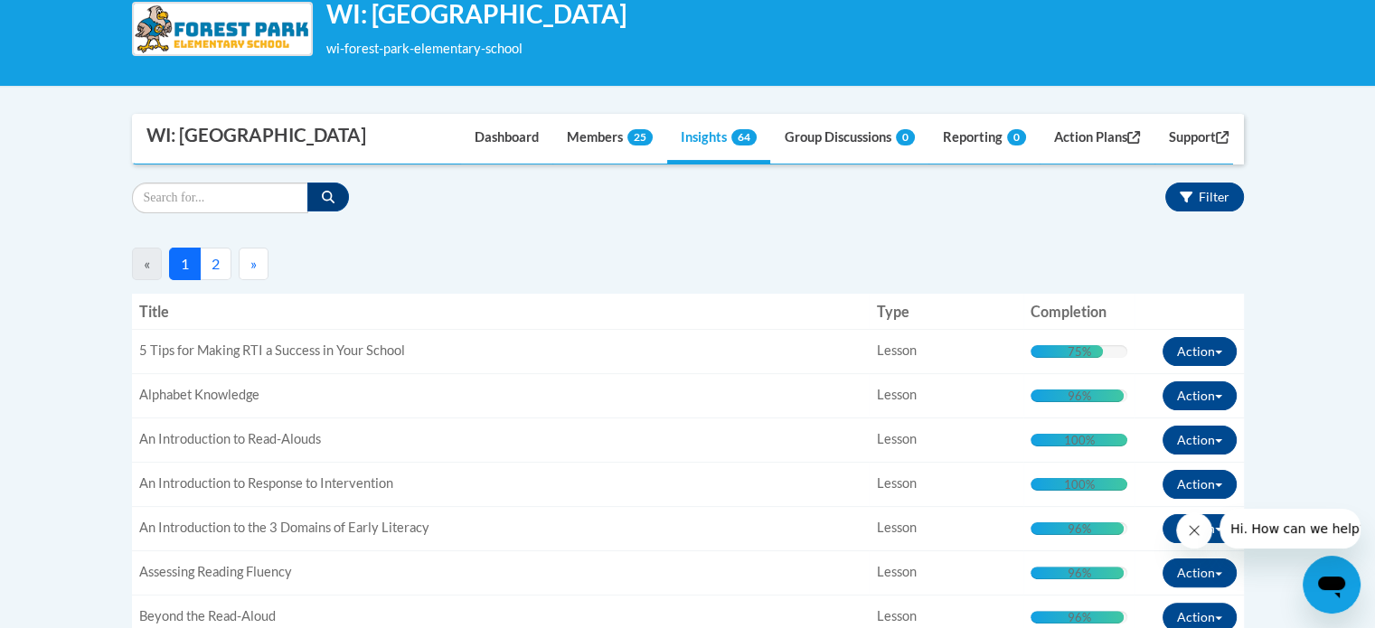
click at [898, 330] on th "Type" at bounding box center [946, 312] width 155 height 36
click at [1193, 212] on button "Filter" at bounding box center [1204, 197] width 79 height 29
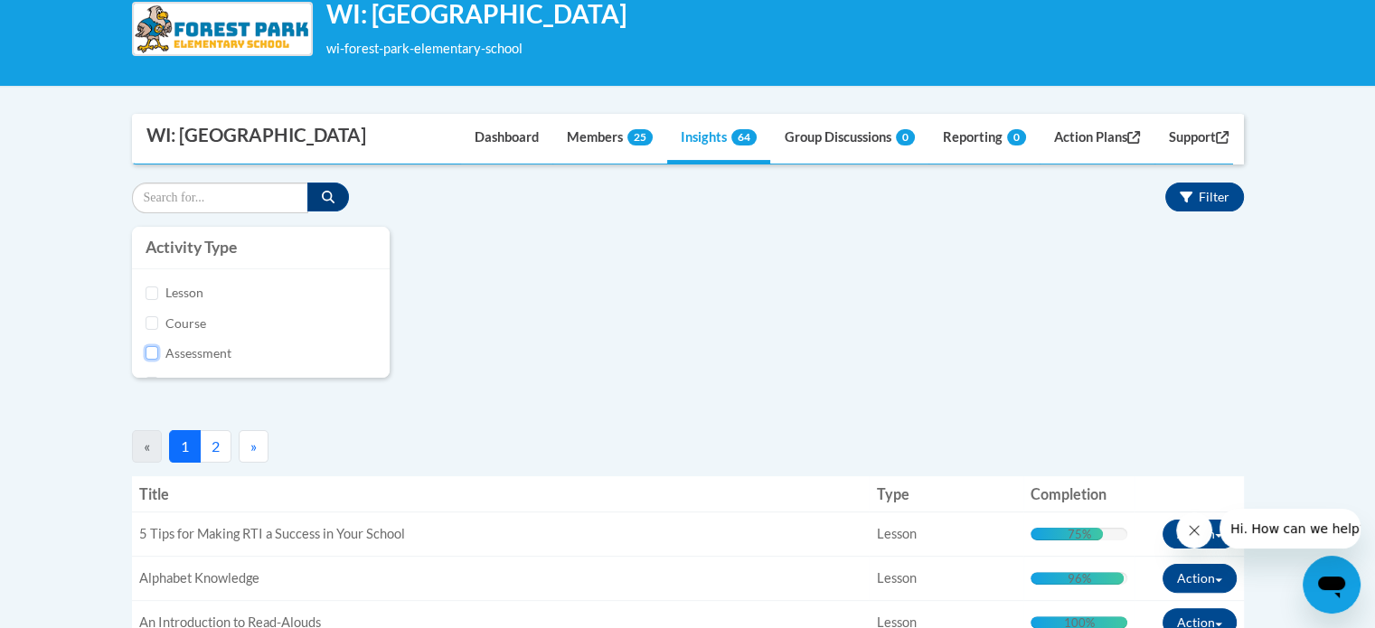
click at [146, 360] on input "Assessment" at bounding box center [153, 353] width 14 height 14
checkbox input "true"
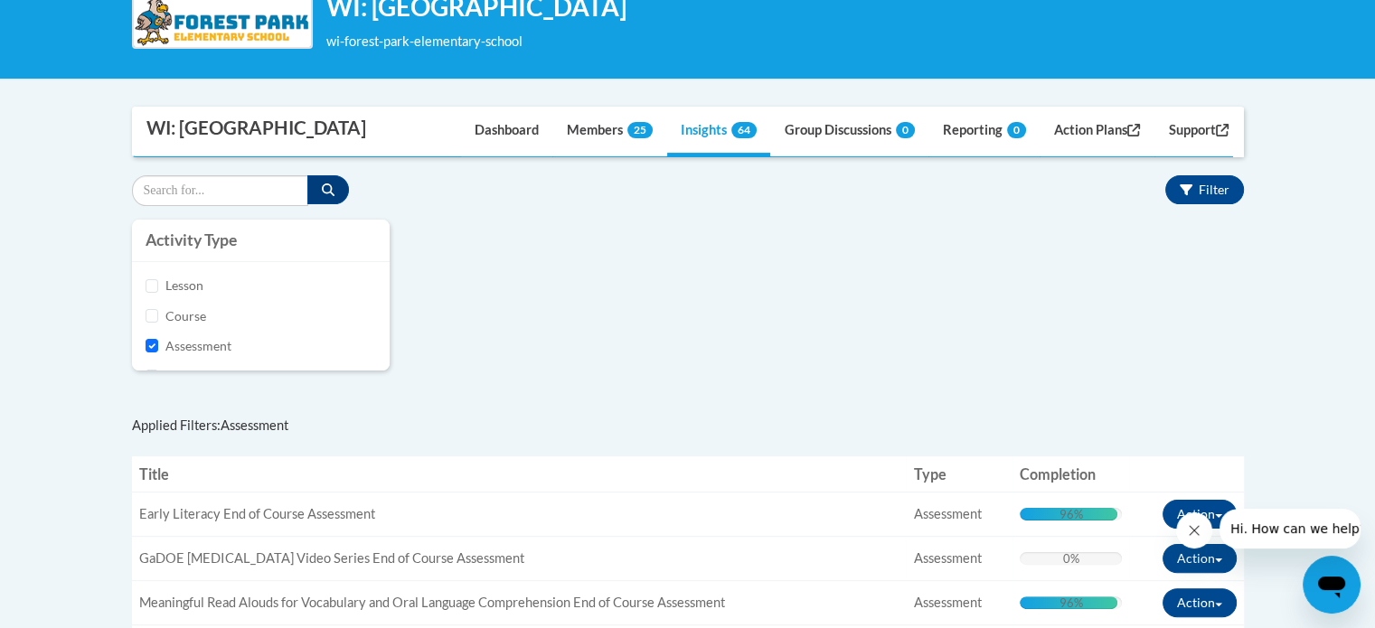
scroll to position [300, 0]
click at [1190, 195] on icon "button" at bounding box center [1186, 189] width 13 height 11
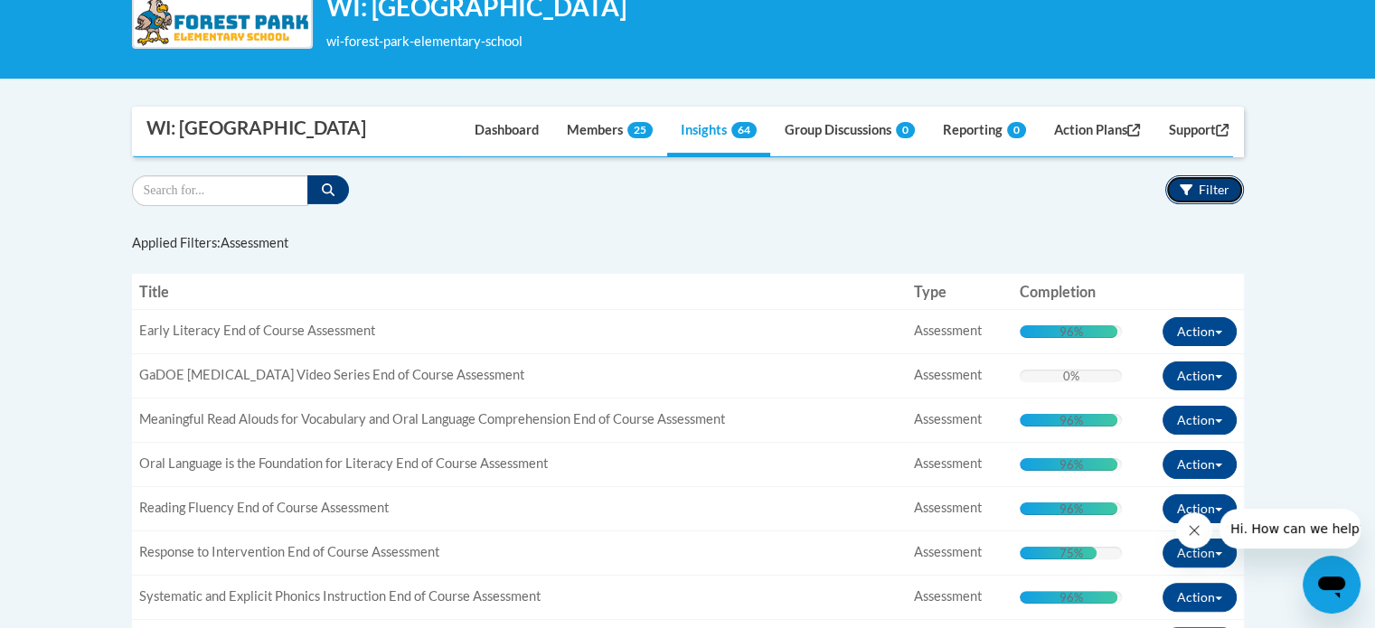
click at [1190, 195] on icon "button" at bounding box center [1186, 189] width 13 height 11
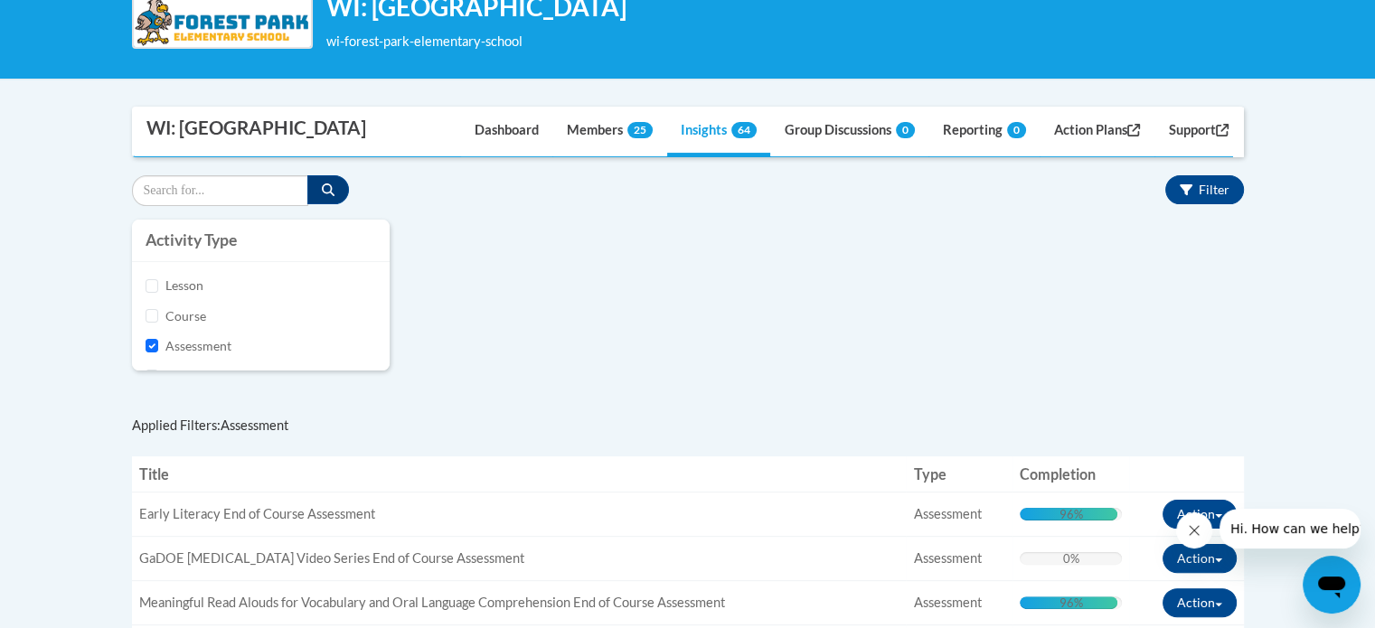
click at [617, 299] on div "Activity Type [GEOGRAPHIC_DATA] Course Assessment Pre-course survey Task types …" at bounding box center [687, 304] width 1139 height 169
